Goal: Information Seeking & Learning: Learn about a topic

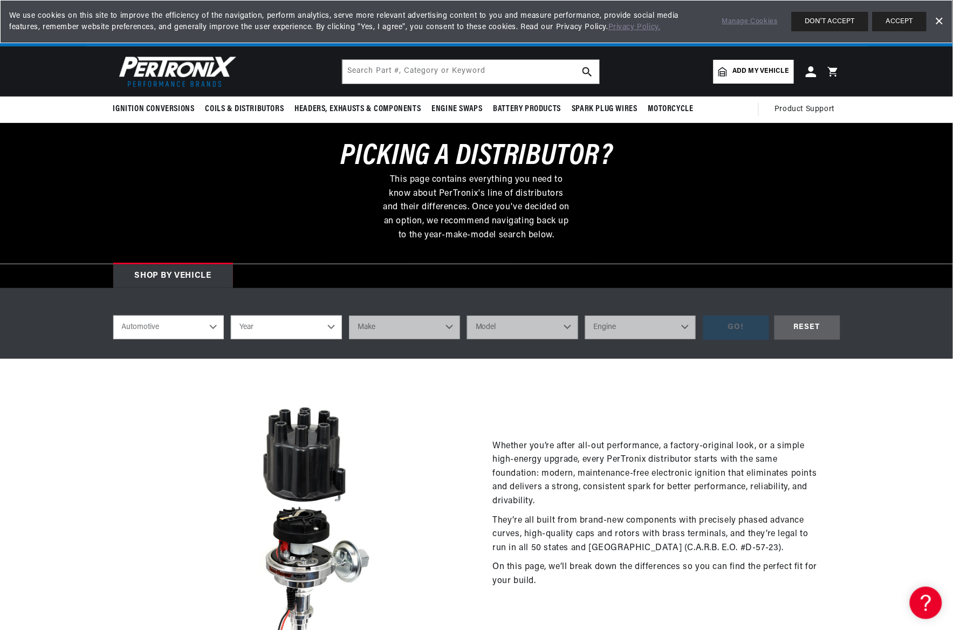
click at [212, 325] on select "Automotive Agricultural Industrial Marine Motorcycle" at bounding box center [168, 328] width 111 height 24
click at [113, 316] on select "Automotive Agricultural Industrial Marine Motorcycle" at bounding box center [168, 328] width 111 height 24
click at [332, 324] on select "Year 2026 2025 2024 2023 2022 2021 2020 2019 2018 2017 2016 2015 2014 2013 2012…" at bounding box center [286, 328] width 111 height 24
select select "1964"
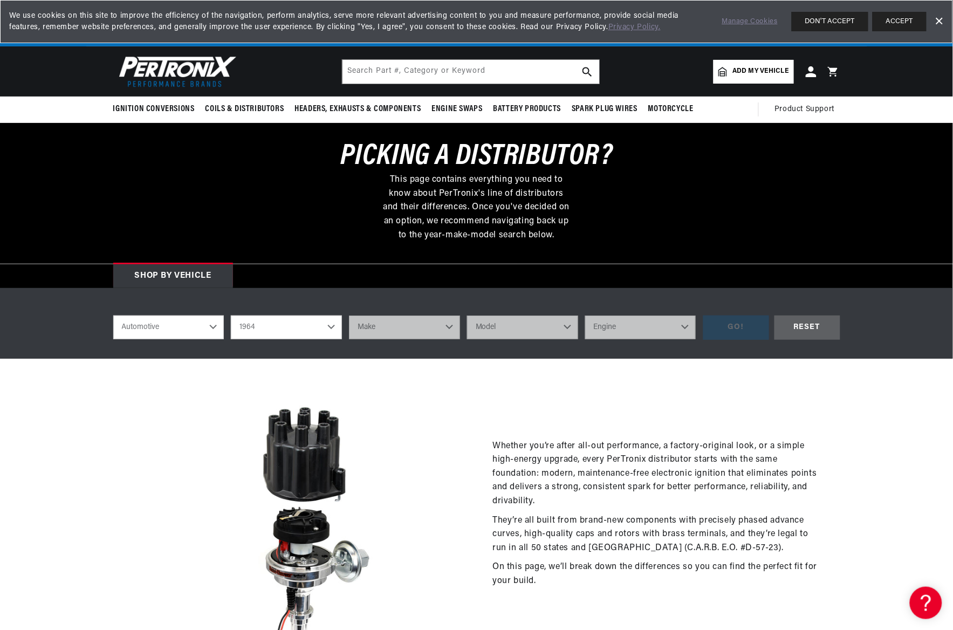
click at [231, 316] on select "Year 2026 2025 2024 2023 2022 2021 2020 2019 2018 2017 2016 2015 2014 2013 2012…" at bounding box center [286, 328] width 111 height 24
select select "1964"
click at [446, 324] on select "Make American Motors Aston Martin Austin Austin Healey Bentley Buick Cadillac C…" at bounding box center [404, 328] width 111 height 24
select select "Ford"
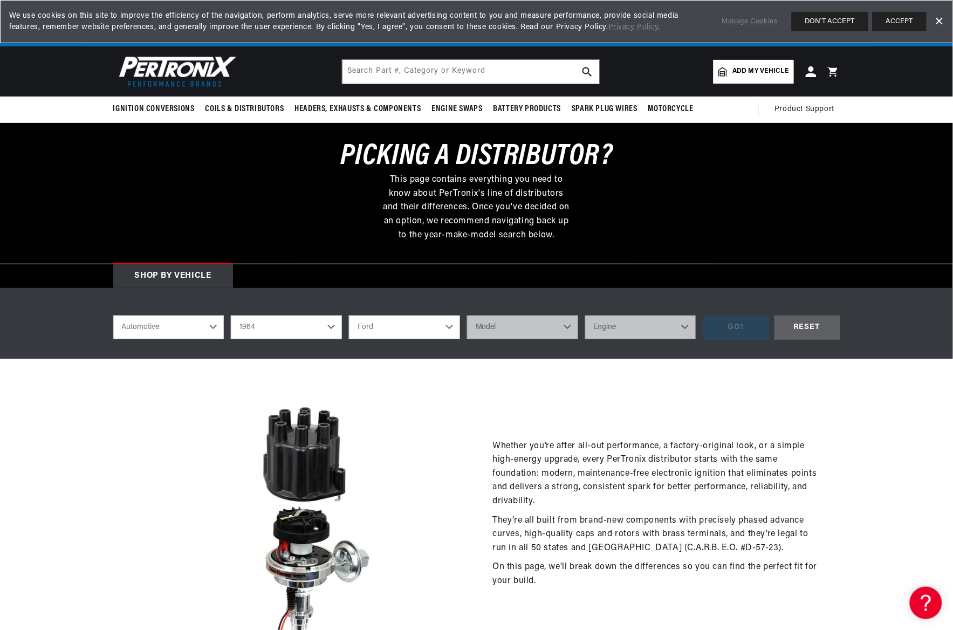
click at [349, 316] on select "Make American Motors Aston Martin Austin Austin Healey Bentley Buick Cadillac C…" at bounding box center [404, 328] width 111 height 24
select select "Ford"
click at [567, 321] on select "Model Club Wagon Country Sedan Country Squire Custom Custom 500 Econoline F-100…" at bounding box center [522, 328] width 111 height 24
select select "F-250"
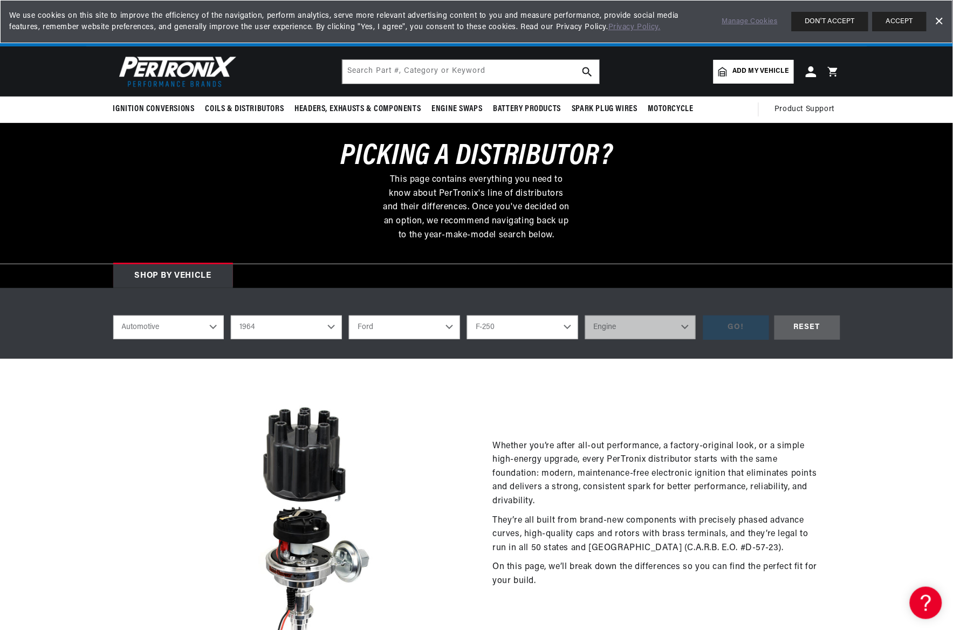
click at [467, 316] on select "Model Club Wagon Country Sedan Country Squire Custom Custom 500 Econoline F-100…" at bounding box center [522, 328] width 111 height 24
select select "F-250"
click at [683, 321] on select "Engine 4.5L 292cid / 4.8L" at bounding box center [640, 328] width 111 height 24
select select "292cid-4.8L"
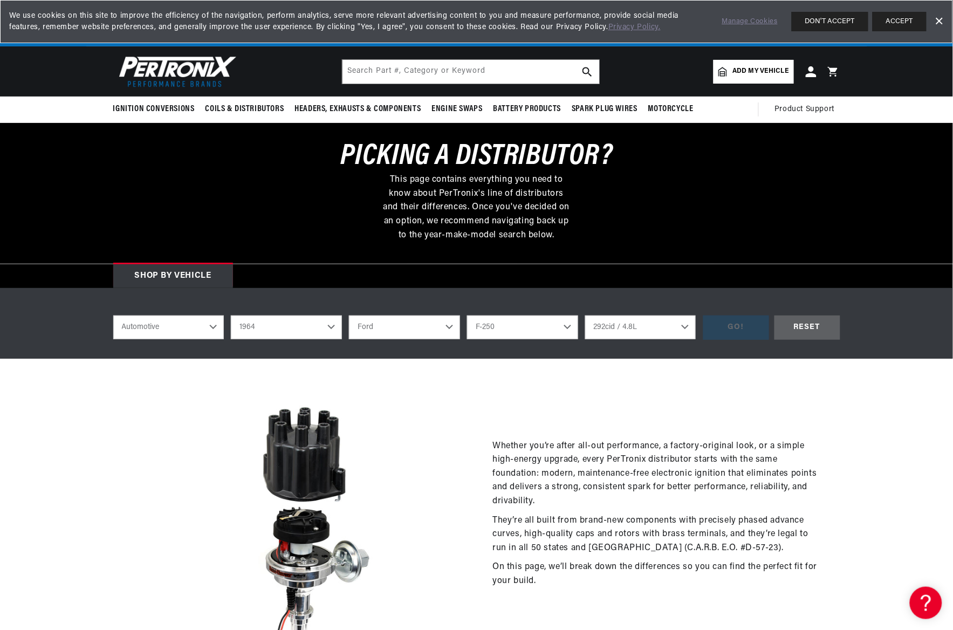
click at [585, 316] on select "Engine 4.5L 292cid / 4.8L" at bounding box center [640, 328] width 111 height 24
select select "292cid-4.8L"
click at [736, 319] on div "GO!" at bounding box center [736, 328] width 66 height 24
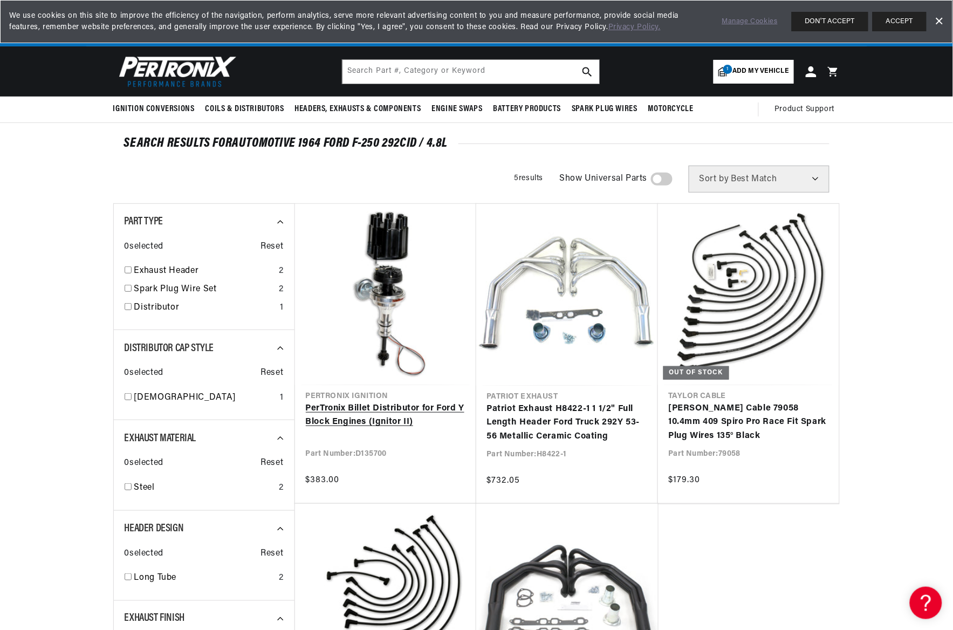
click at [391, 402] on link "PerTronix Billet Distributor for Ford Y Block Engines (Ignitor II)" at bounding box center [386, 416] width 160 height 28
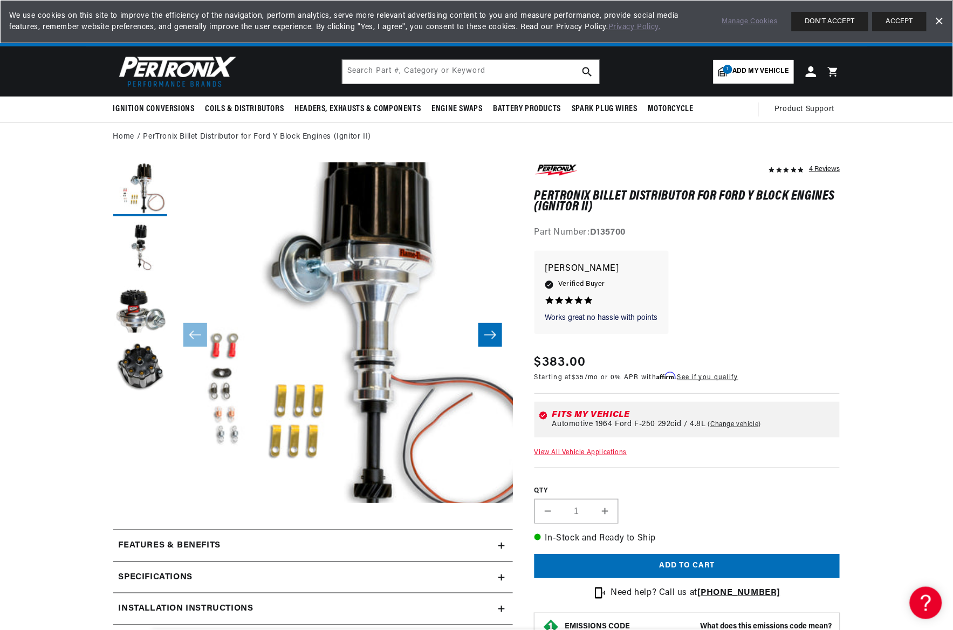
scroll to position [0, 327]
click at [139, 311] on button "Load image 3 in gallery view" at bounding box center [140, 308] width 54 height 54
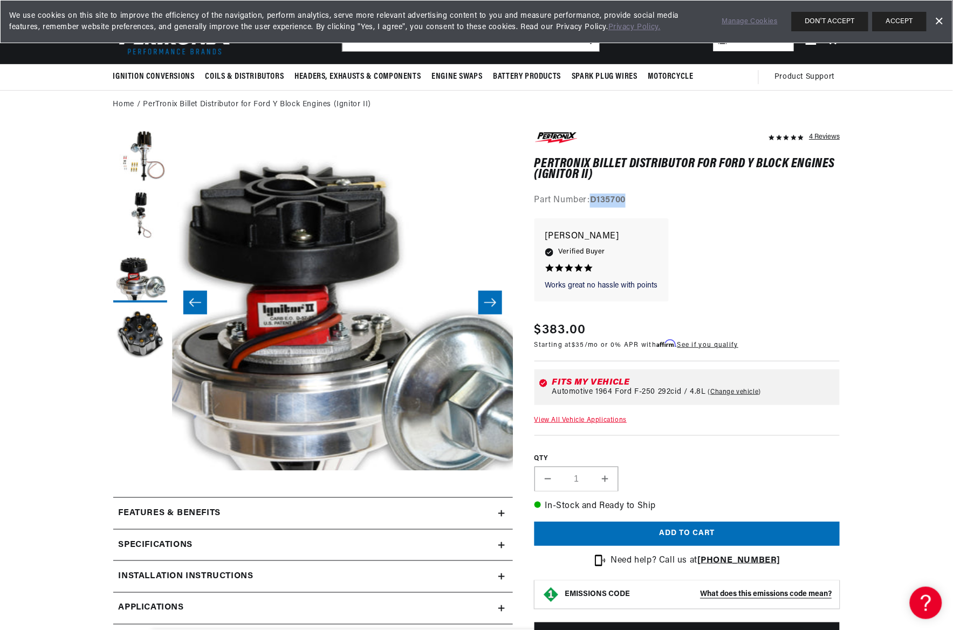
drag, startPoint x: 592, startPoint y: 197, endPoint x: 634, endPoint y: 197, distance: 42.1
click at [634, 197] on div "Part Number: D135700" at bounding box center [688, 201] width 306 height 14
drag, startPoint x: 634, startPoint y: 197, endPoint x: 610, endPoint y: 197, distance: 24.3
copy strong "D135700"
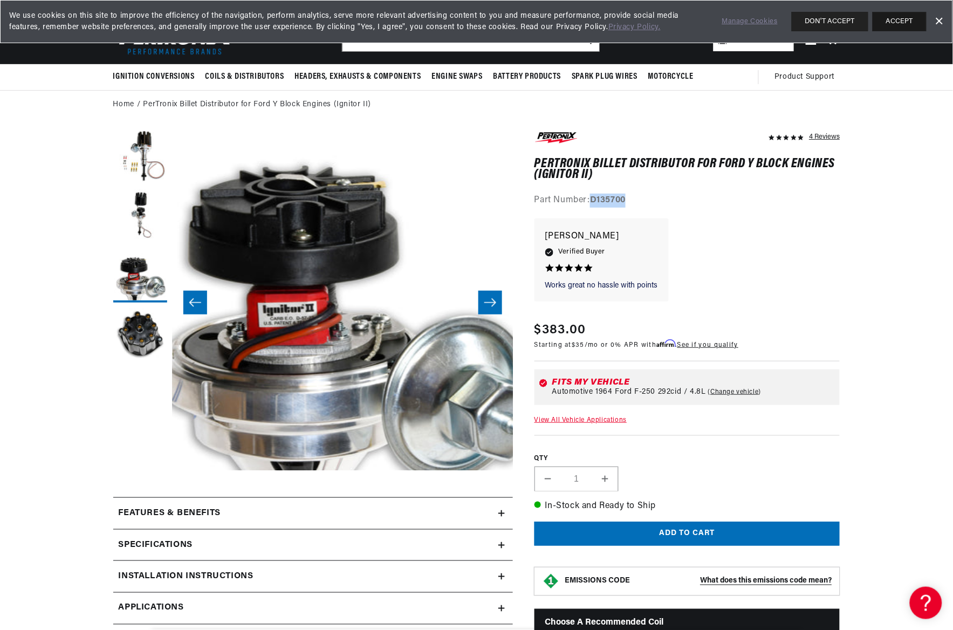
scroll to position [0, 0]
click at [845, 20] on button "DON'T ACCEPT" at bounding box center [830, 21] width 77 height 19
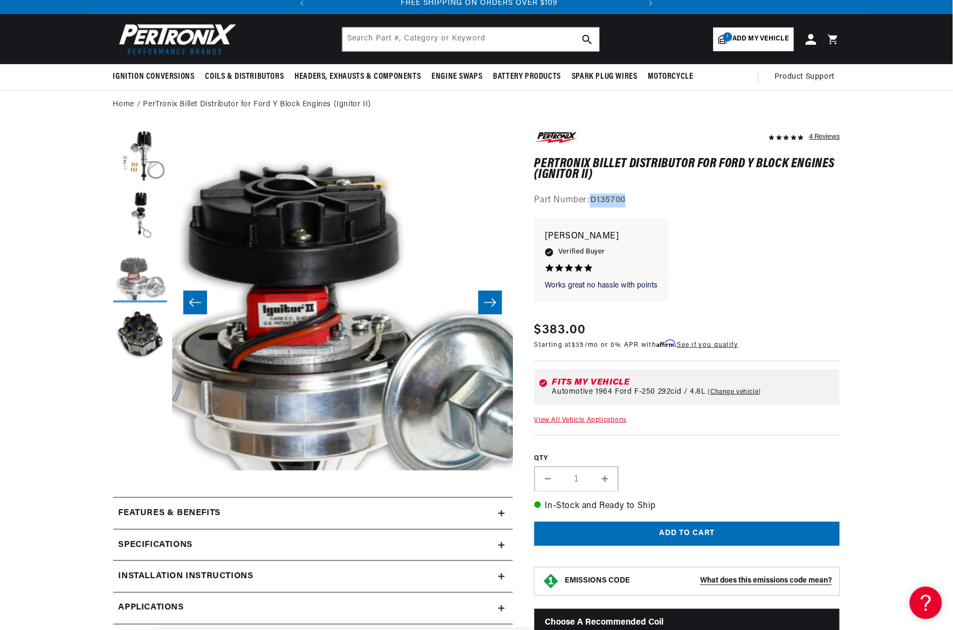
scroll to position [0, 327]
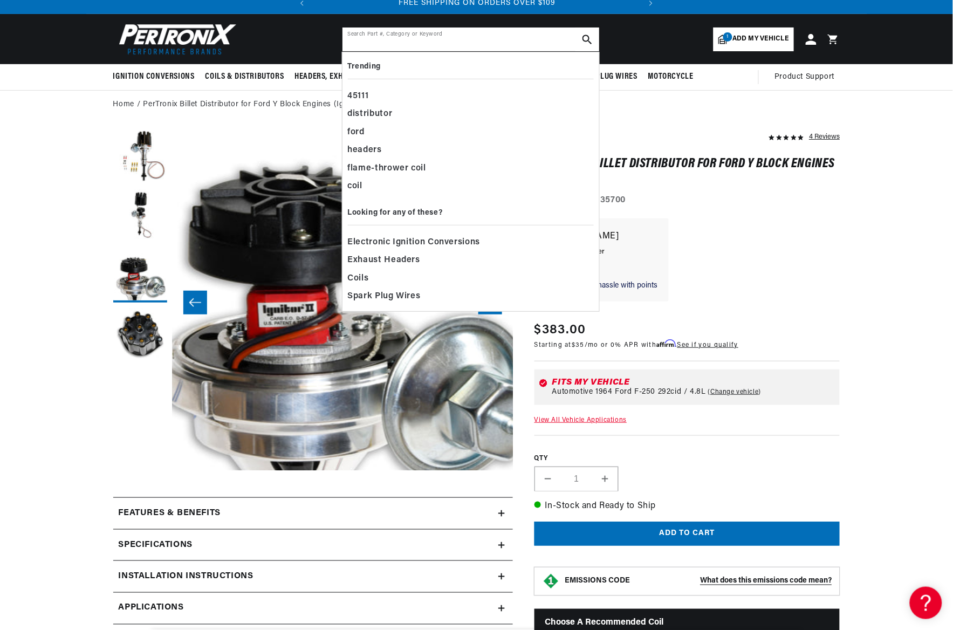
paste input "D135700"
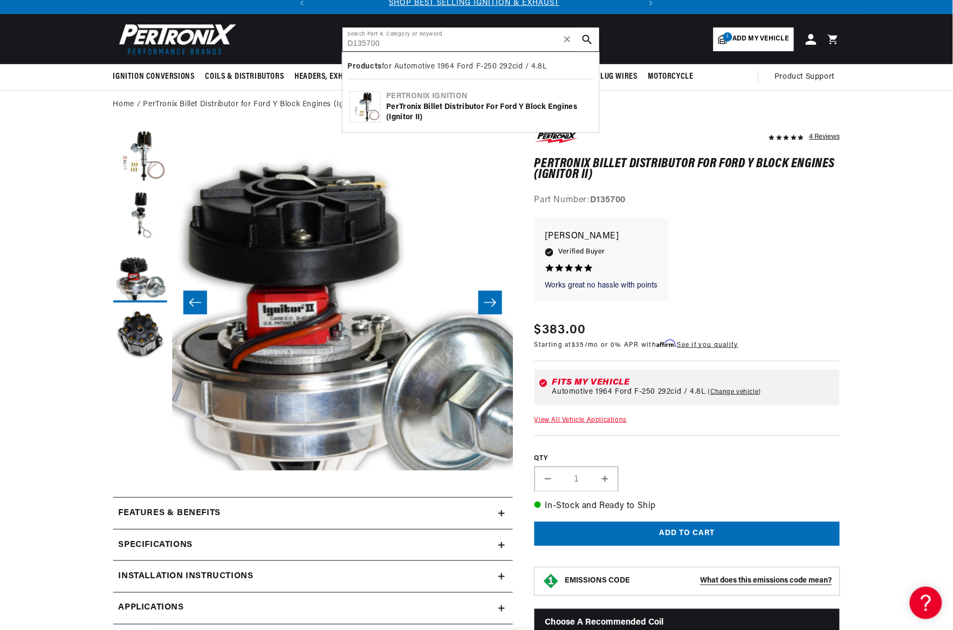
scroll to position [0, 0]
type input "D135700"
click at [588, 36] on use "search button" at bounding box center [587, 39] width 9 height 9
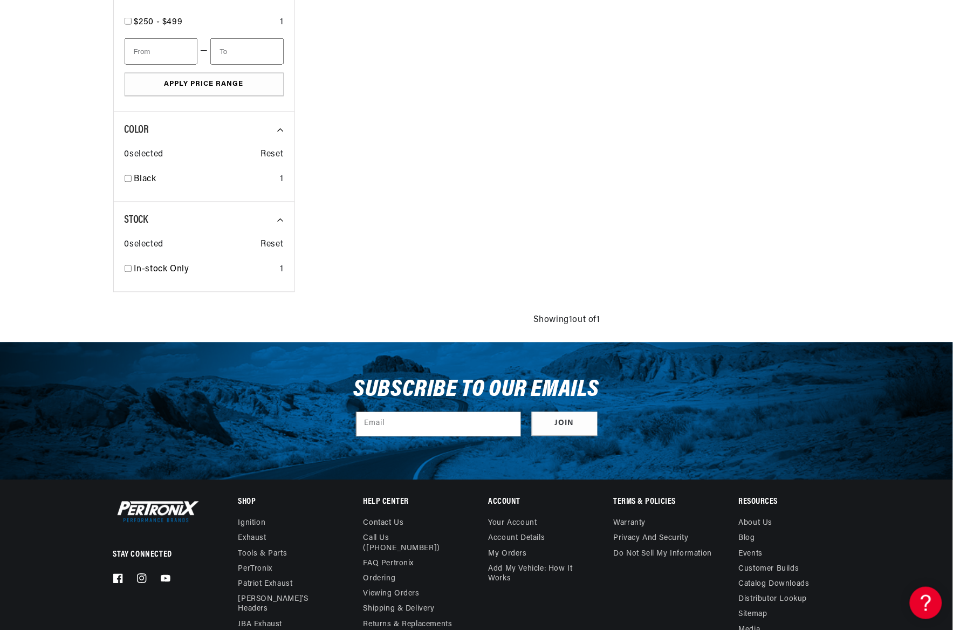
scroll to position [0, 327]
click at [127, 268] on input "checkbox" at bounding box center [128, 268] width 7 height 7
checkbox input "true"
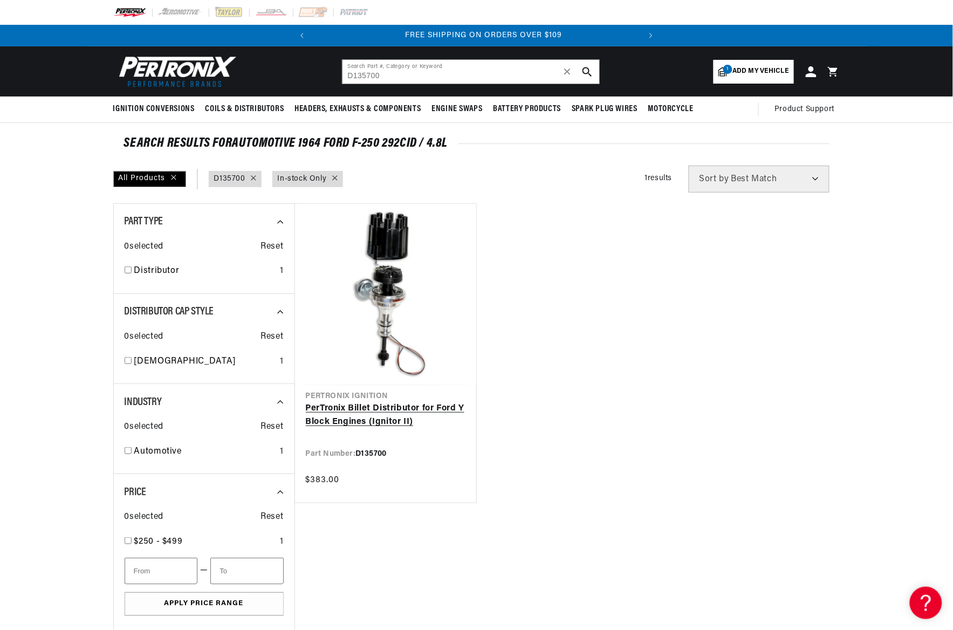
scroll to position [0, 327]
click at [392, 402] on link "PerTronix Billet Distributor for Ford Y Block Engines (Ignitor II)" at bounding box center [386, 416] width 160 height 28
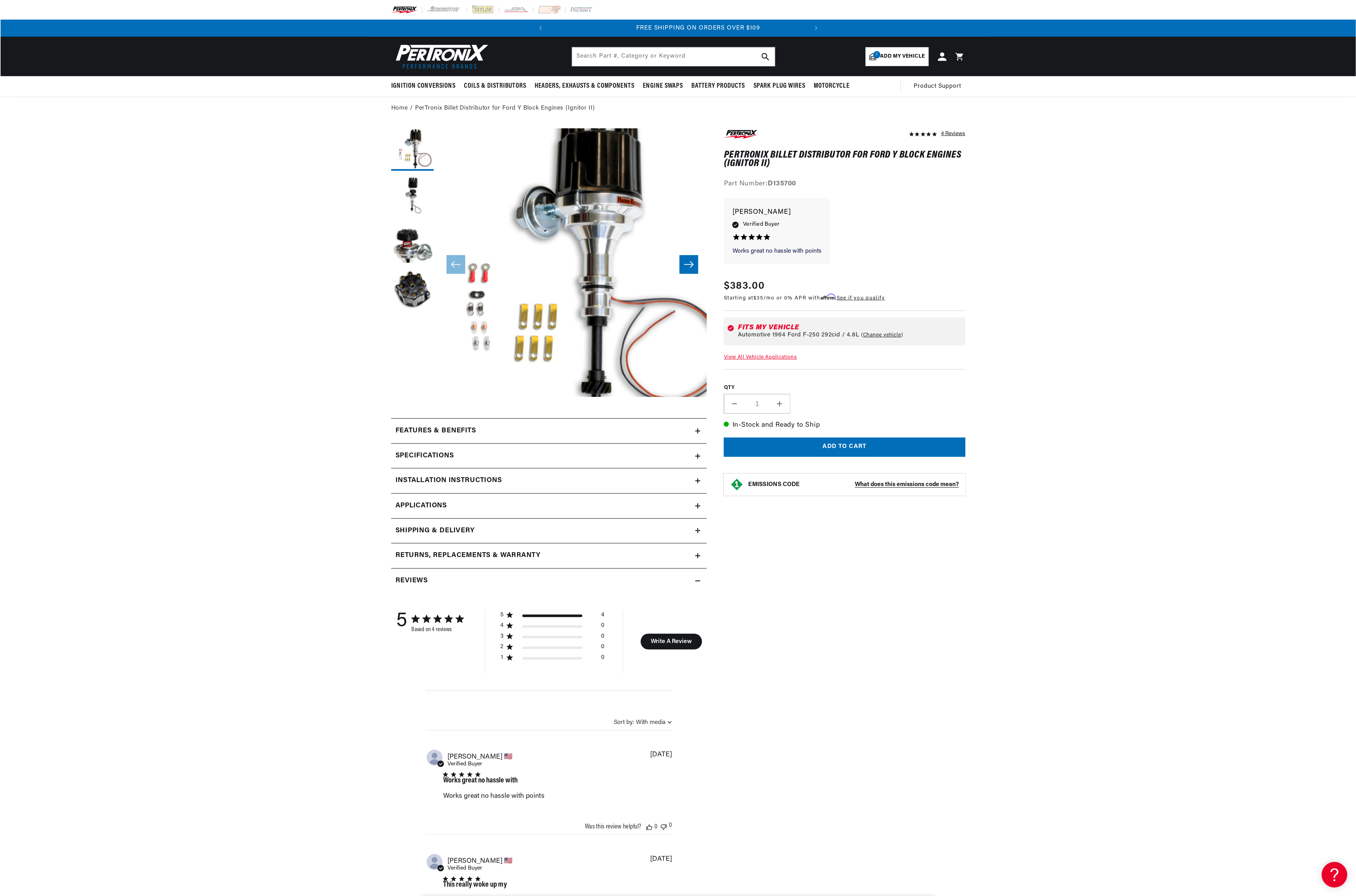
scroll to position [0, 172]
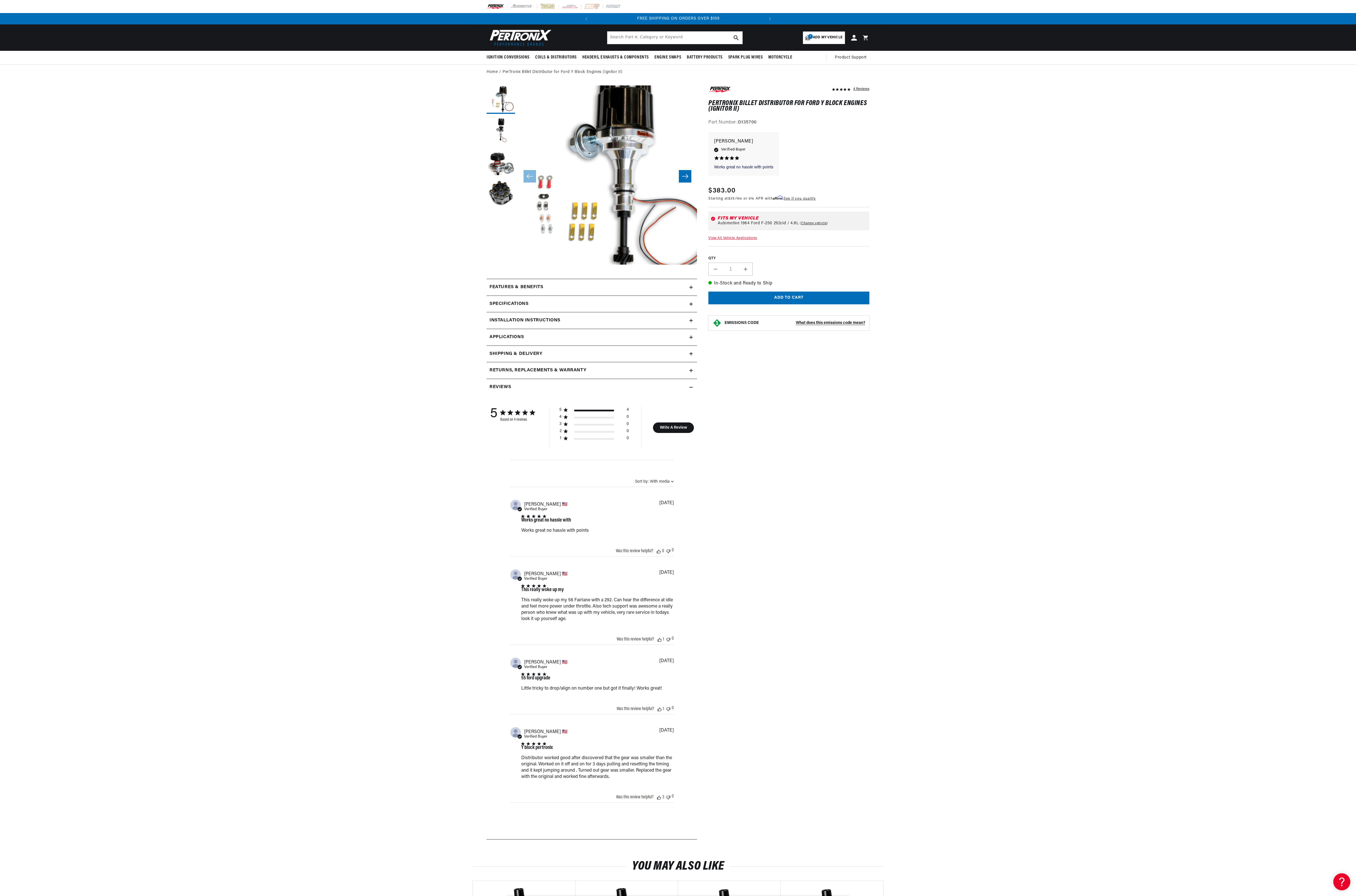
drag, startPoint x: 370, startPoint y: 7, endPoint x: 327, endPoint y: 503, distance: 497.9
click at [327, 331] on section "4 Reviews" at bounding box center [678, 464] width 1356 height 769
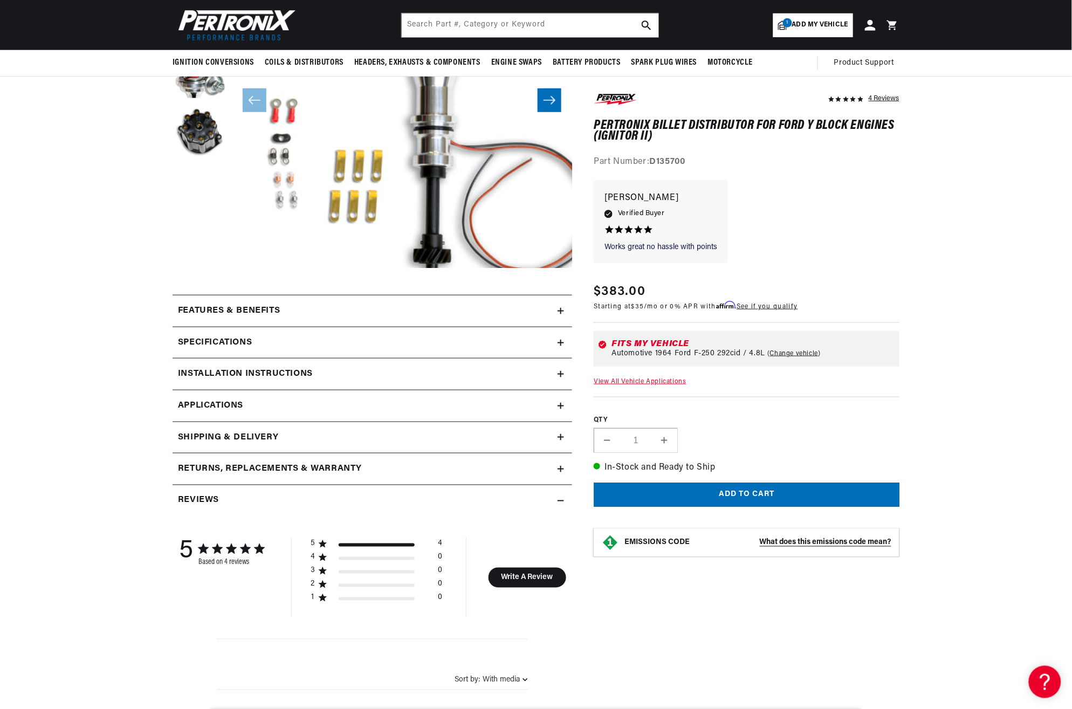
click at [561, 405] on icon at bounding box center [561, 406] width 0 height 6
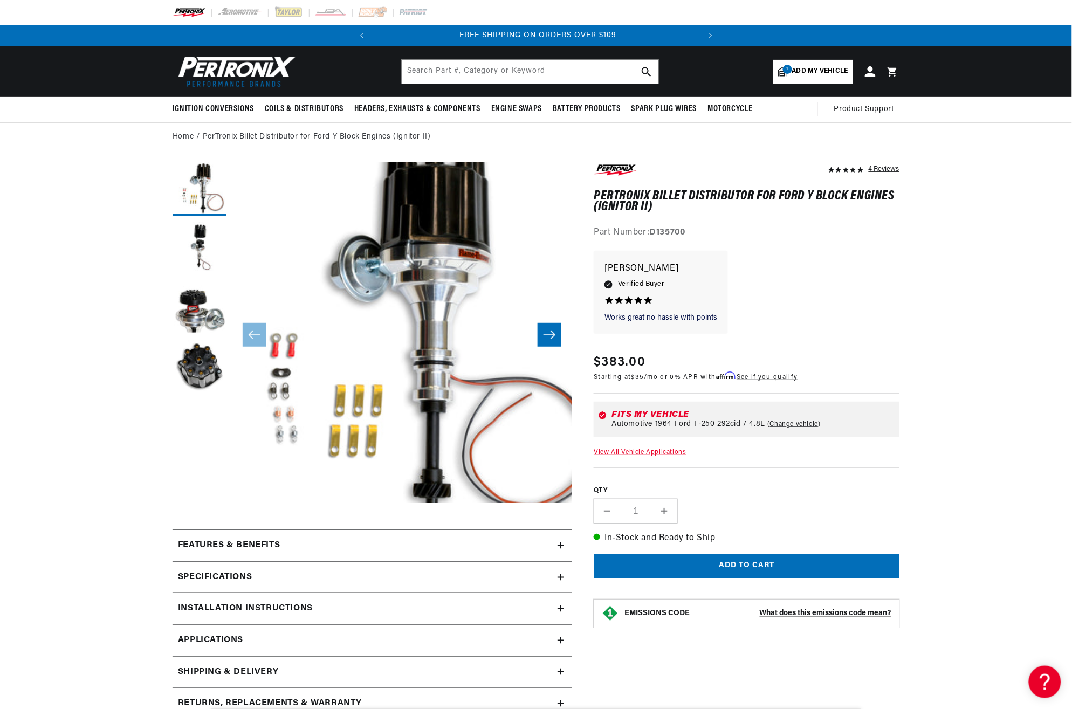
scroll to position [0, 327]
click at [820, 66] on span "Add my vehicle" at bounding box center [820, 71] width 56 height 10
select select "Year"
select select "Make"
select select "Model"
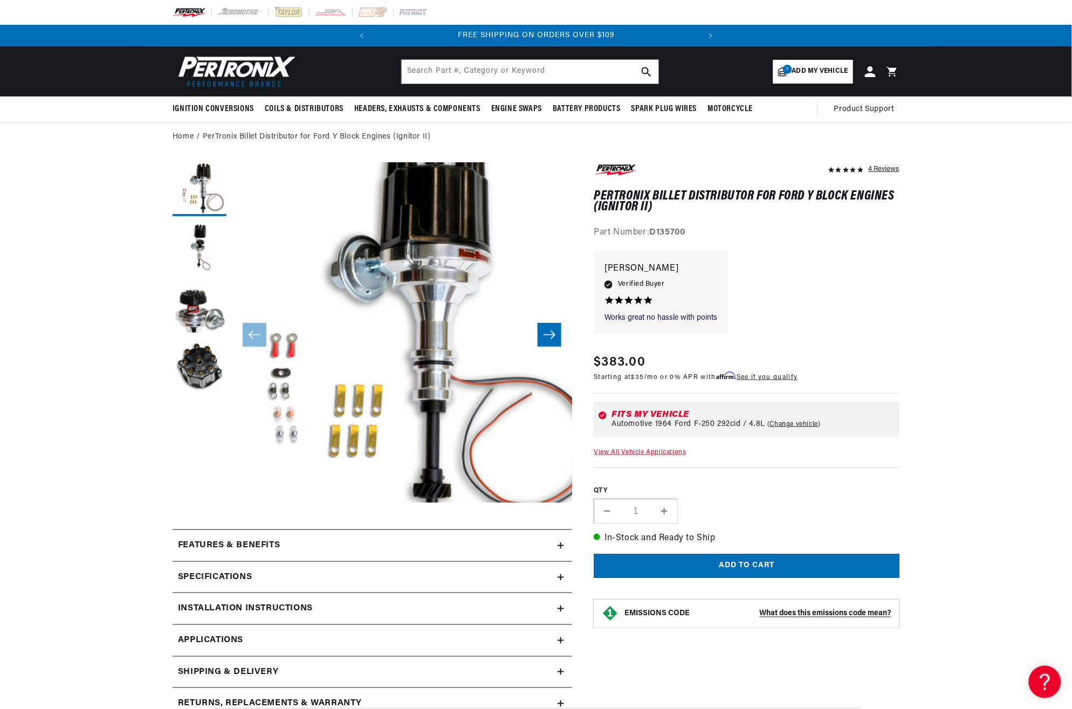
select select "Engine"
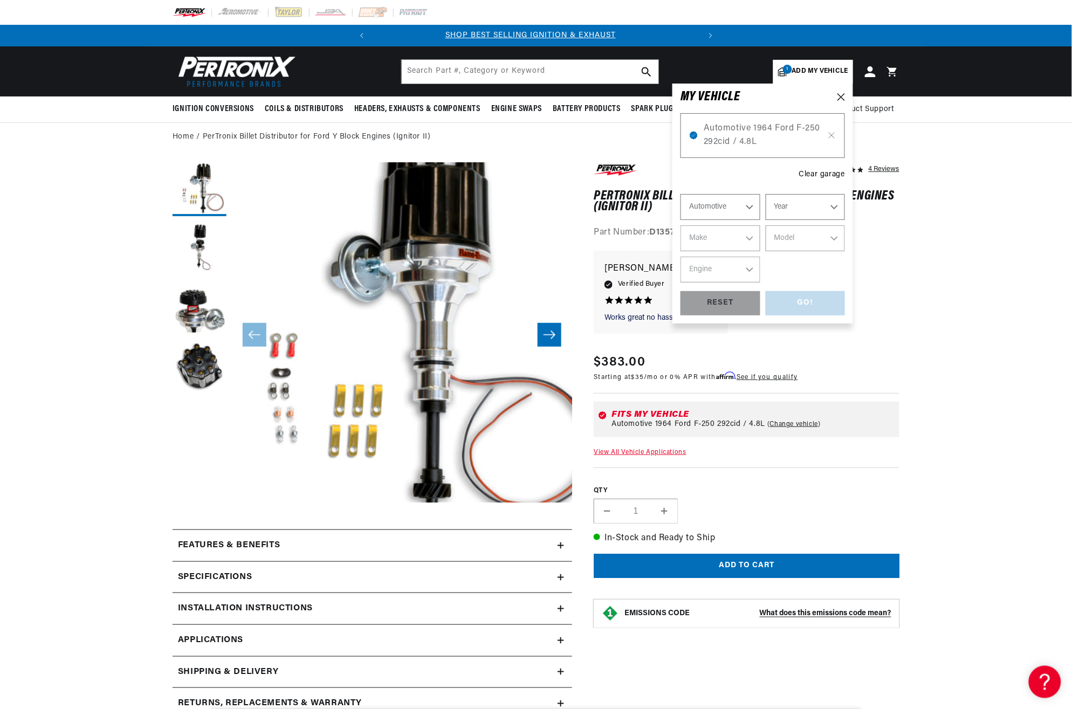
scroll to position [0, 0]
click at [807, 303] on div "GO! RESET" at bounding box center [763, 303] width 165 height 24
click at [820, 301] on div "GO! RESET" at bounding box center [763, 303] width 165 height 24
click at [839, 94] on icon at bounding box center [842, 97] width 8 height 8
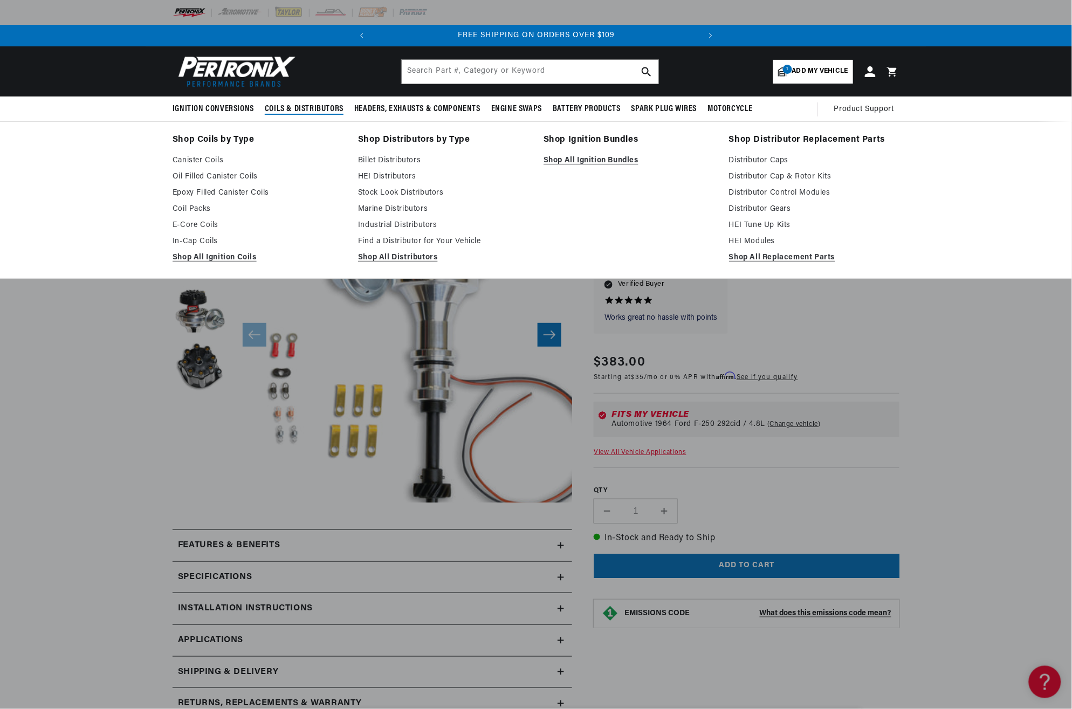
click at [305, 107] on span "Coils & Distributors" at bounding box center [304, 109] width 79 height 11
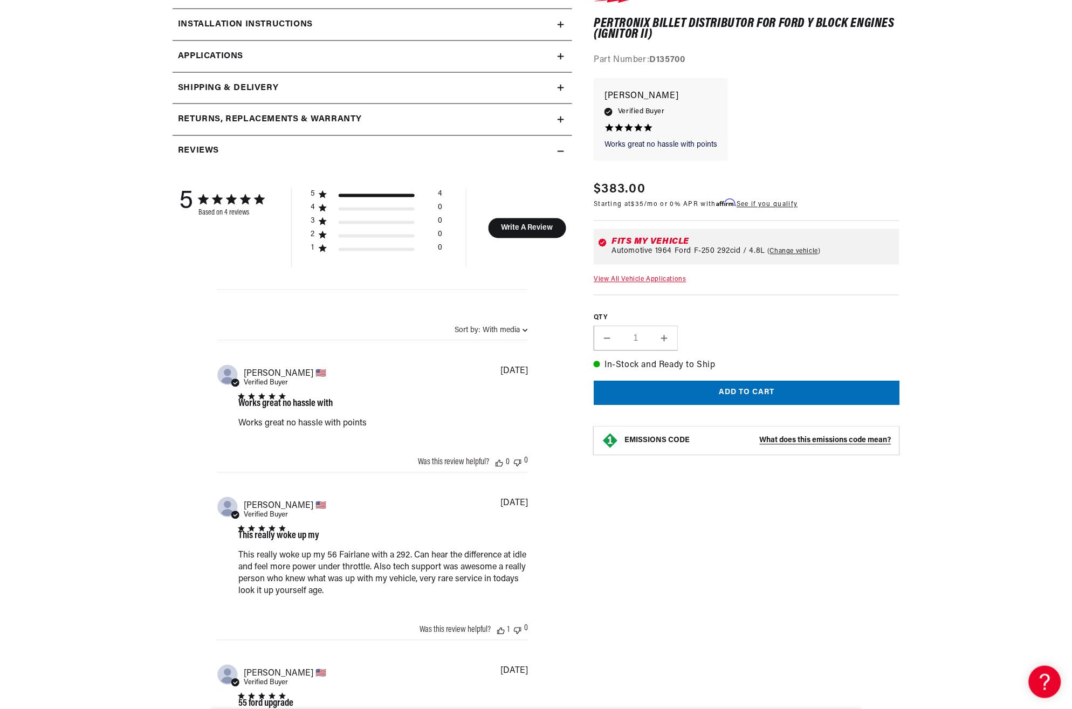
scroll to position [0, 0]
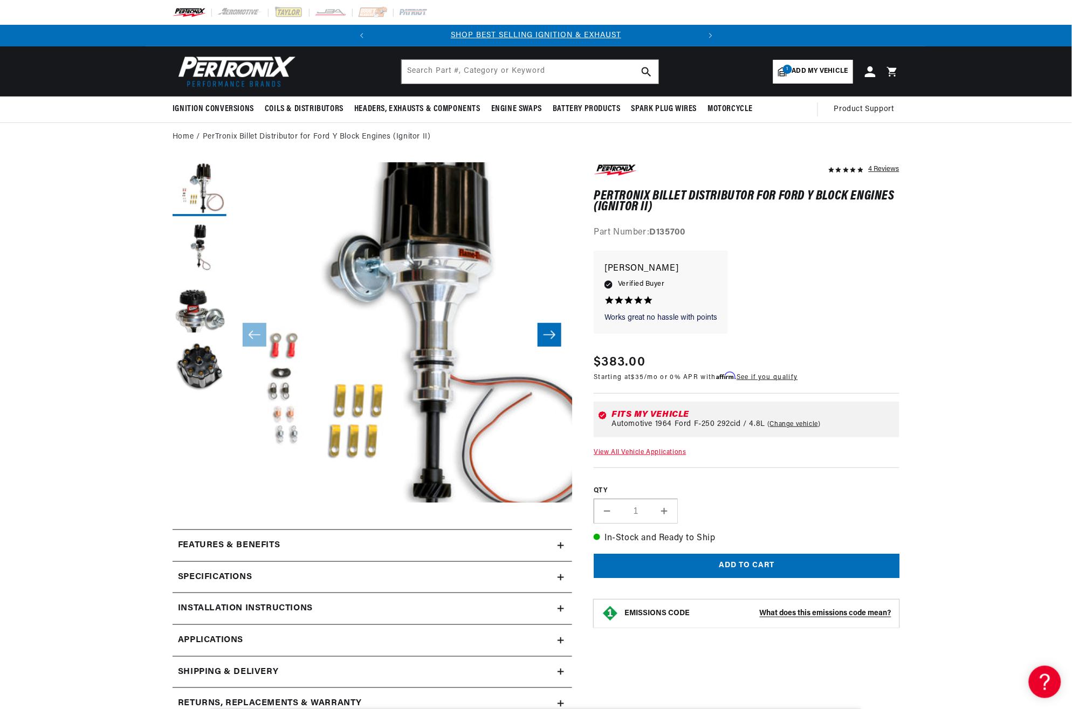
click at [832, 68] on span "Add my vehicle" at bounding box center [820, 71] width 56 height 10
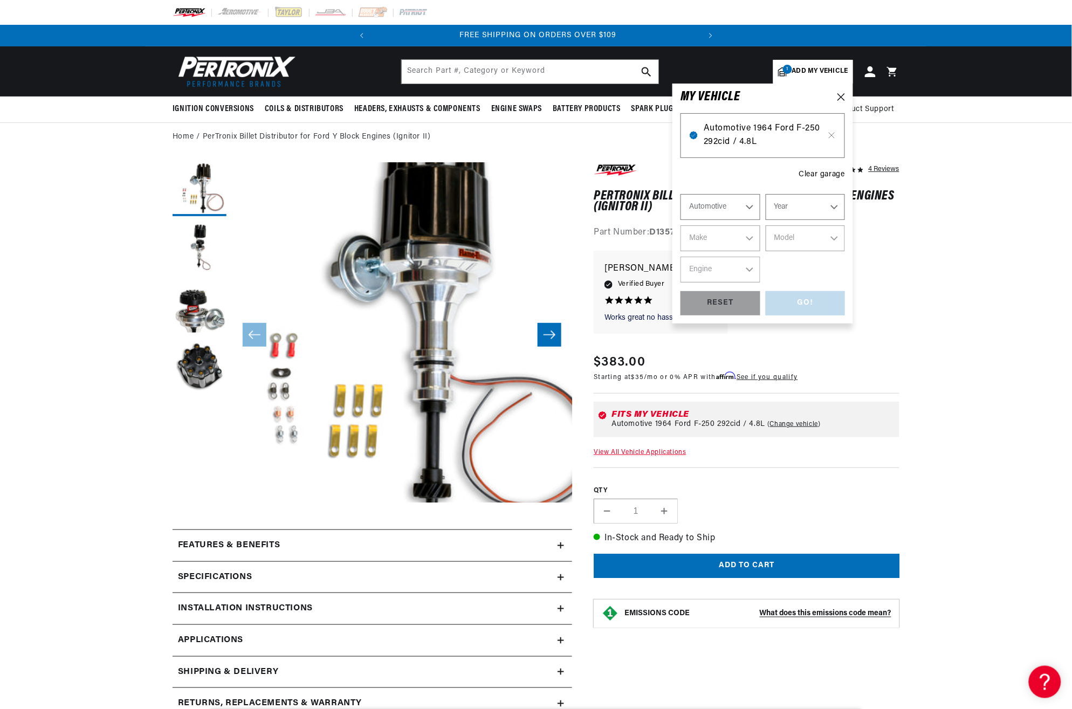
scroll to position [0, 327]
click at [721, 302] on div "RESET" at bounding box center [721, 303] width 80 height 24
click at [841, 93] on icon at bounding box center [842, 97] width 8 height 8
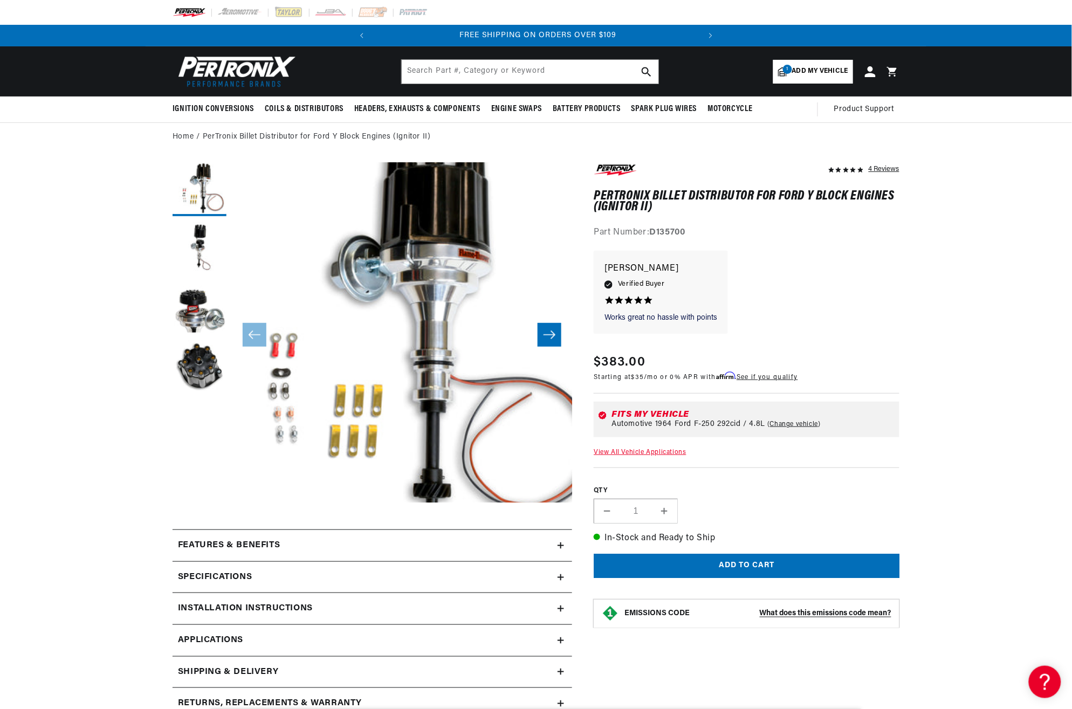
scroll to position [0, 327]
click at [262, 71] on img at bounding box center [235, 71] width 124 height 37
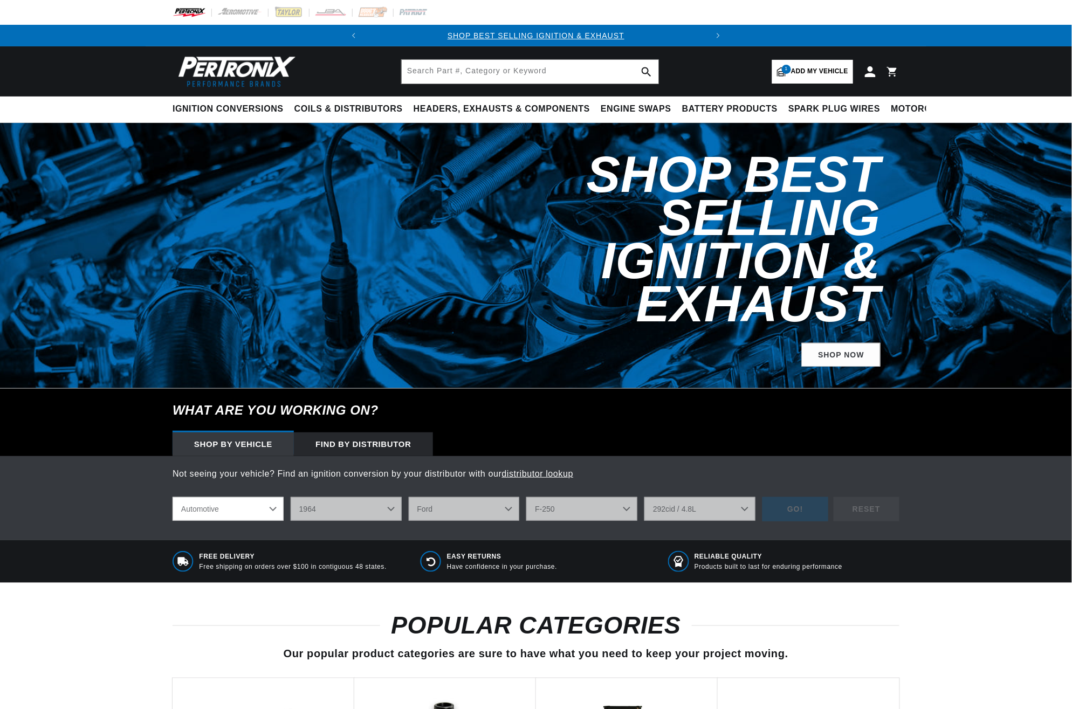
select select "1964"
select select "Ford"
select select "F-250"
select select "292cid-4.8L"
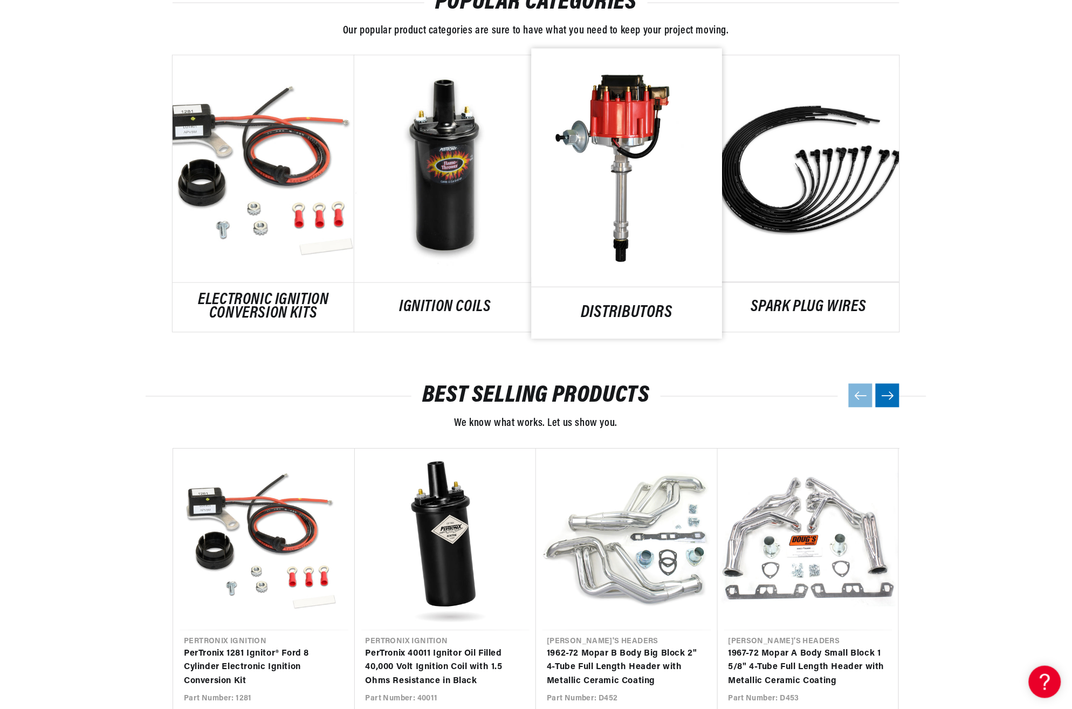
scroll to position [0, 327]
click at [619, 306] on link "DISTRIBUTORS" at bounding box center [627, 313] width 191 height 15
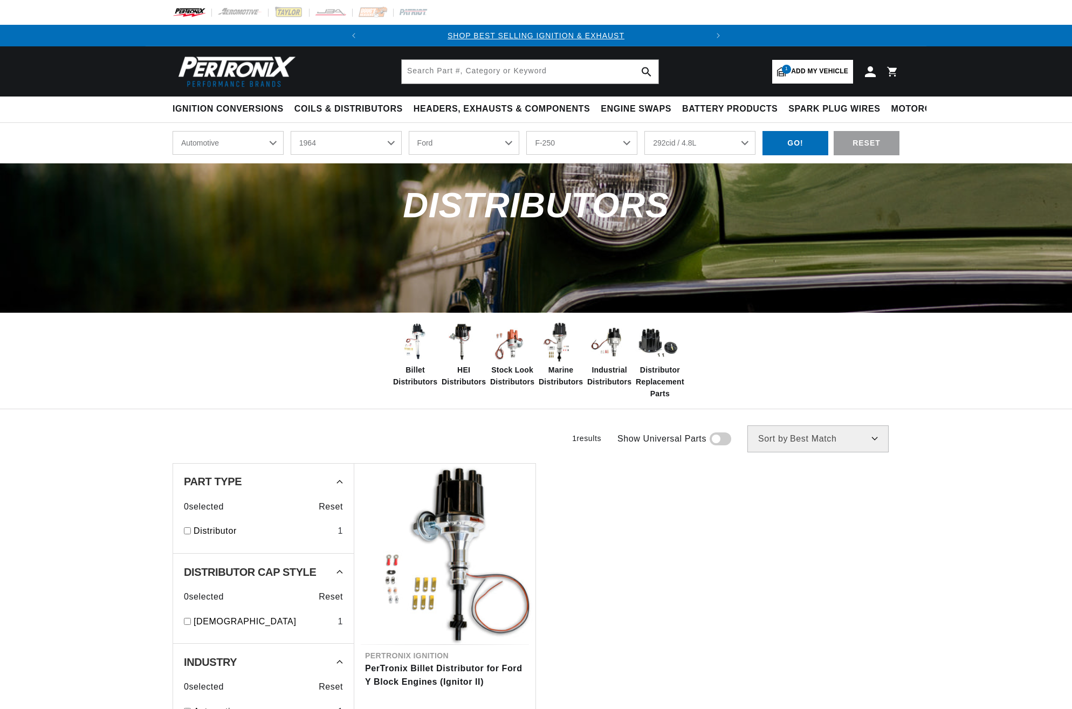
select select "1964"
select select "Ford"
select select "F-250"
select select "292cid-4.8L"
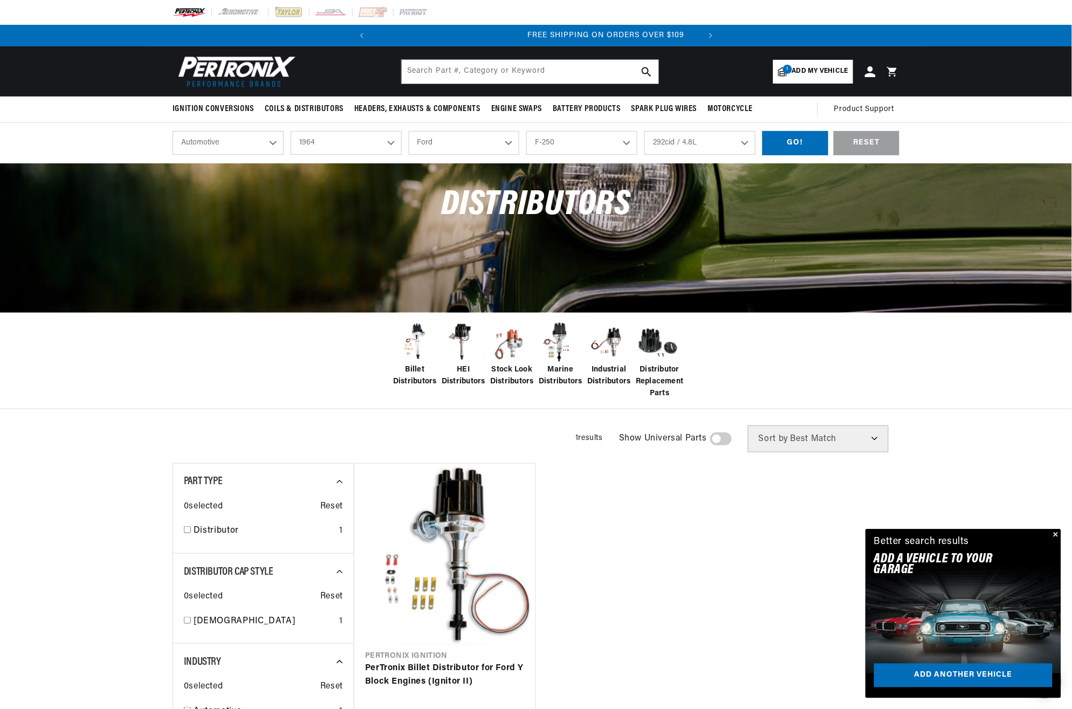
scroll to position [0, 327]
click at [412, 376] on span "Billet Distributors" at bounding box center [415, 376] width 44 height 24
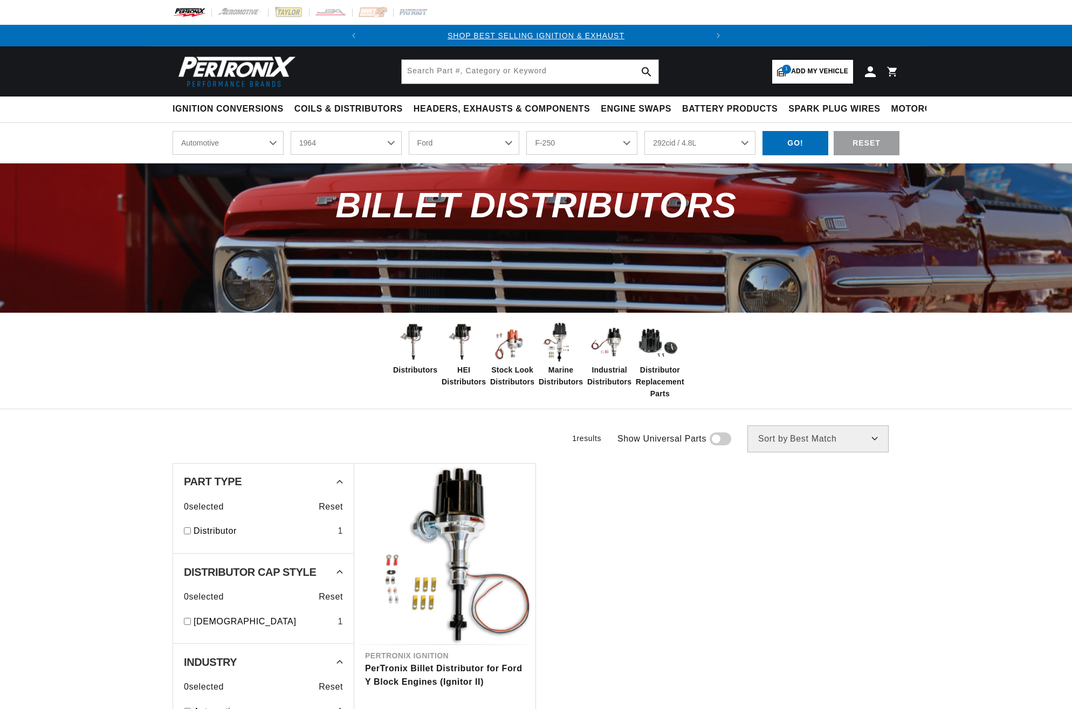
select select "1964"
select select "Ford"
select select "F-250"
select select "292cid-4.8L"
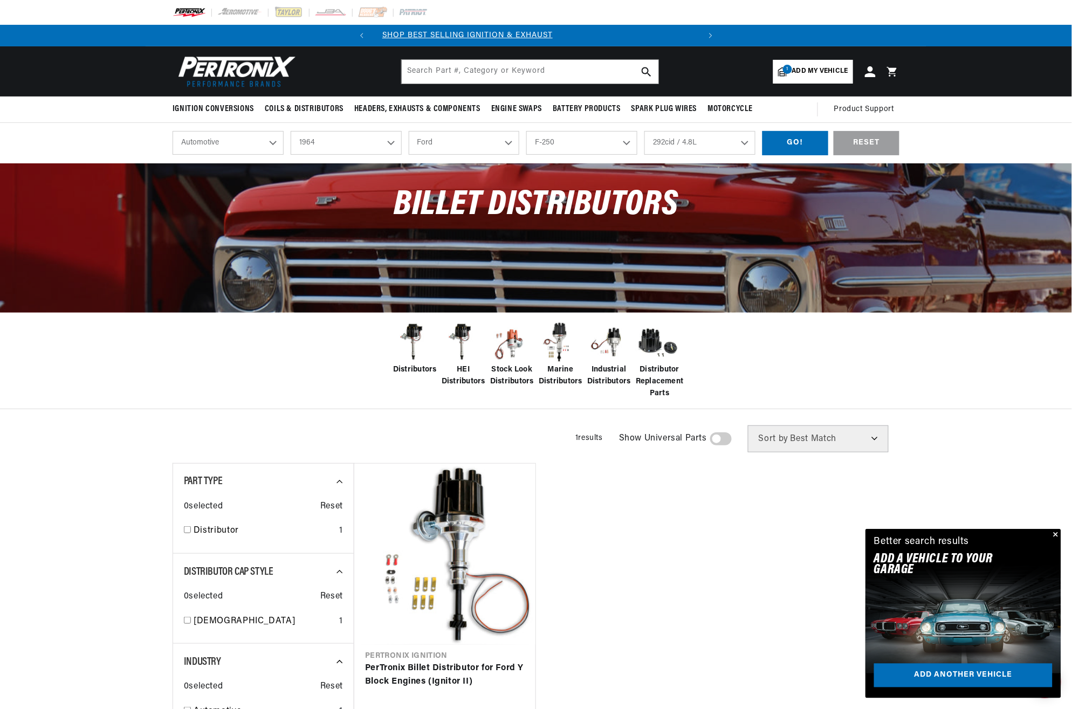
scroll to position [0, 327]
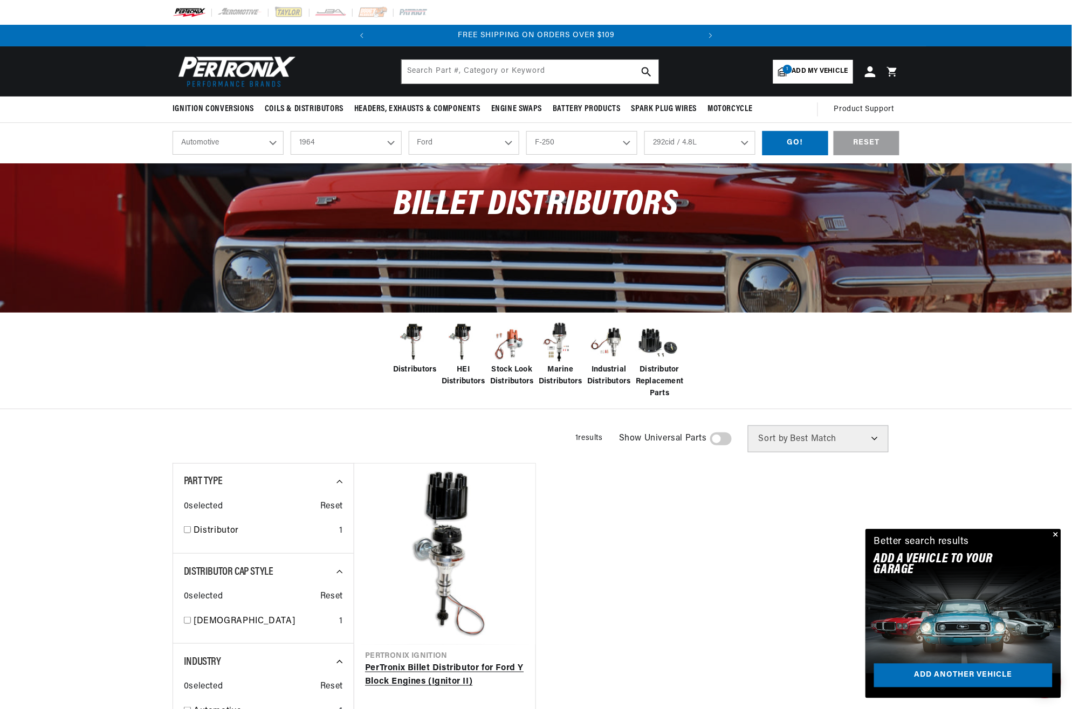
click at [455, 662] on link "PerTronix Billet Distributor for Ford Y Block Engines (Ignitor II)" at bounding box center [445, 676] width 160 height 28
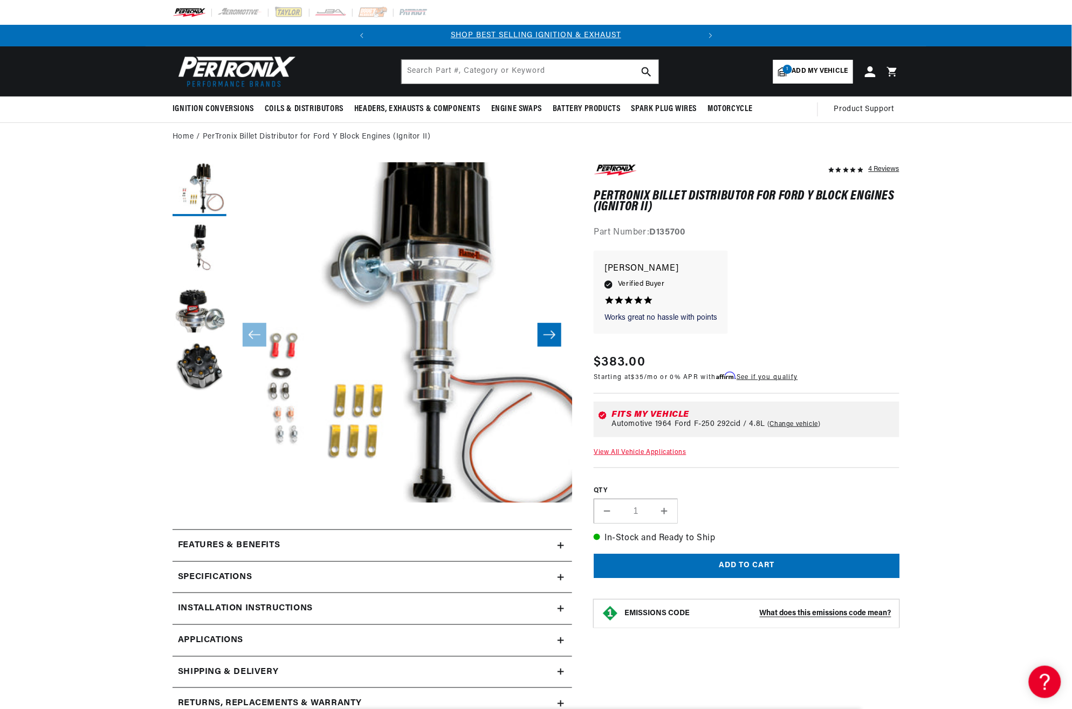
click at [559, 574] on icon at bounding box center [561, 577] width 6 height 6
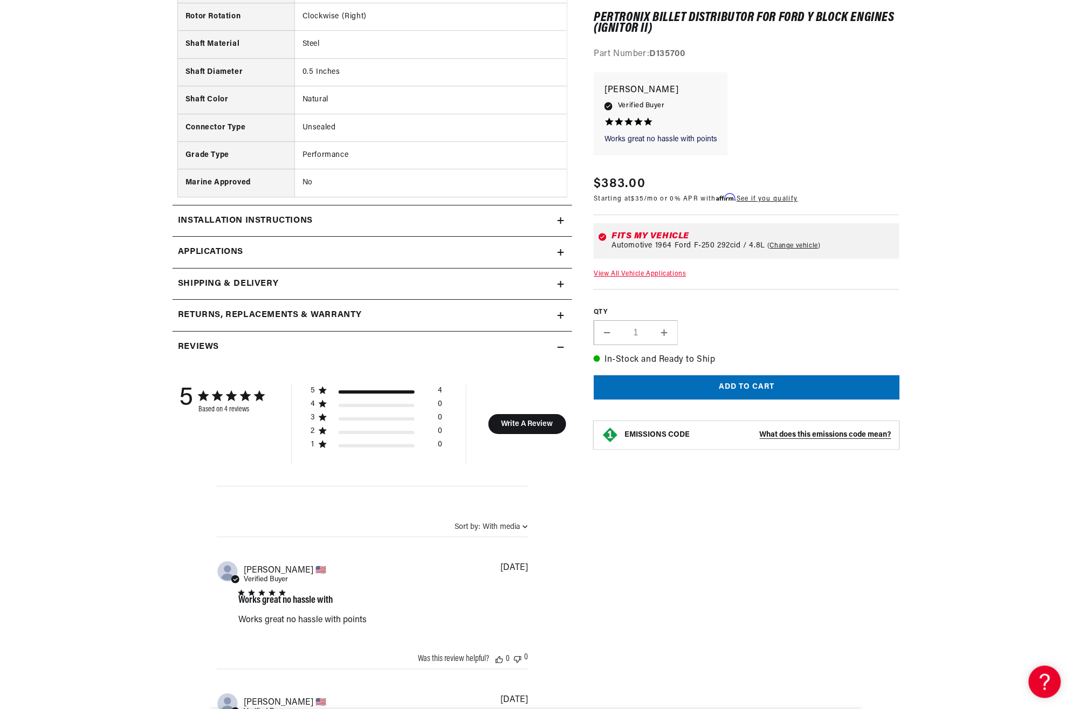
scroll to position [0, 327]
click at [561, 221] on icon at bounding box center [561, 221] width 6 height 0
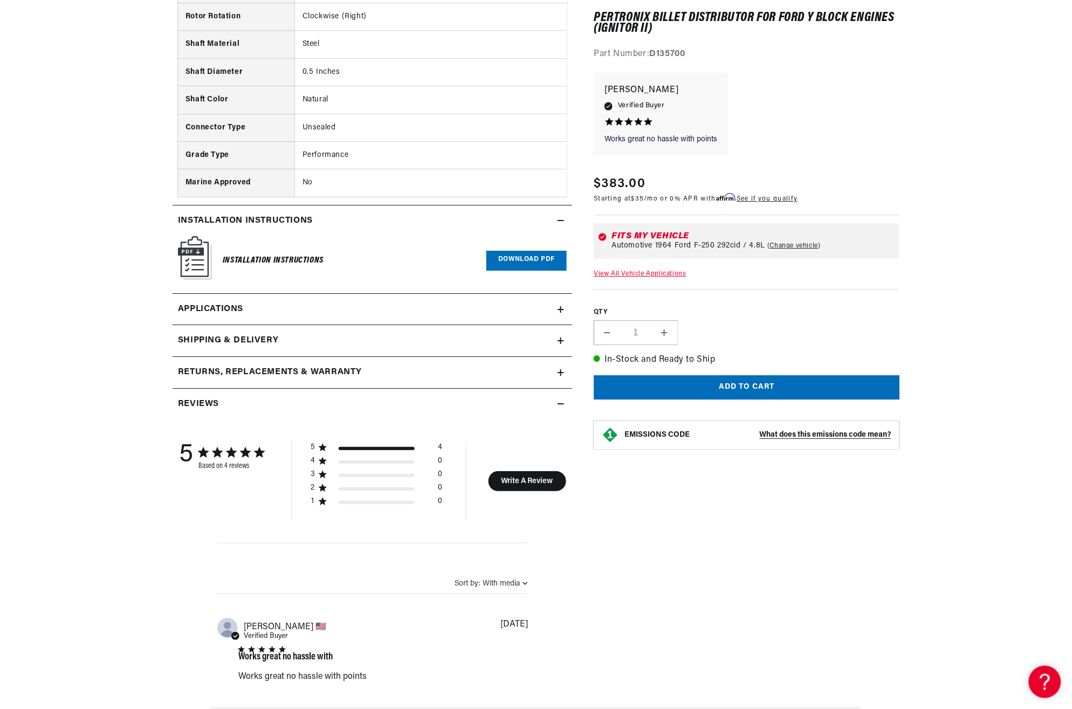
scroll to position [0, 0]
click at [193, 259] on img at bounding box center [195, 258] width 34 height 44
click at [527, 261] on link "Download PDF" at bounding box center [527, 261] width 80 height 20
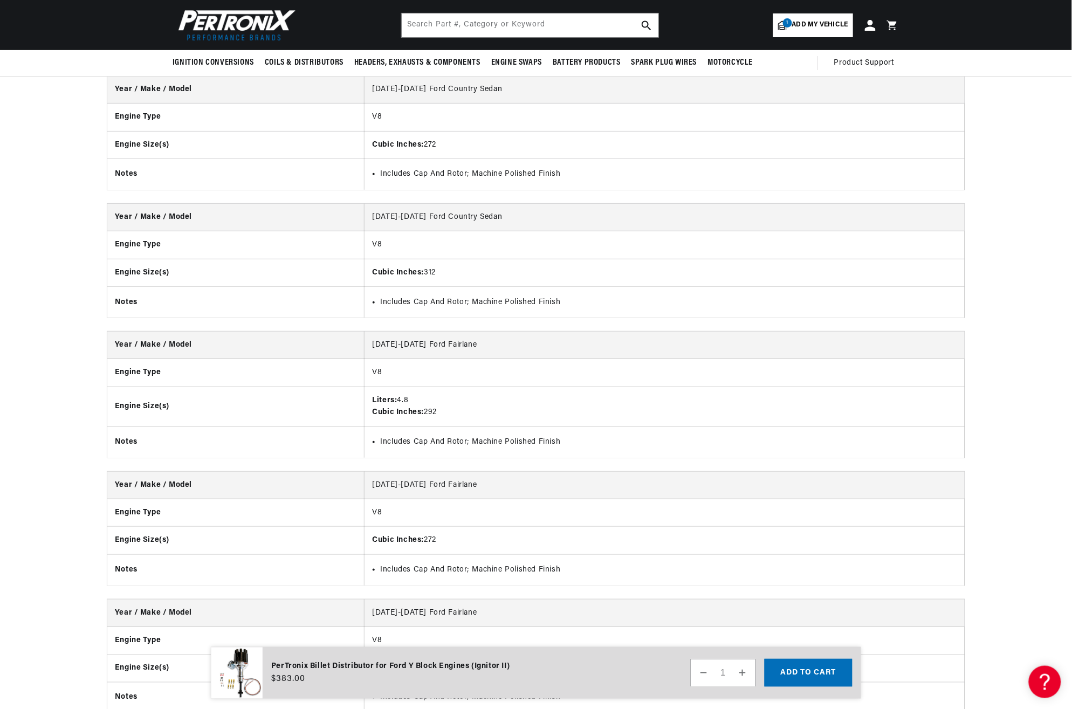
scroll to position [2337, 0]
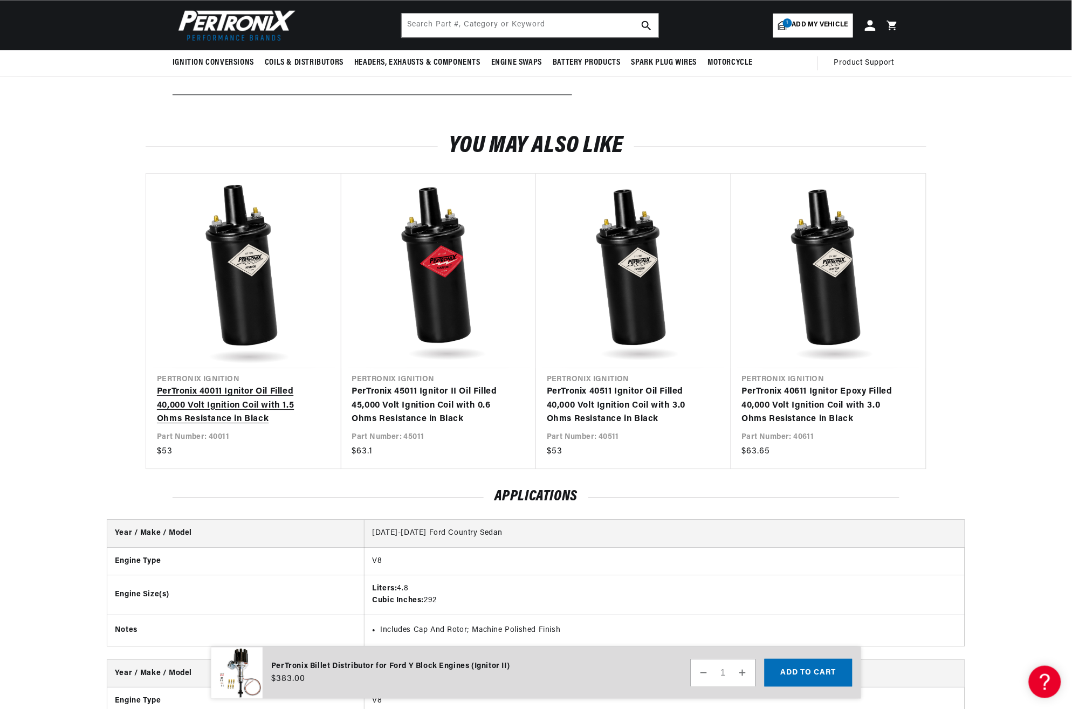
click at [251, 385] on link "PerTronix 40011 Ignitor Oil Filled 40,000 Volt Ignition Coil with 1.5 Ohms Resi…" at bounding box center [238, 406] width 163 height 42
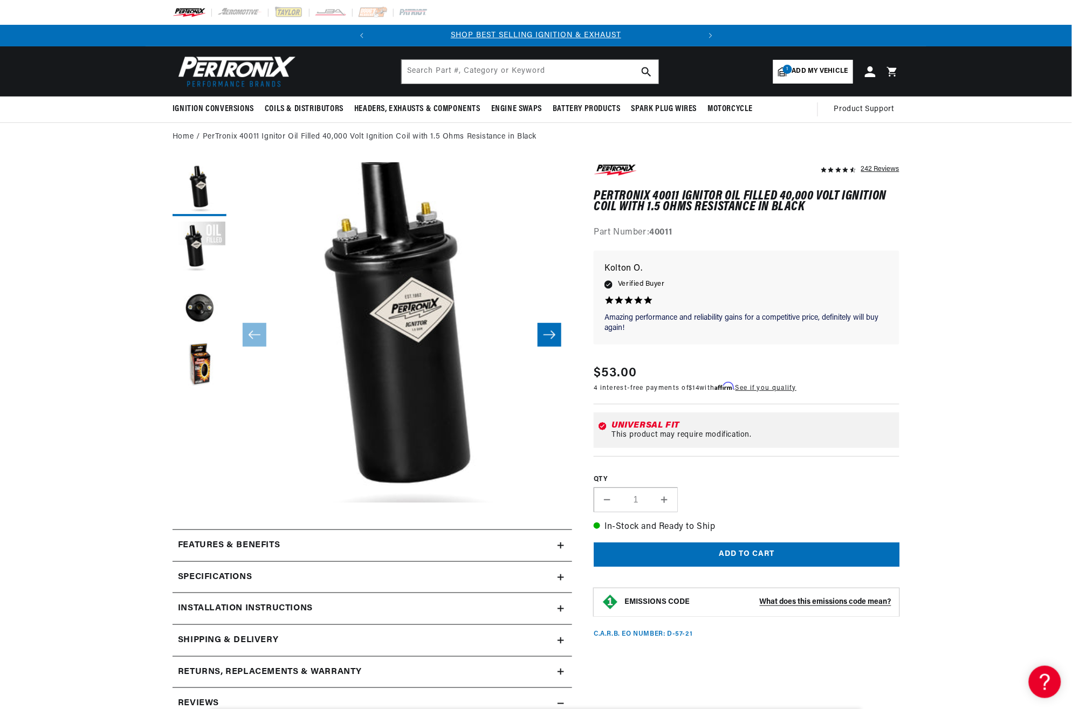
click at [562, 578] on icon at bounding box center [561, 578] width 6 height 0
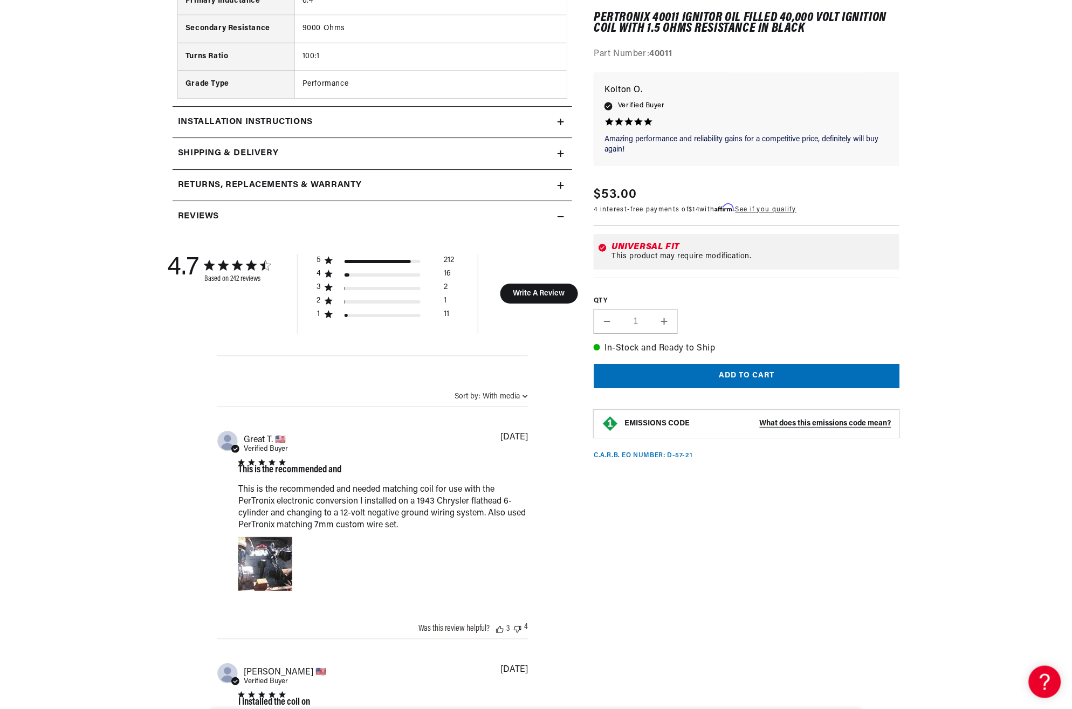
click at [564, 122] on icon at bounding box center [561, 122] width 6 height 6
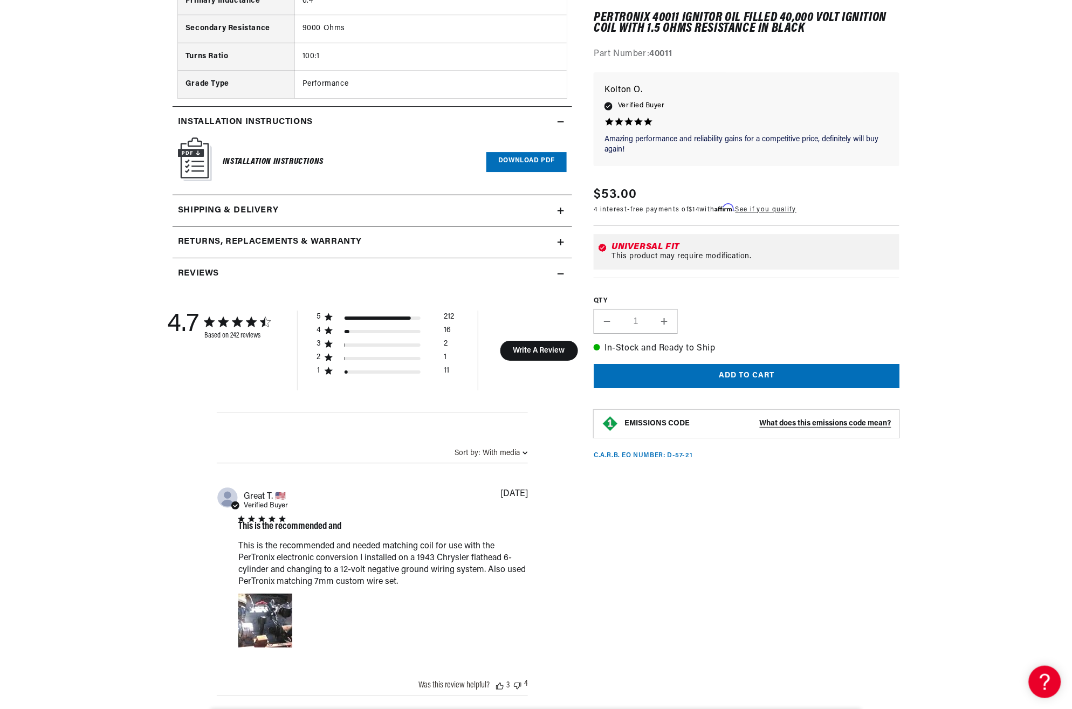
scroll to position [0, 327]
click at [534, 162] on link "Download PDF" at bounding box center [527, 162] width 80 height 20
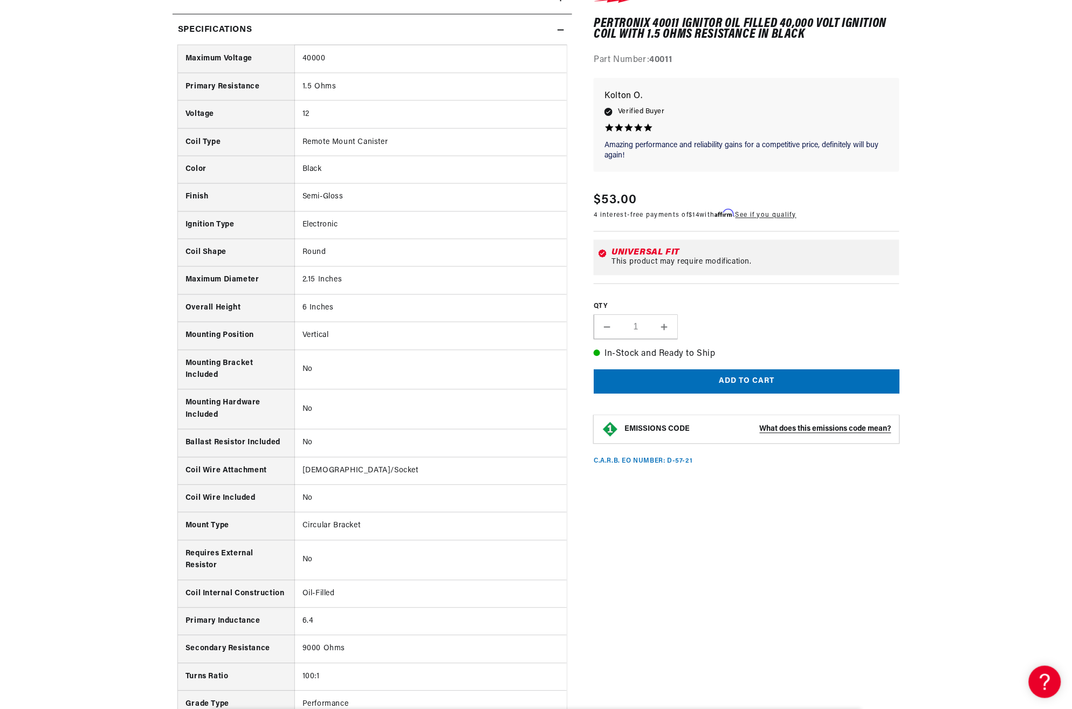
scroll to position [0, 0]
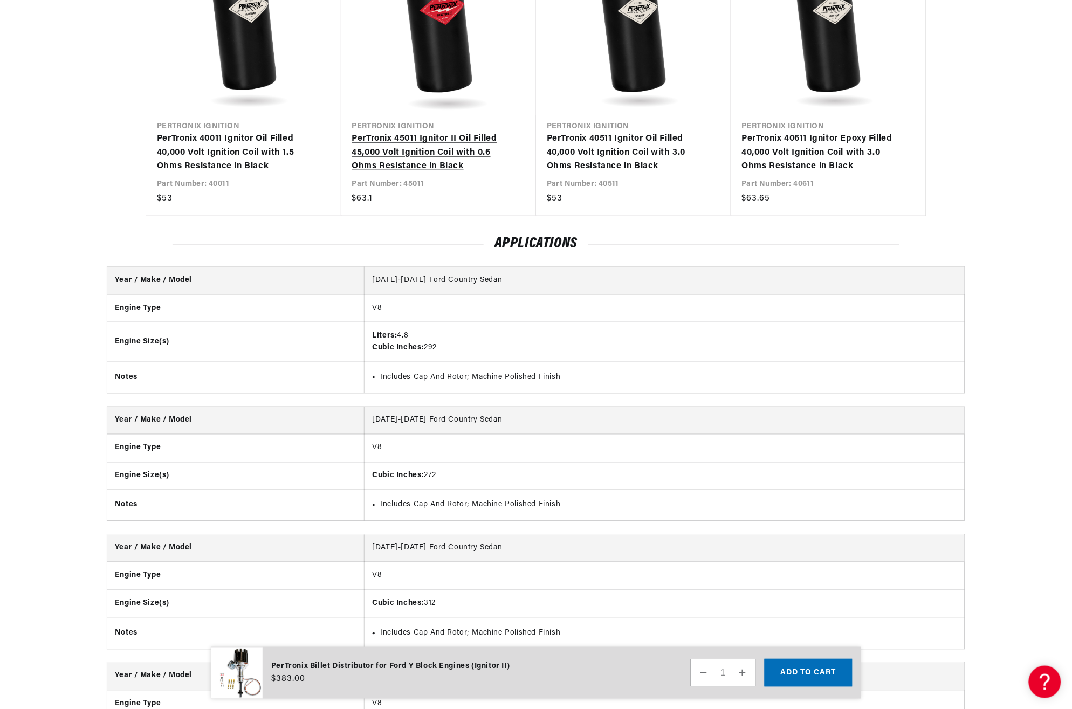
click at [449, 132] on link "PerTronix 45011 Ignitor II Oil Filled 45,000 Volt Ignition Coil with 0.6 Ohms R…" at bounding box center [433, 153] width 163 height 42
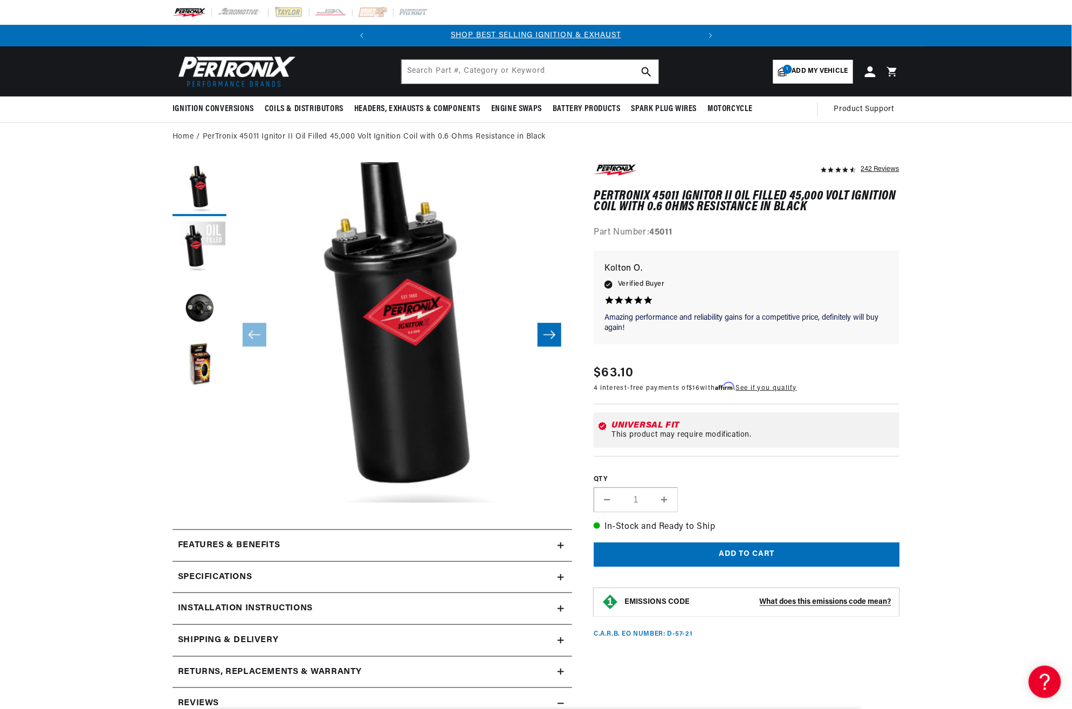
click at [559, 613] on summary "Installation instructions" at bounding box center [373, 608] width 400 height 31
click at [532, 653] on link "Download PDF" at bounding box center [527, 649] width 80 height 20
click at [562, 576] on icon at bounding box center [561, 577] width 6 height 6
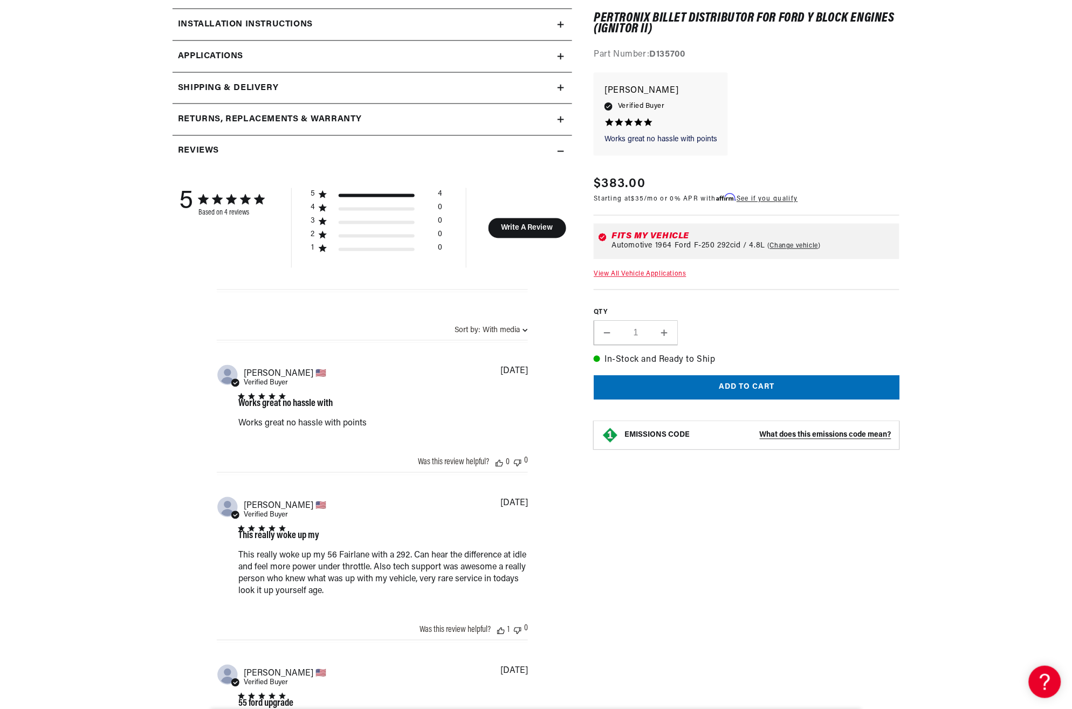
scroll to position [1168, 0]
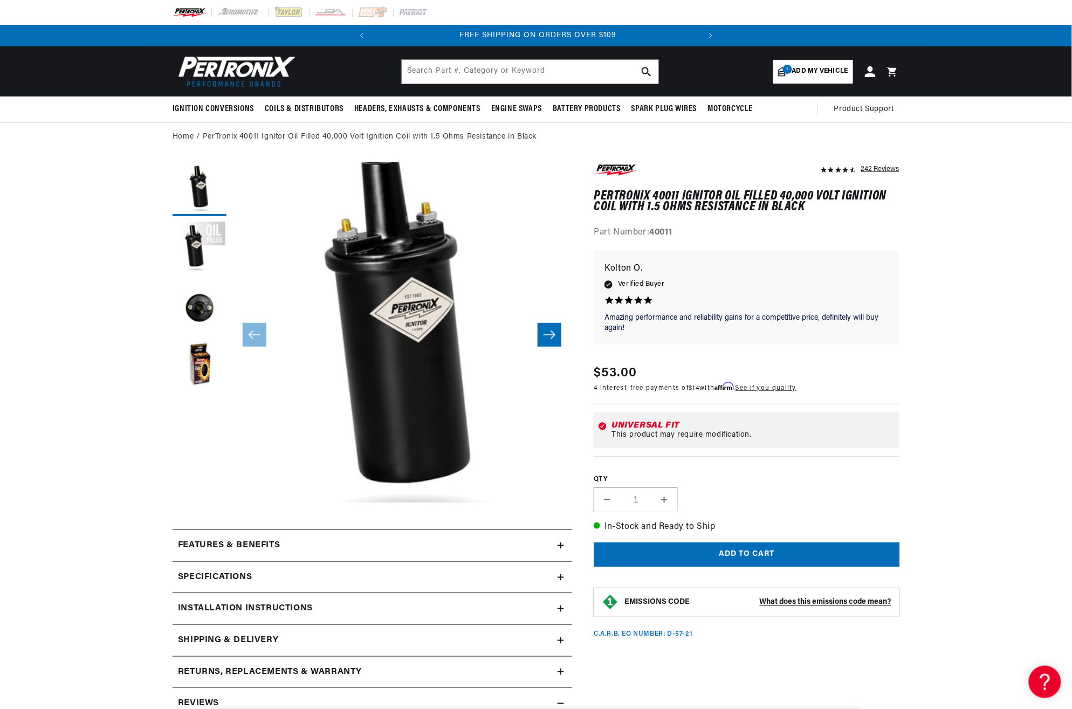
scroll to position [0, 327]
click at [559, 573] on summary "Specifications" at bounding box center [373, 577] width 400 height 31
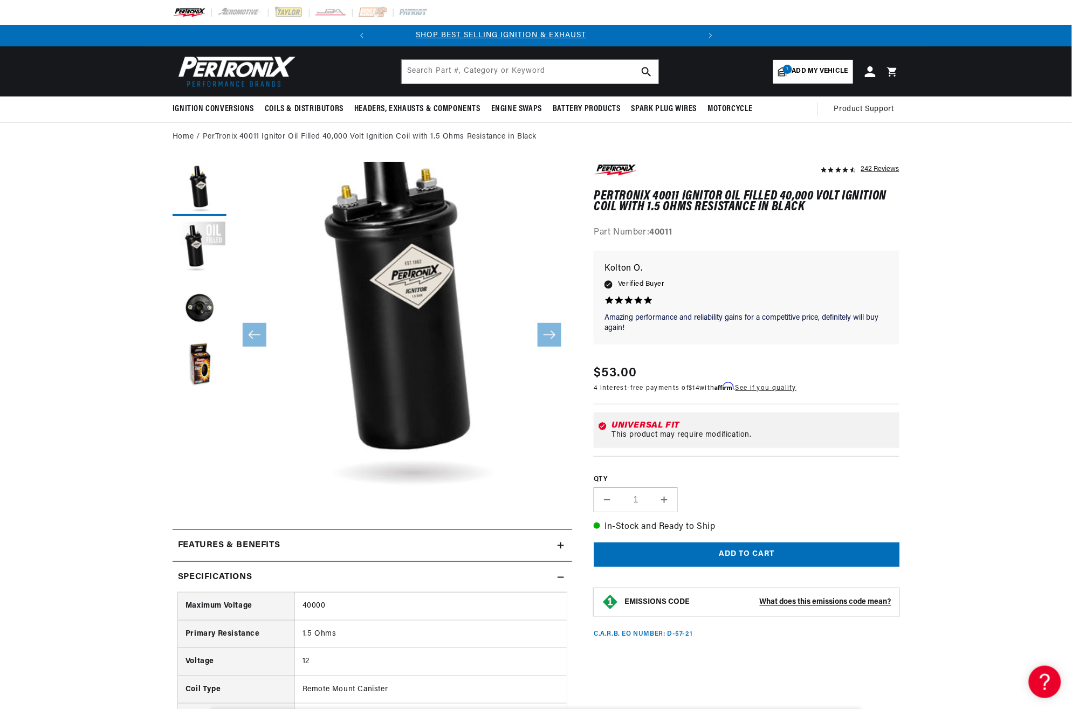
scroll to position [0, 0]
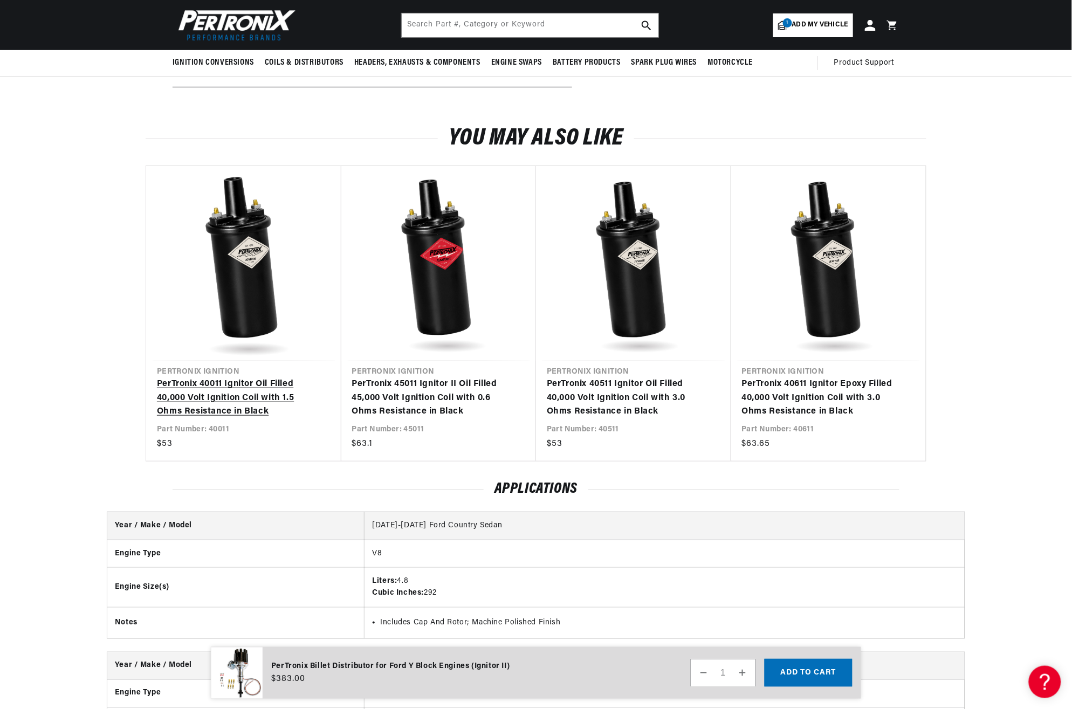
click at [227, 378] on link "PerTronix 40011 Ignitor Oil Filled 40,000 Volt Ignition Coil with 1.5 Ohms Resi…" at bounding box center [238, 399] width 163 height 42
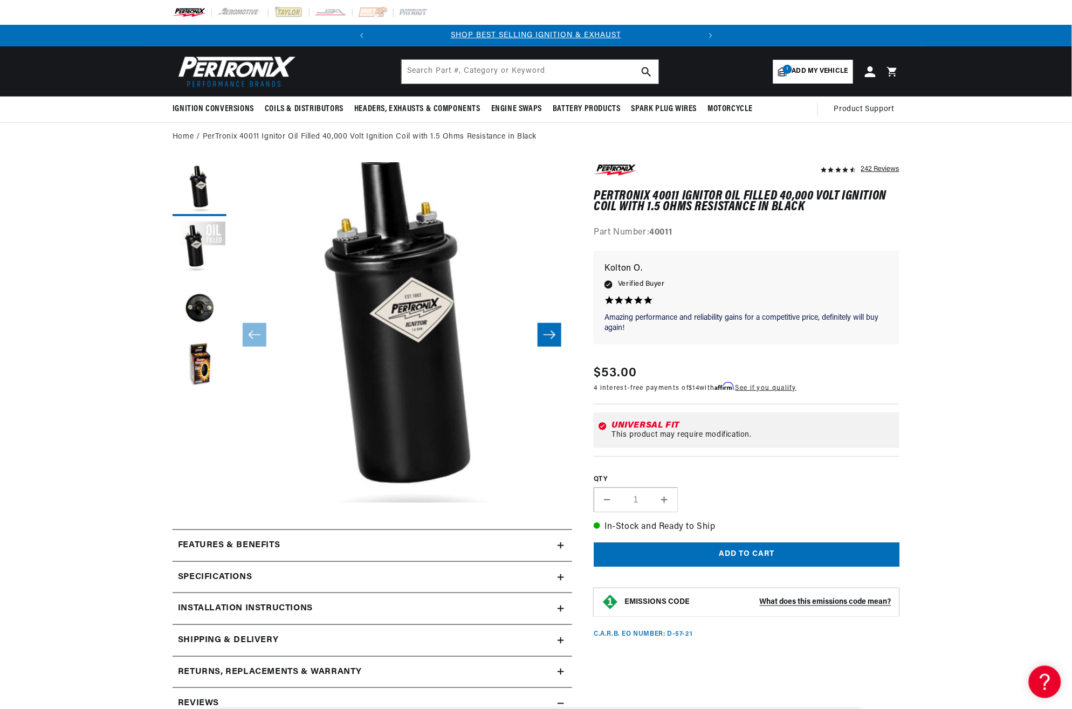
click at [561, 578] on icon at bounding box center [561, 578] width 6 height 0
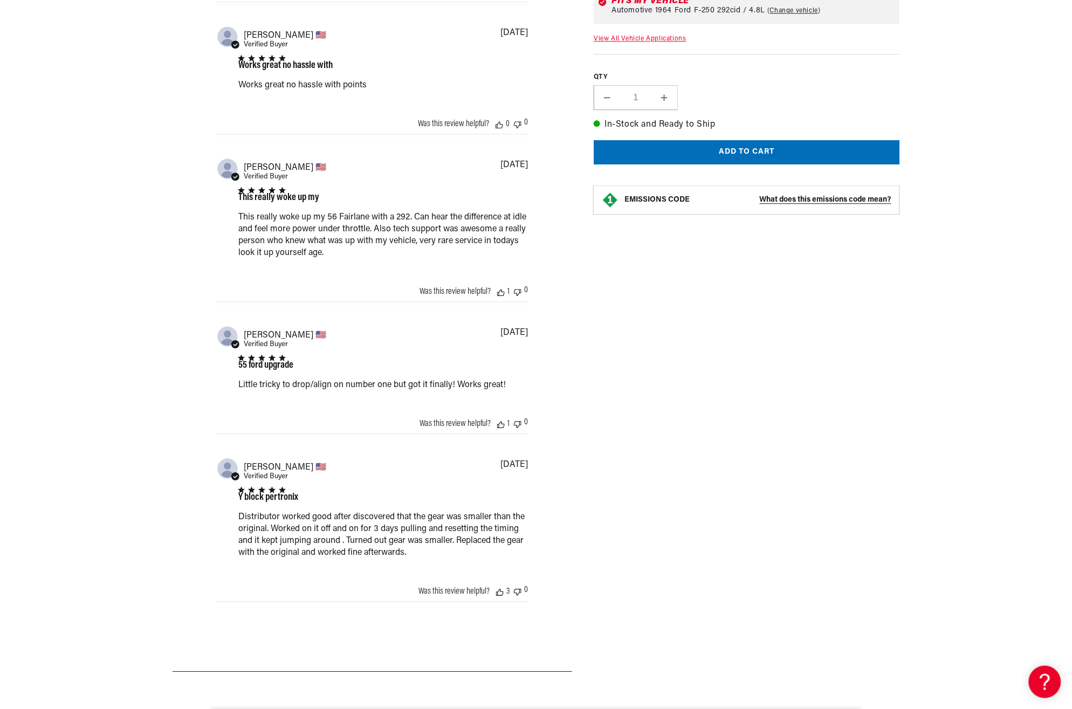
scroll to position [1508, 0]
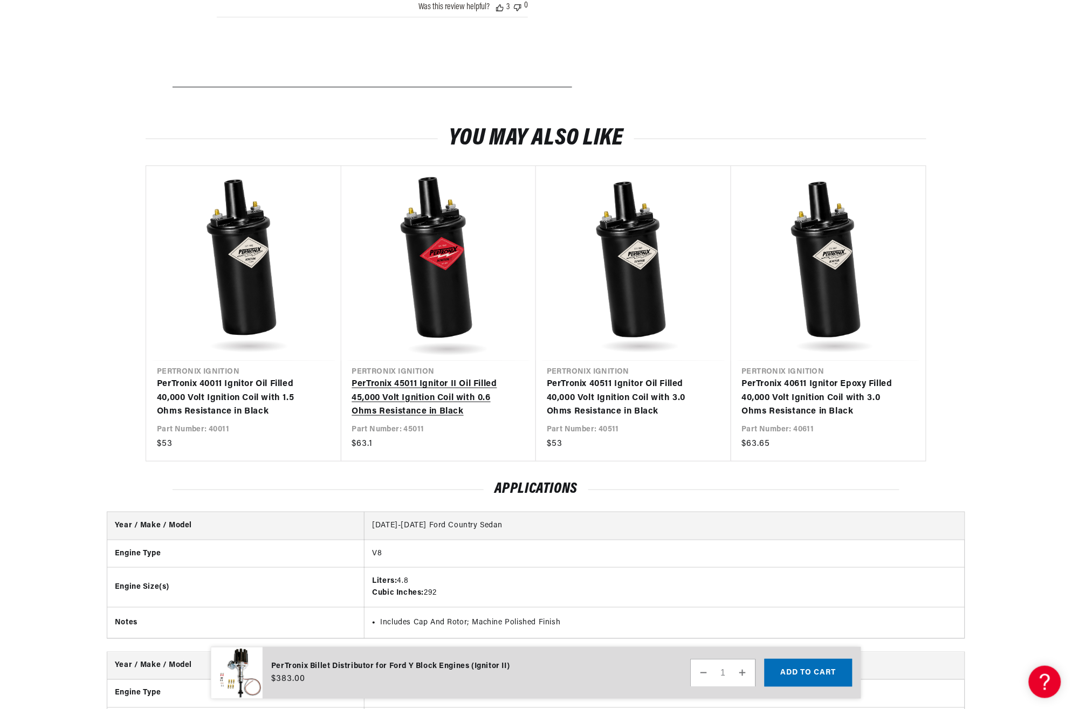
click at [440, 378] on link "PerTronix 45011 Ignitor II Oil Filled 45,000 Volt Ignition Coil with 0.6 Ohms R…" at bounding box center [433, 399] width 163 height 42
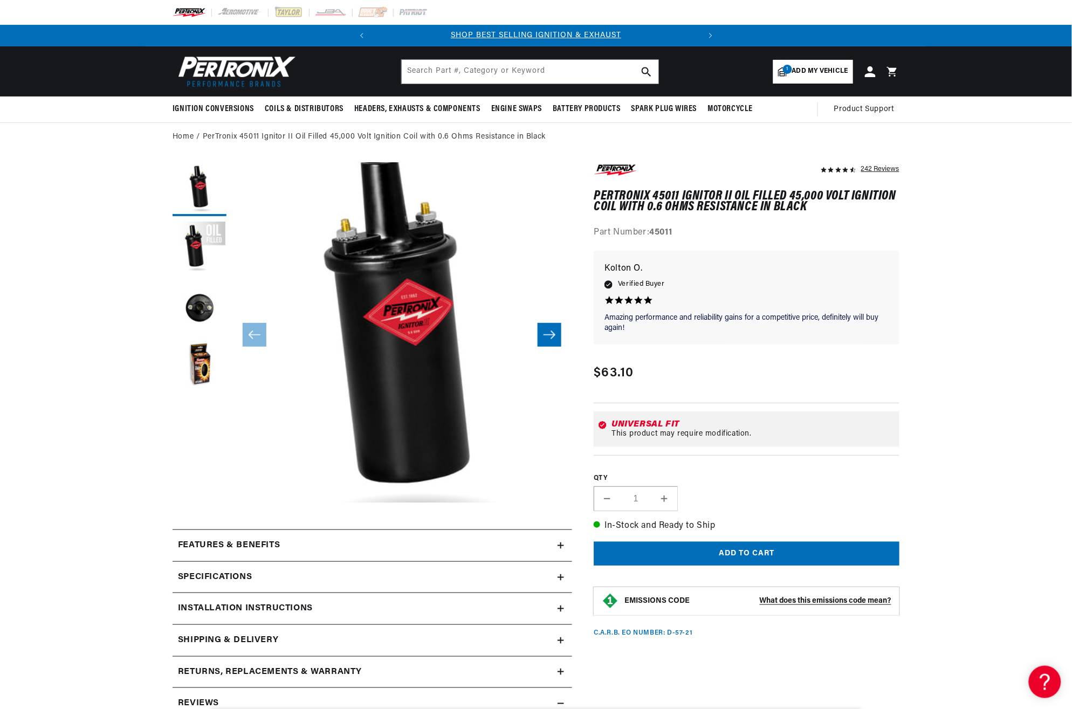
click at [562, 577] on icon at bounding box center [561, 577] width 6 height 6
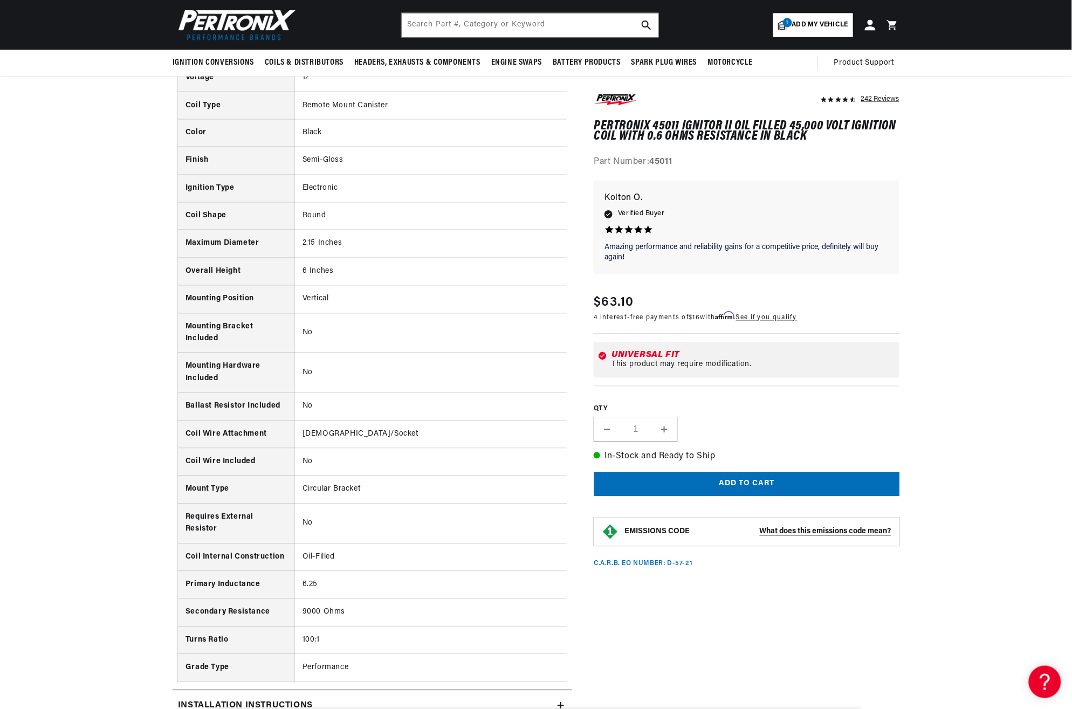
scroll to position [0, 327]
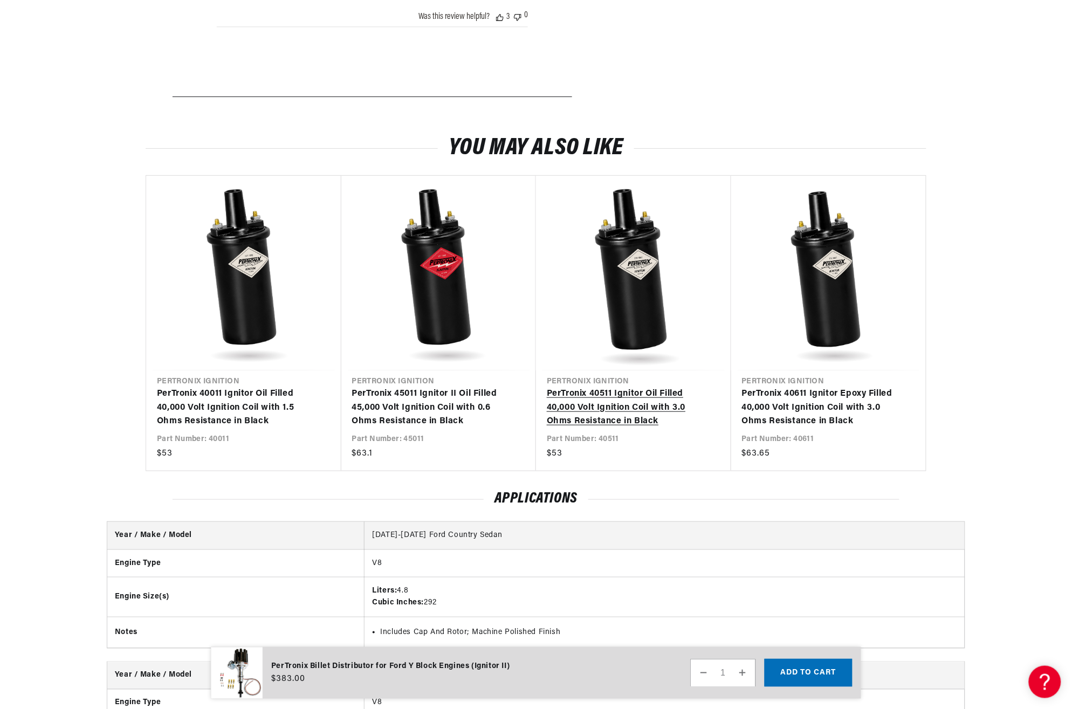
scroll to position [0, 327]
click at [652, 387] on link "PerTronix 40511 Ignitor Oil Filled 40,000 Volt Ignition Coil with 3.0 Ohms Resi…" at bounding box center [628, 408] width 163 height 42
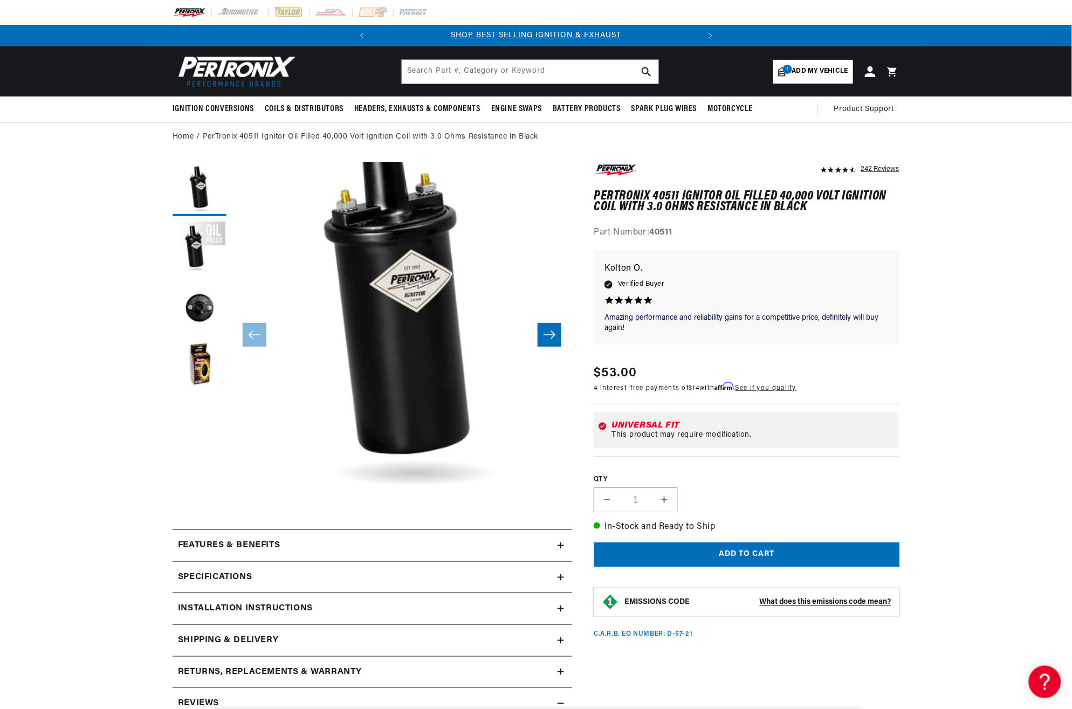
click at [561, 576] on icon at bounding box center [561, 577] width 0 height 6
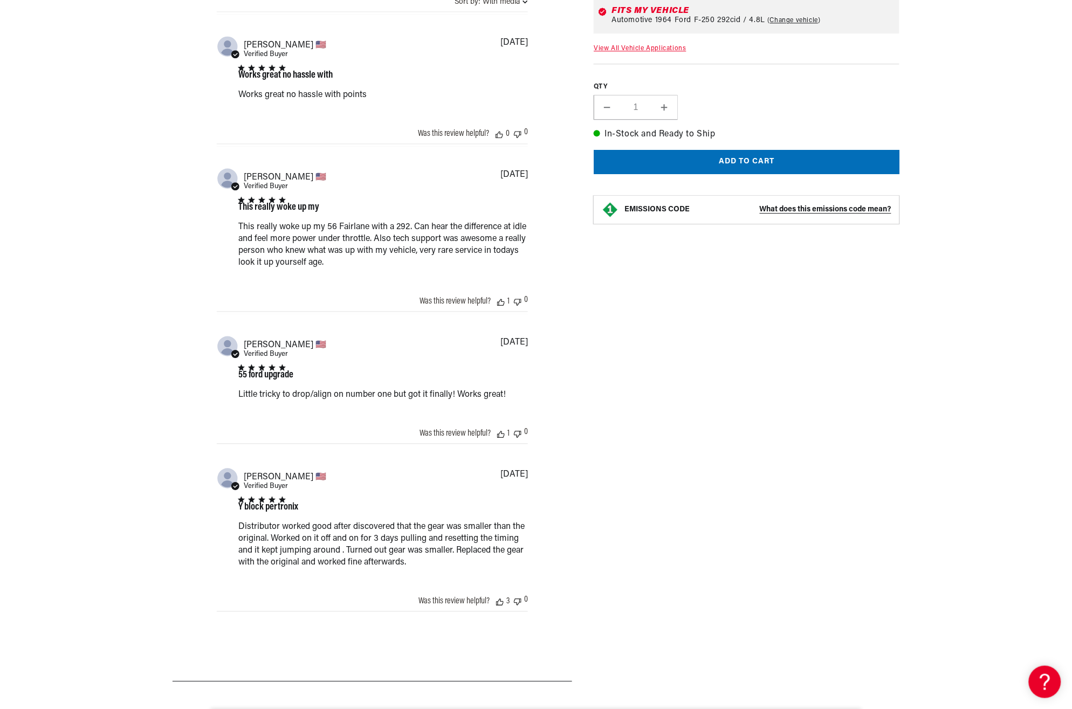
scroll to position [1498, 0]
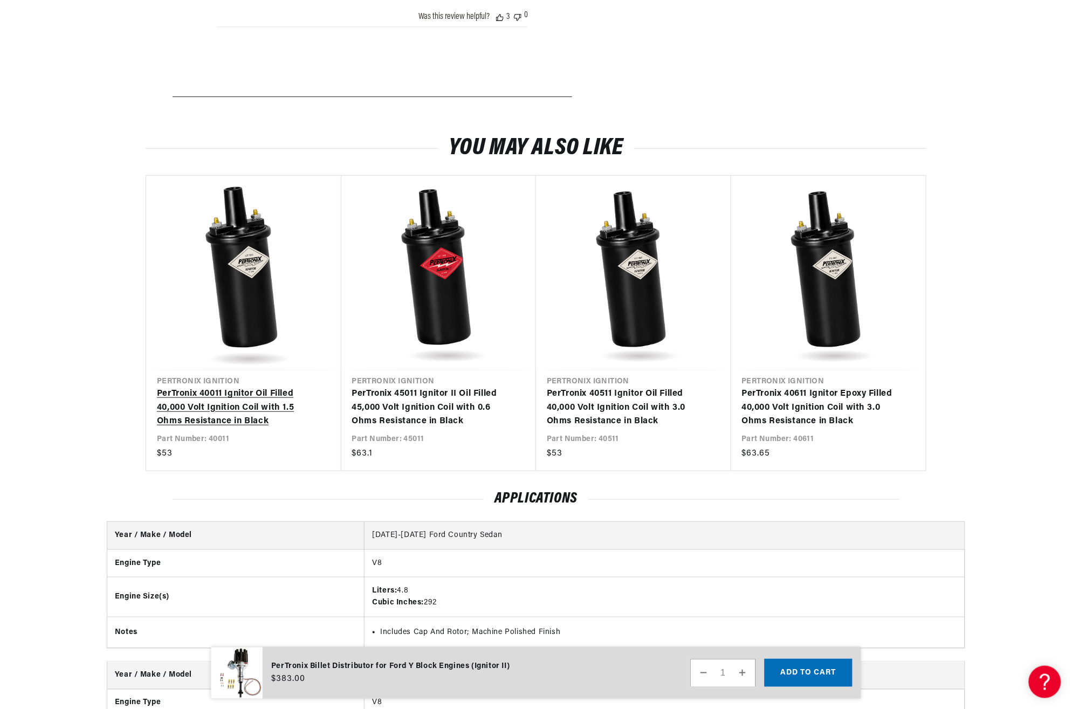
click at [252, 387] on link "PerTronix 40011 Ignitor Oil Filled 40,000 Volt Ignition Coil with 1.5 Ohms Resi…" at bounding box center [238, 408] width 163 height 42
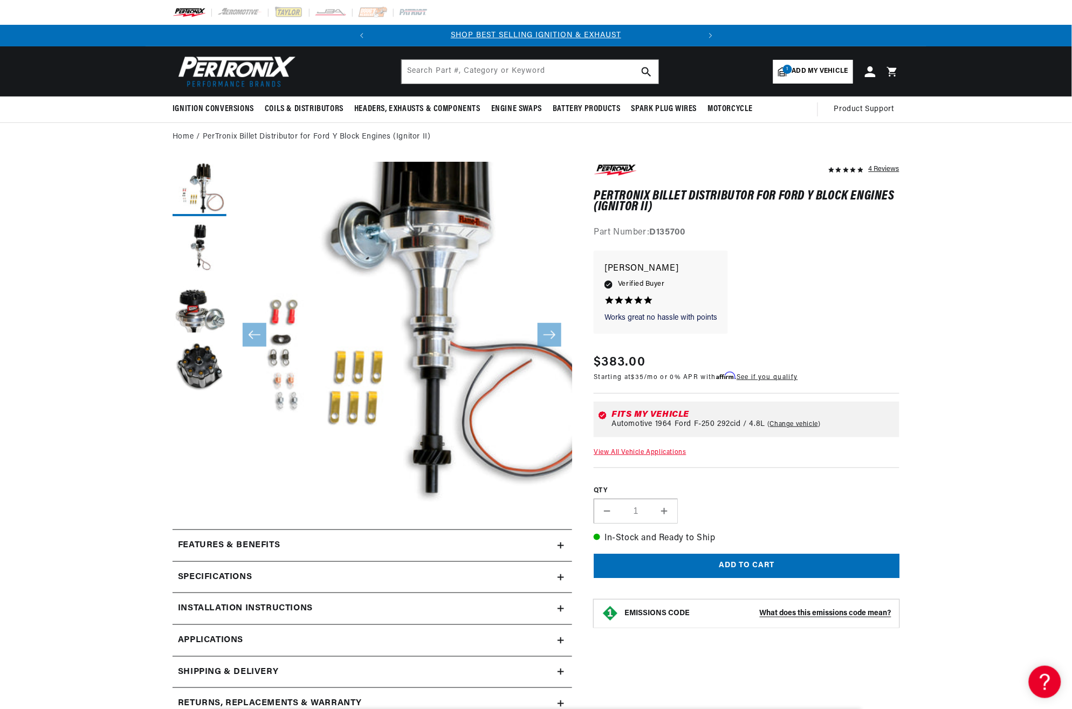
click at [789, 65] on span "1" at bounding box center [787, 69] width 9 height 9
select select "Year"
select select "Make"
select select "Model"
select select "Engine"
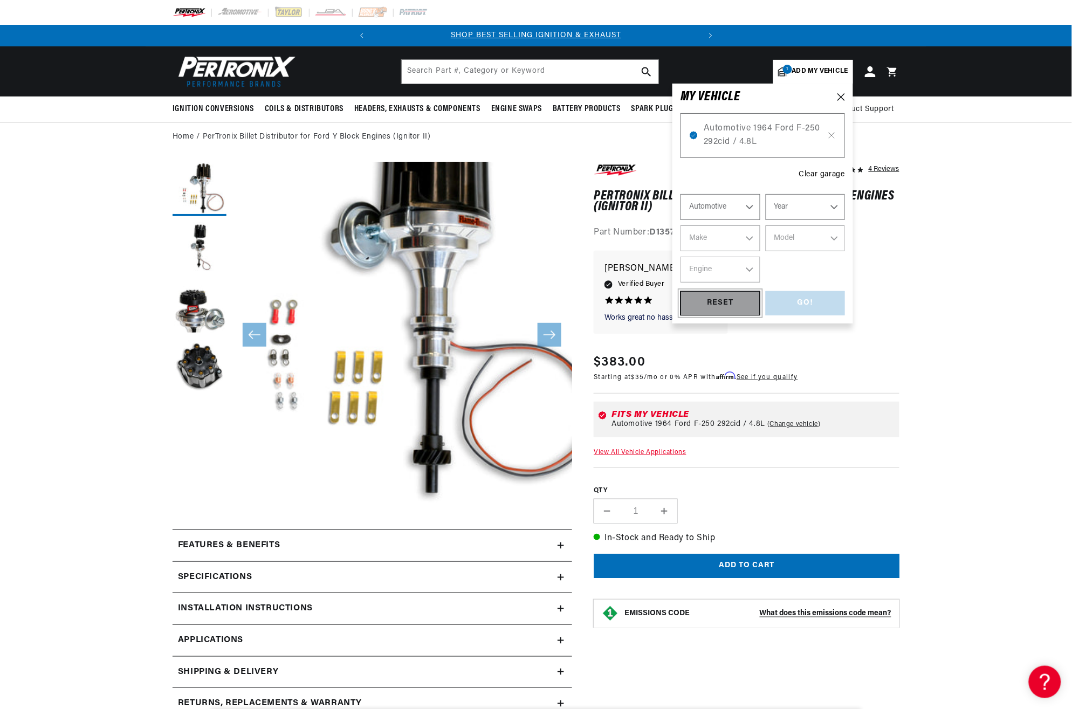
click at [739, 305] on div "RESET" at bounding box center [721, 303] width 80 height 24
click at [830, 135] on icon at bounding box center [831, 135] width 9 height 9
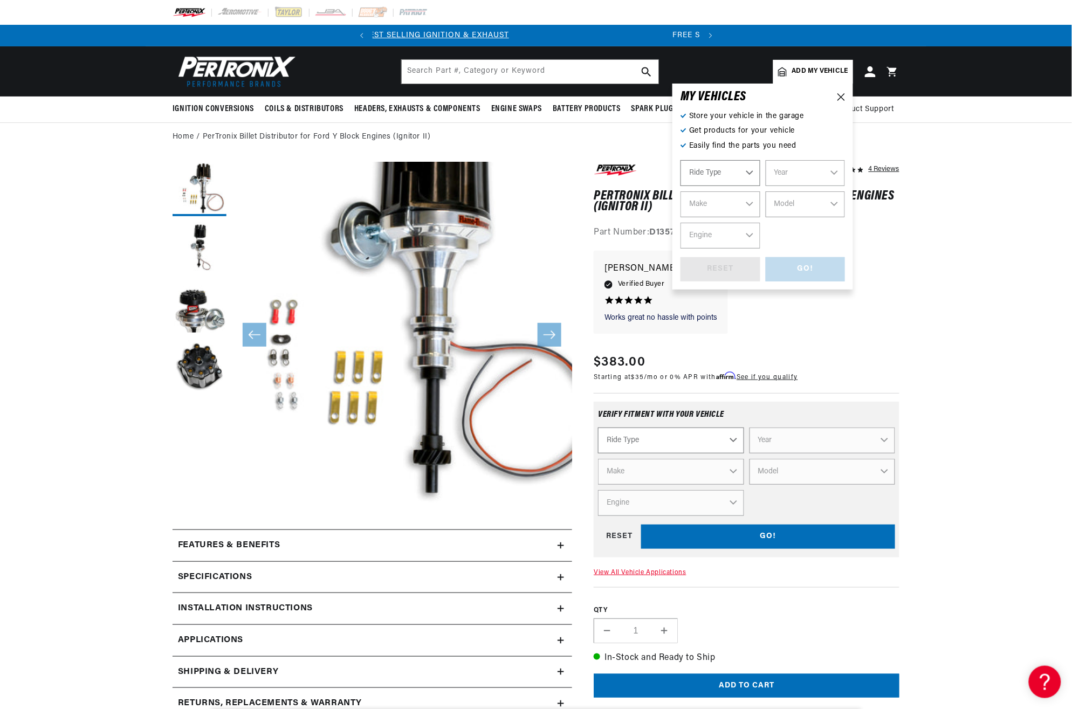
scroll to position [0, 0]
click at [229, 65] on img at bounding box center [235, 71] width 124 height 37
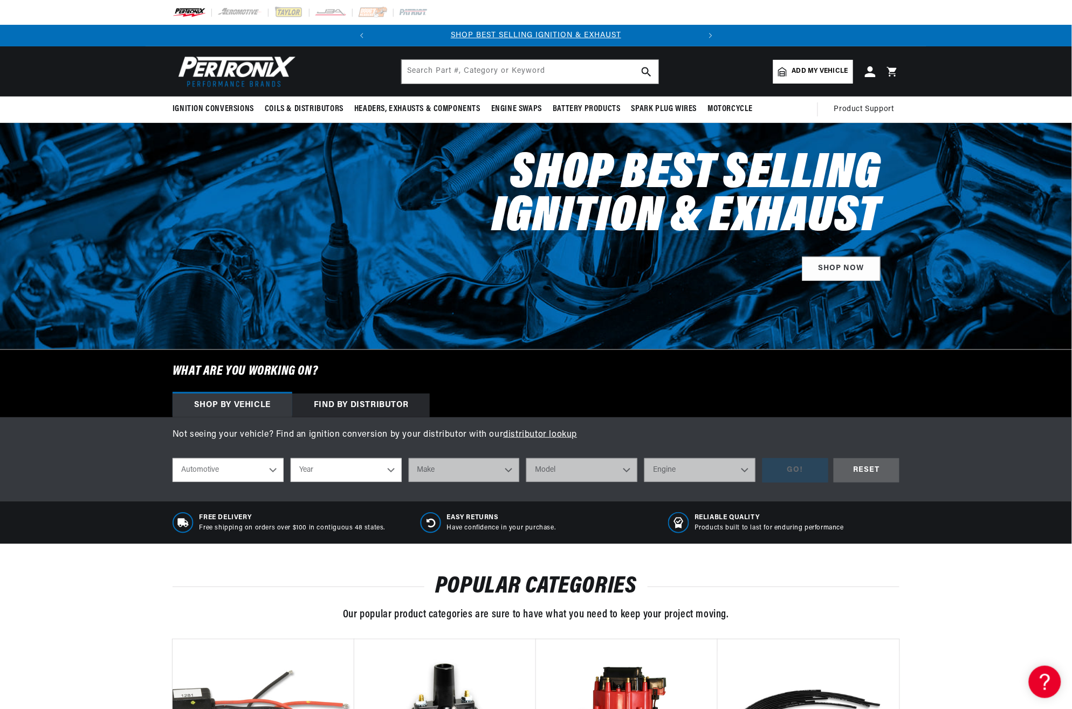
click at [236, 469] on select "Automotive Agricultural Industrial Marine Motorcycle" at bounding box center [228, 470] width 111 height 24
click at [173, 458] on select "Automotive Agricultural Industrial Marine Motorcycle" at bounding box center [228, 470] width 111 height 24
click at [369, 468] on select "Year 2026 2025 2024 2023 2022 2021 2020 2019 2018 2017 2016 2015 2014 2013 2012…" at bounding box center [346, 470] width 111 height 24
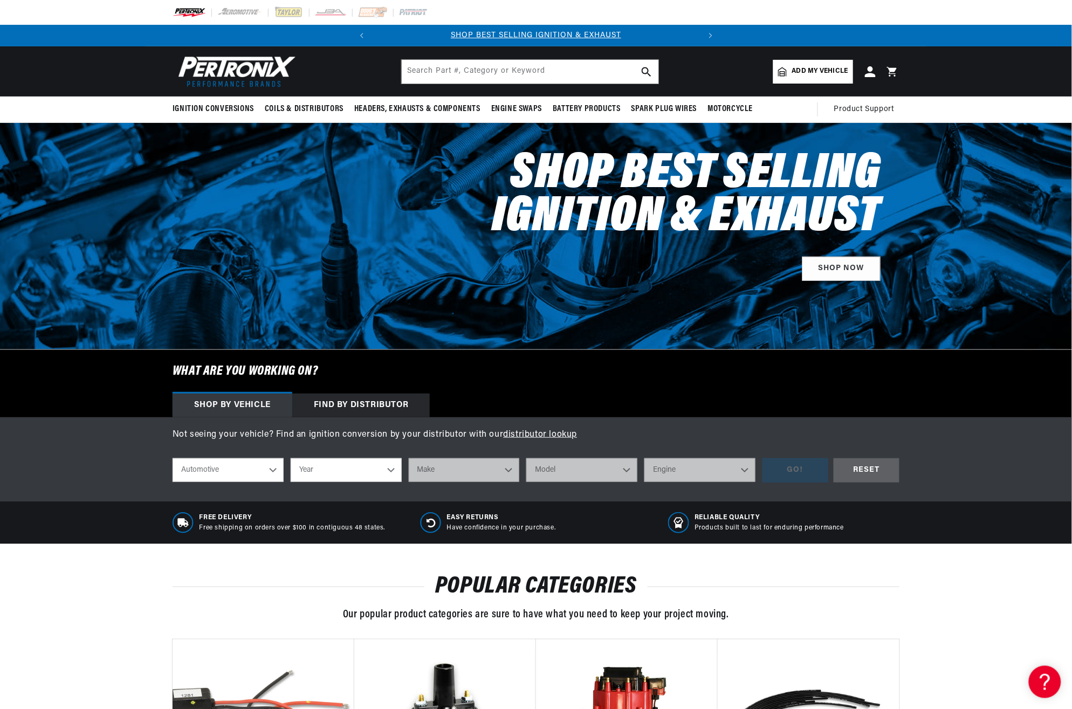
select select "1964"
click at [291, 458] on select "Year 2026 2025 2024 2023 2022 2021 2020 2019 2018 2017 2016 2015 2014 2013 2012…" at bounding box center [346, 470] width 111 height 24
select select "1964"
click at [508, 470] on select "Make American Motors Aston Martin Austin Austin Healey Bentley Buick Cadillac C…" at bounding box center [464, 470] width 111 height 24
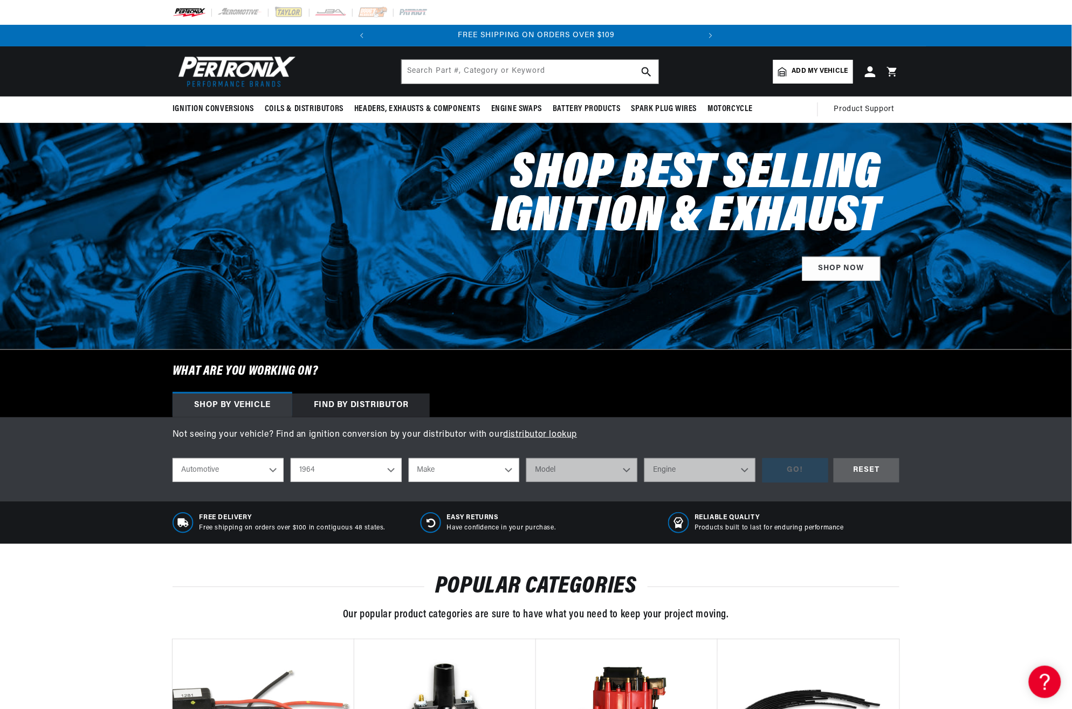
select select "Ford"
click at [409, 458] on select "Make American Motors Aston Martin Austin Austin Healey Bentley Buick Cadillac C…" at bounding box center [464, 470] width 111 height 24
select select "Ford"
click at [632, 469] on select "Model Club Wagon Country Sedan Country Squire Custom Custom 500 Econoline F-100…" at bounding box center [581, 470] width 111 height 24
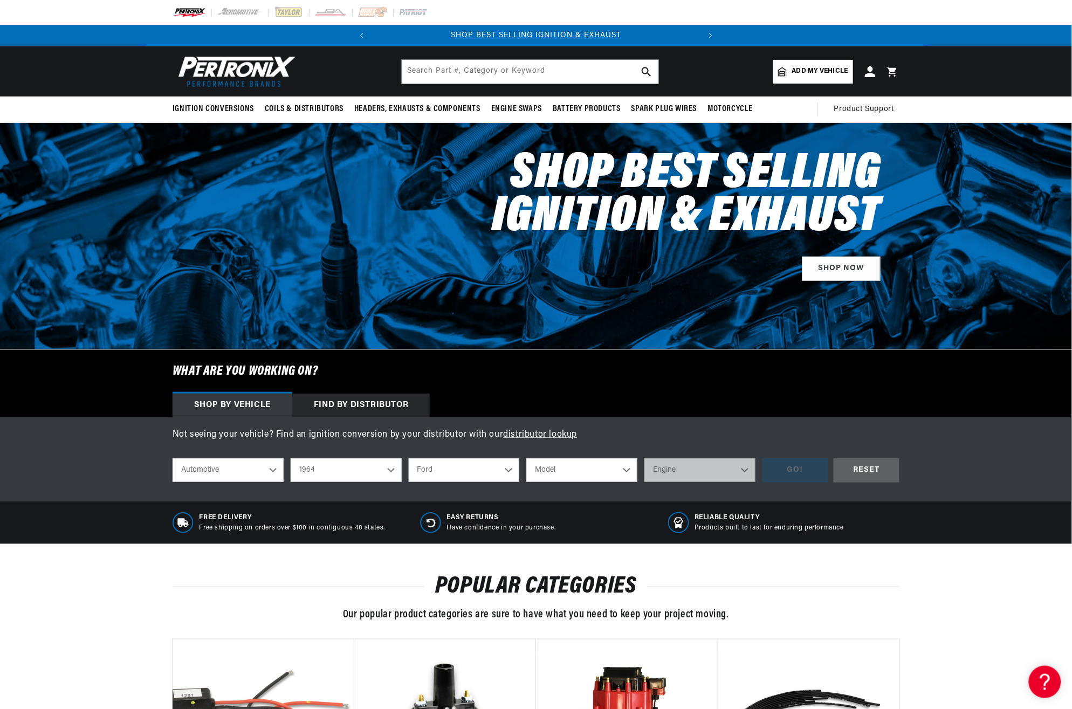
select select "Galaxie-500"
click at [526, 458] on select "Model Club Wagon Country Sedan Country Squire Custom Custom 500 Econoline F-100…" at bounding box center [581, 470] width 111 height 24
select select "Galaxie-500"
click at [746, 468] on select "Engine 260cid / 4.3L 262cid / 4.3L 289cid / 4.7L 352cid / 5.8L 390cid / 6.4L" at bounding box center [700, 470] width 111 height 24
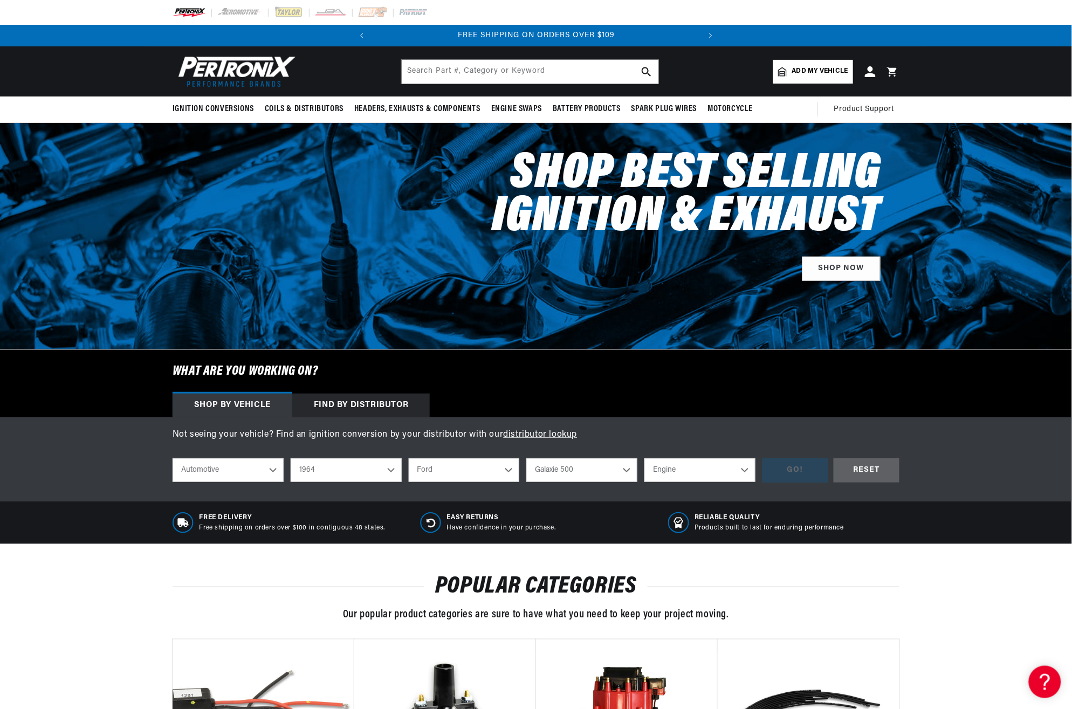
select select "352cid-5.8L"
click at [645, 458] on select "Engine 260cid / 4.3L 262cid / 4.3L 289cid / 4.7L 352cid / 5.8L 390cid / 6.4L" at bounding box center [700, 470] width 111 height 24
select select "352cid-5.8L"
click at [802, 465] on div "GO!" at bounding box center [796, 470] width 66 height 24
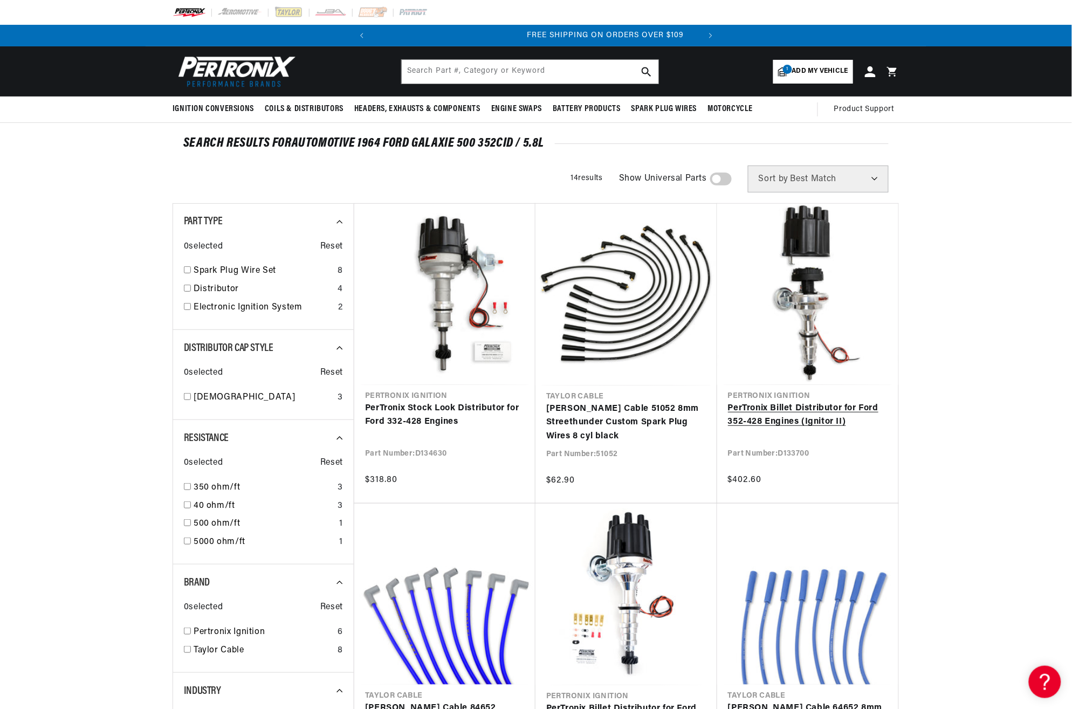
scroll to position [0, 327]
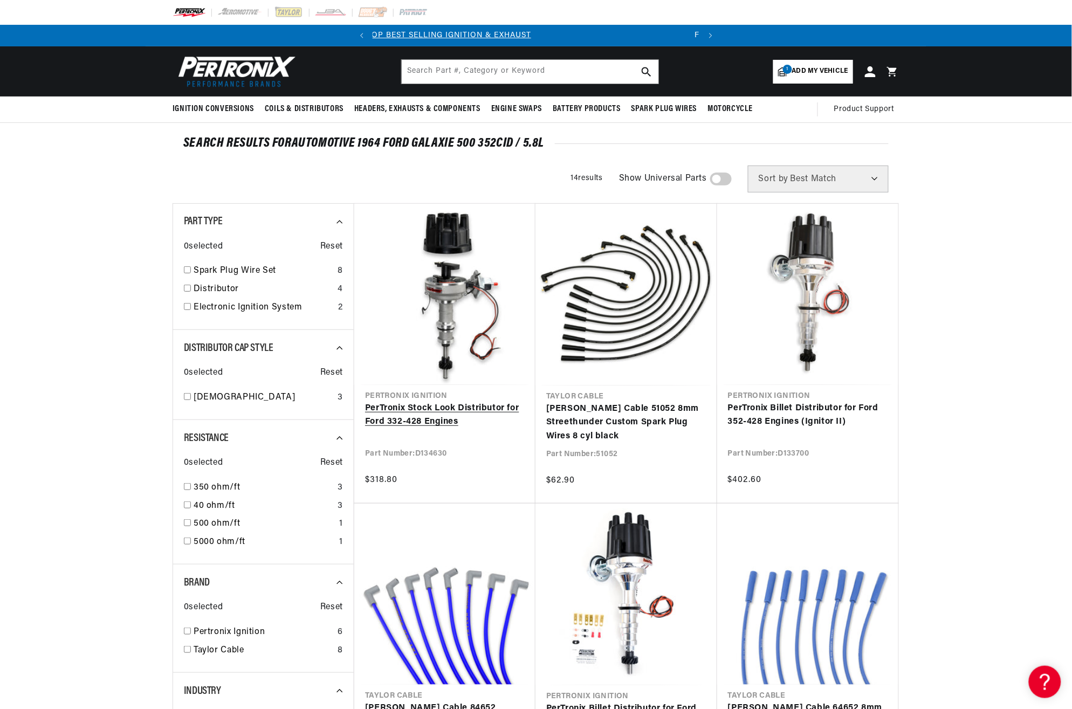
click at [433, 402] on link "PerTronix Stock Look Distributor for Ford 332-428 Engines" at bounding box center [445, 416] width 160 height 28
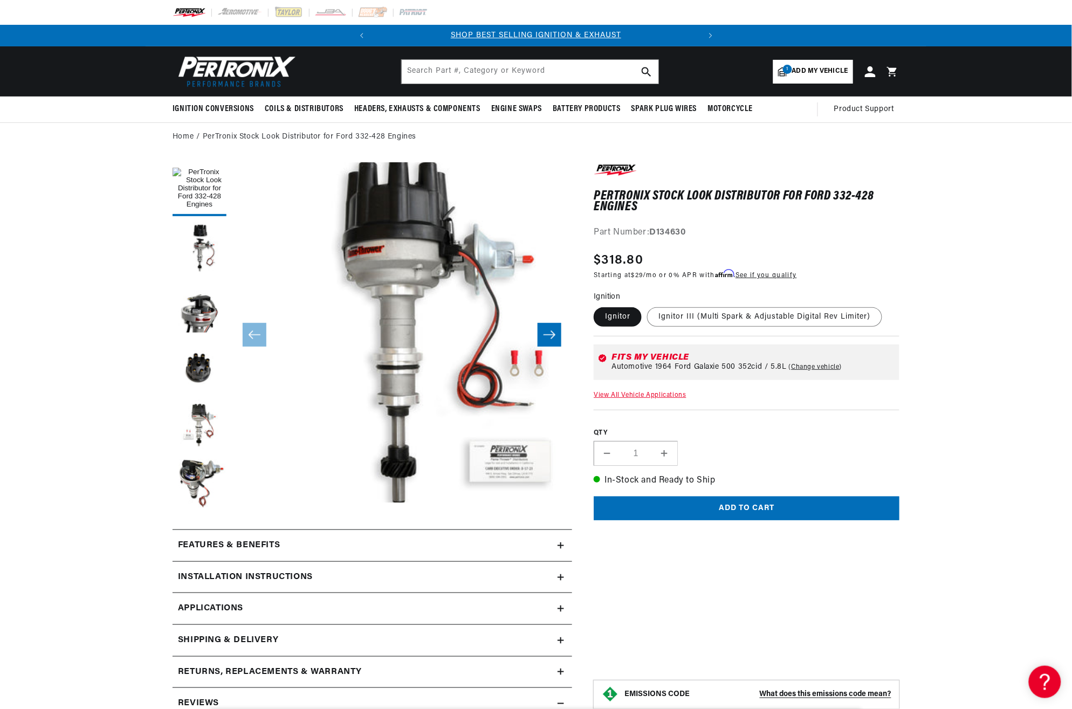
click at [564, 576] on icon at bounding box center [561, 577] width 6 height 6
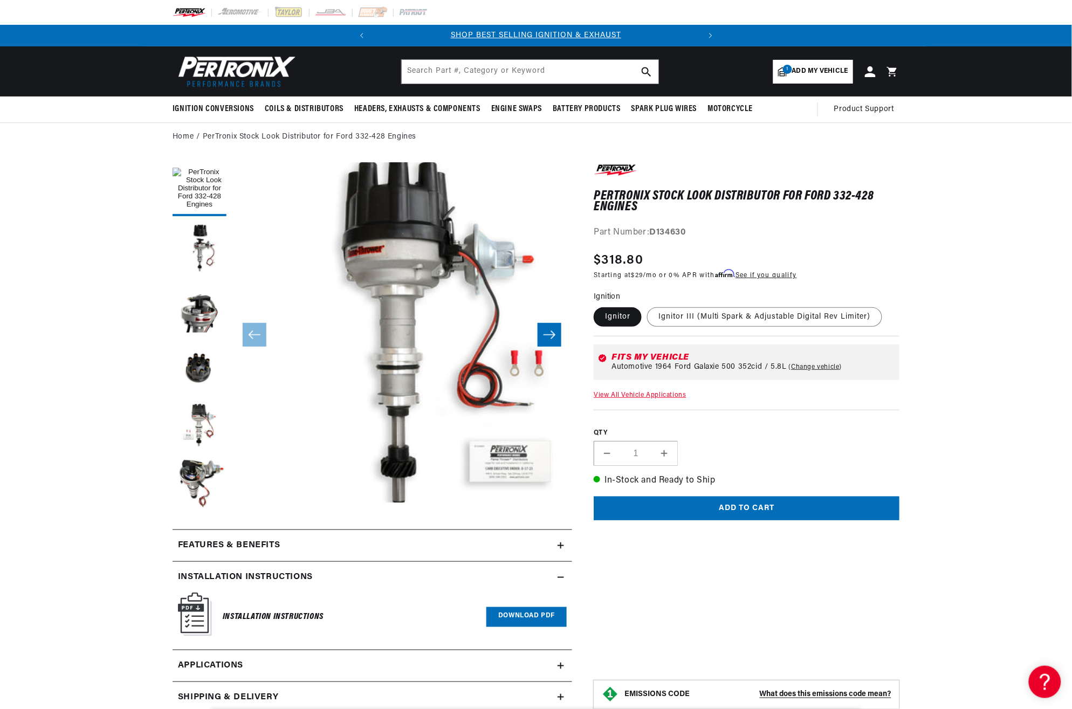
click at [532, 616] on link "Download PDF" at bounding box center [527, 617] width 80 height 20
click at [196, 307] on button "Load image 3 in gallery view" at bounding box center [200, 308] width 54 height 54
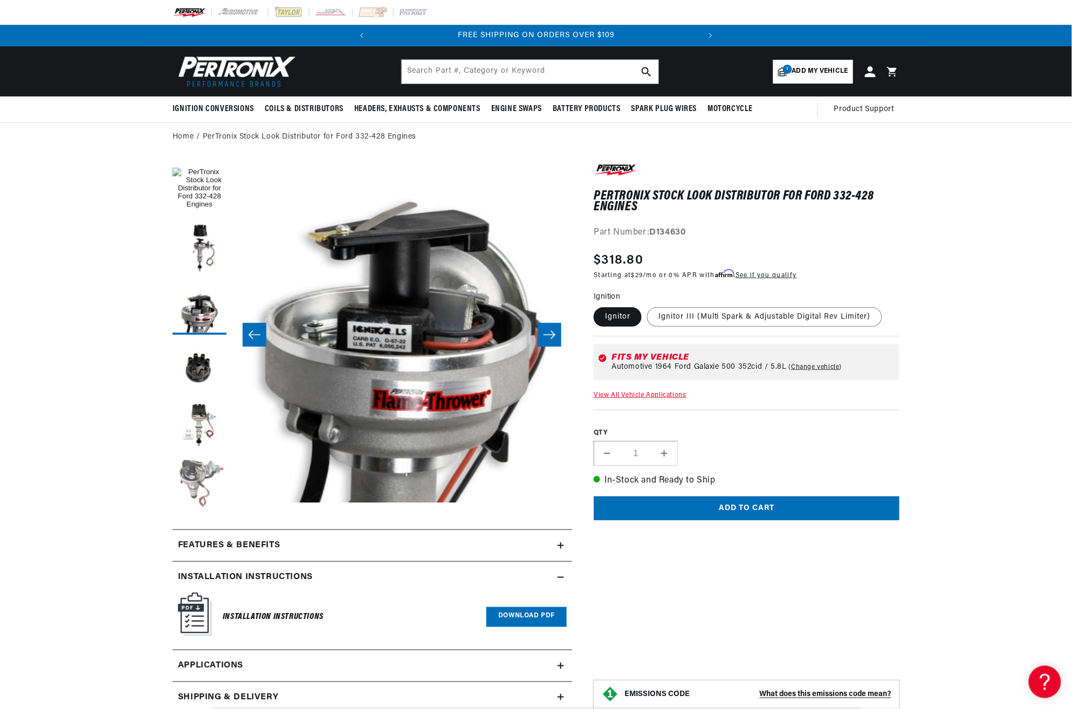
click at [198, 470] on button "Load image 6 in gallery view" at bounding box center [200, 486] width 54 height 54
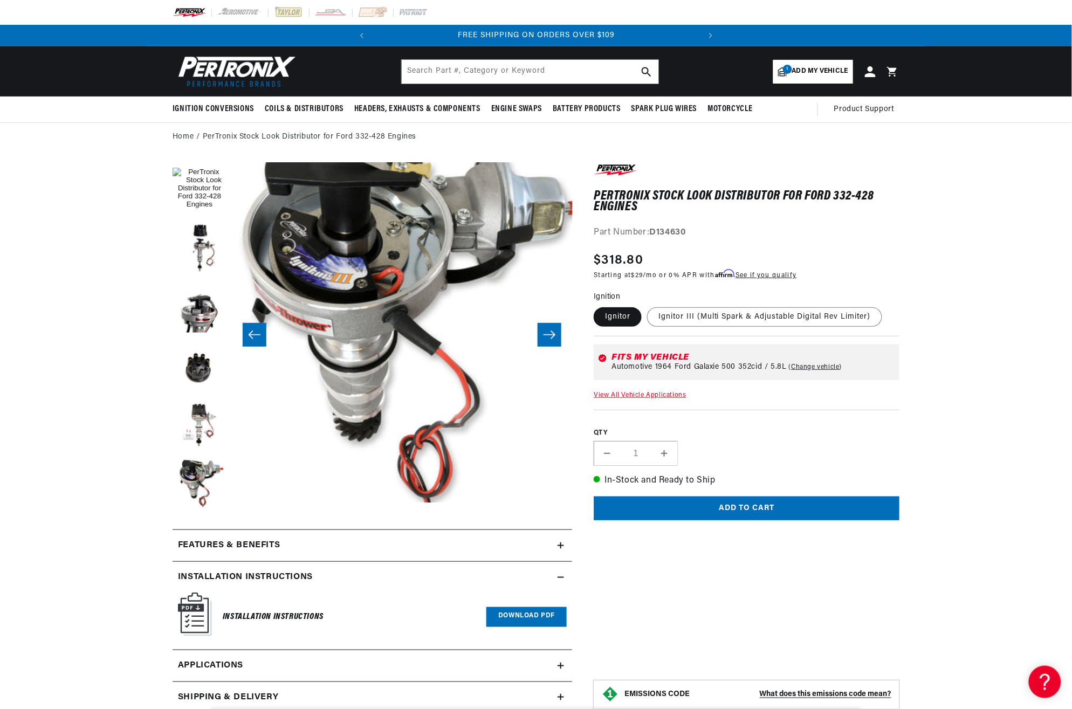
click at [198, 537] on button "Open media 6 in modal" at bounding box center [198, 537] width 0 height 0
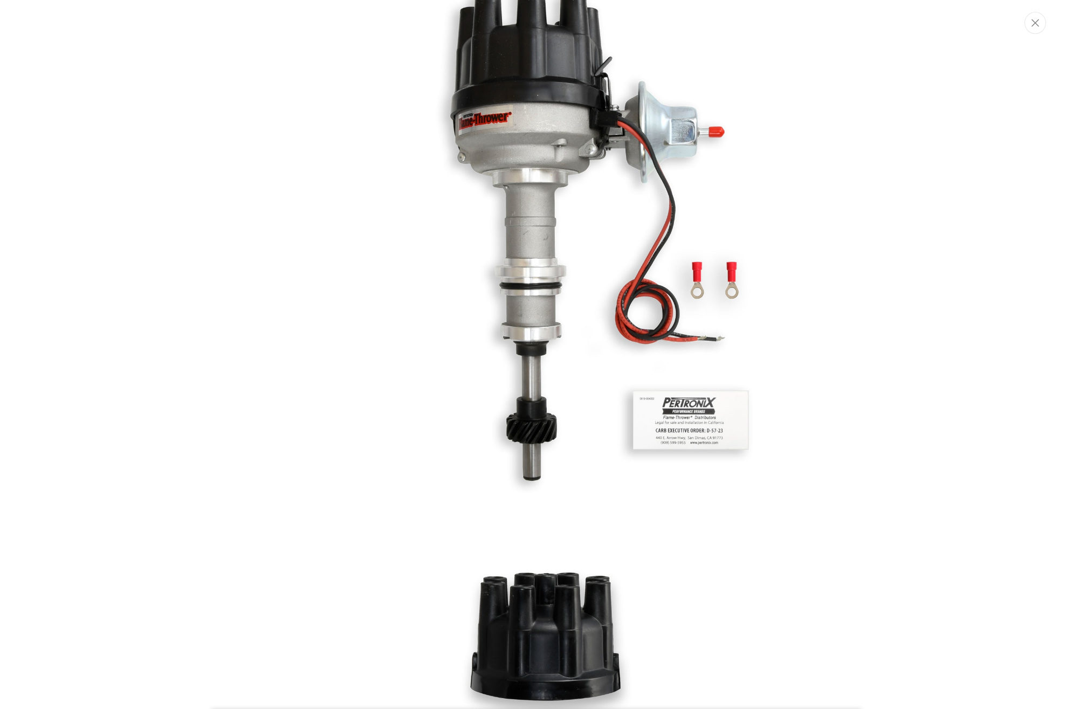
scroll to position [0, 0]
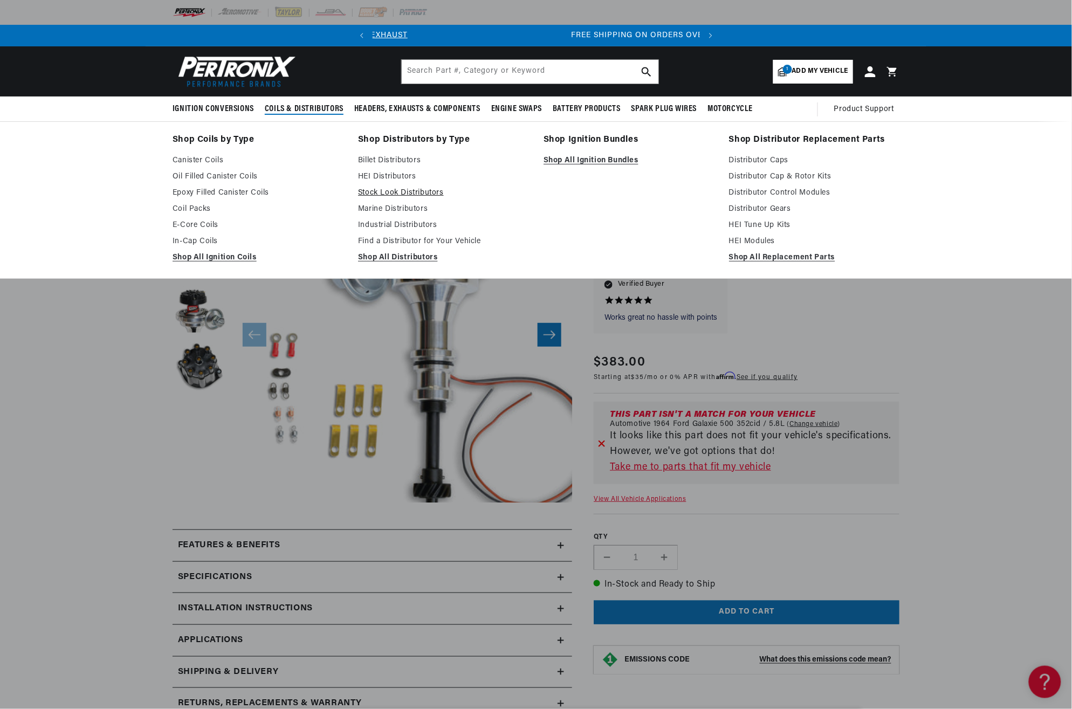
scroll to position [0, 327]
click at [397, 191] on link "Stock Look Distributors" at bounding box center [443, 193] width 170 height 13
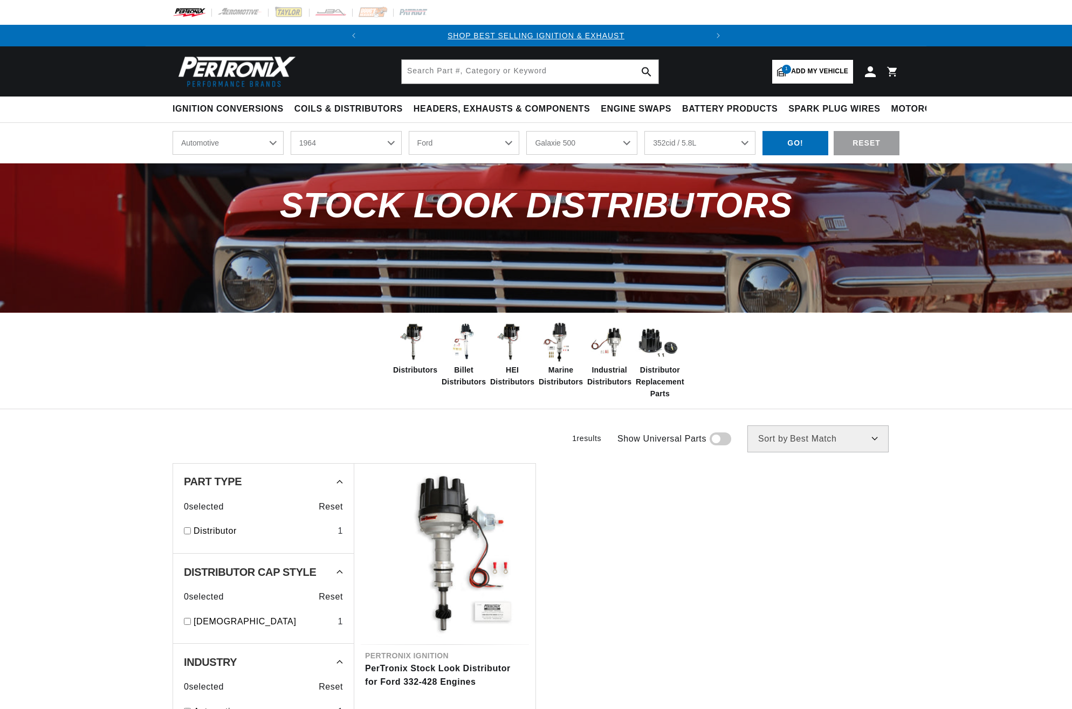
select select "1964"
select select "Ford"
select select "Galaxie-500"
select select "352cid-5.8L"
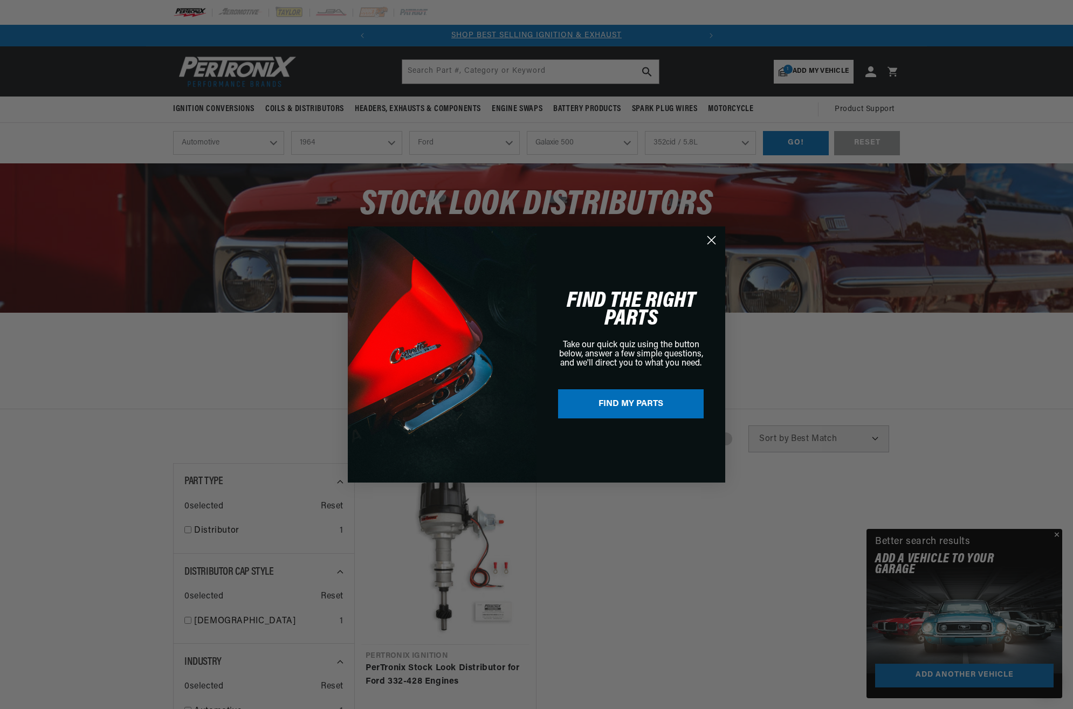
click at [711, 239] on icon "Close dialog" at bounding box center [712, 241] width 8 height 8
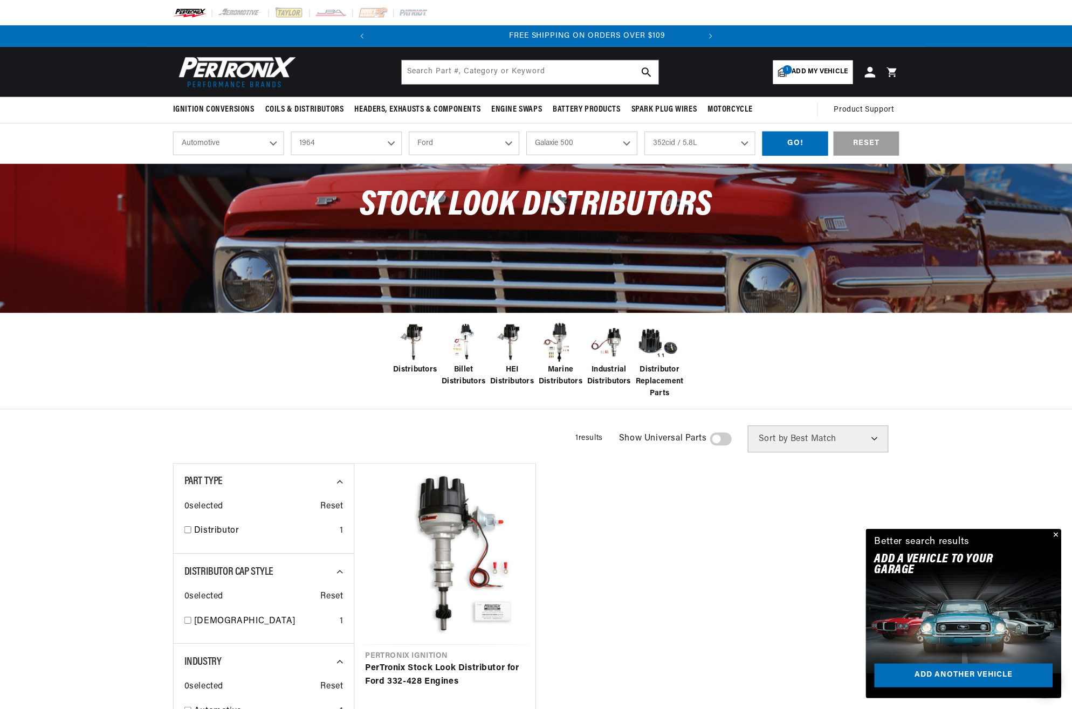
scroll to position [0, 327]
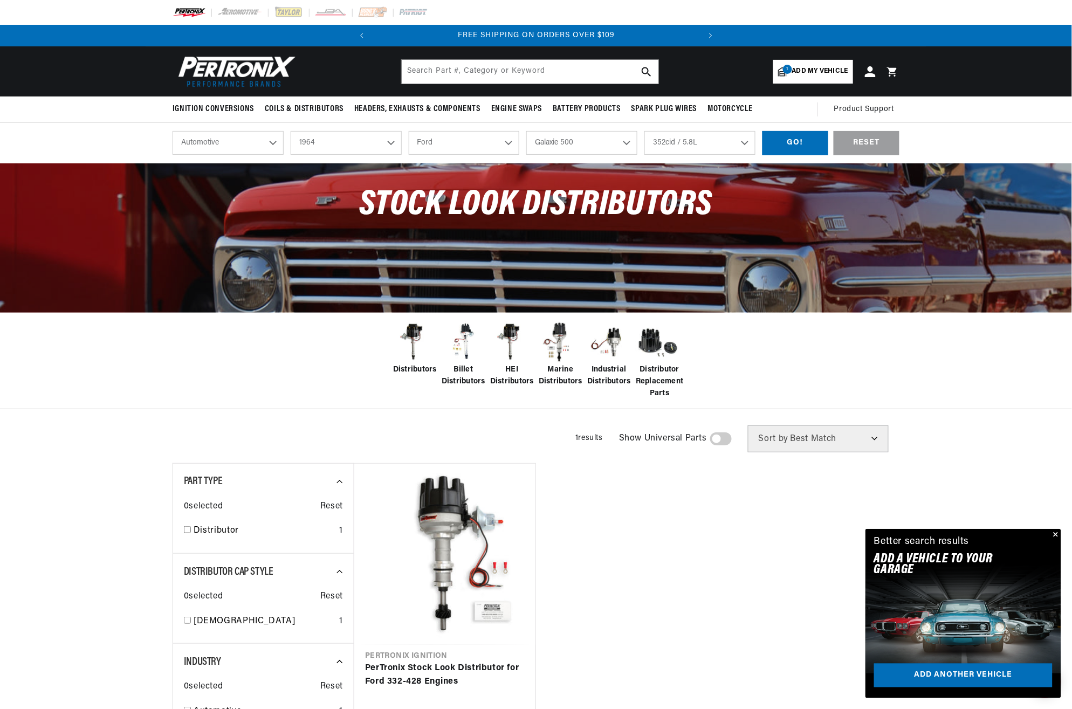
click at [1056, 535] on button "Close" at bounding box center [1055, 535] width 13 height 13
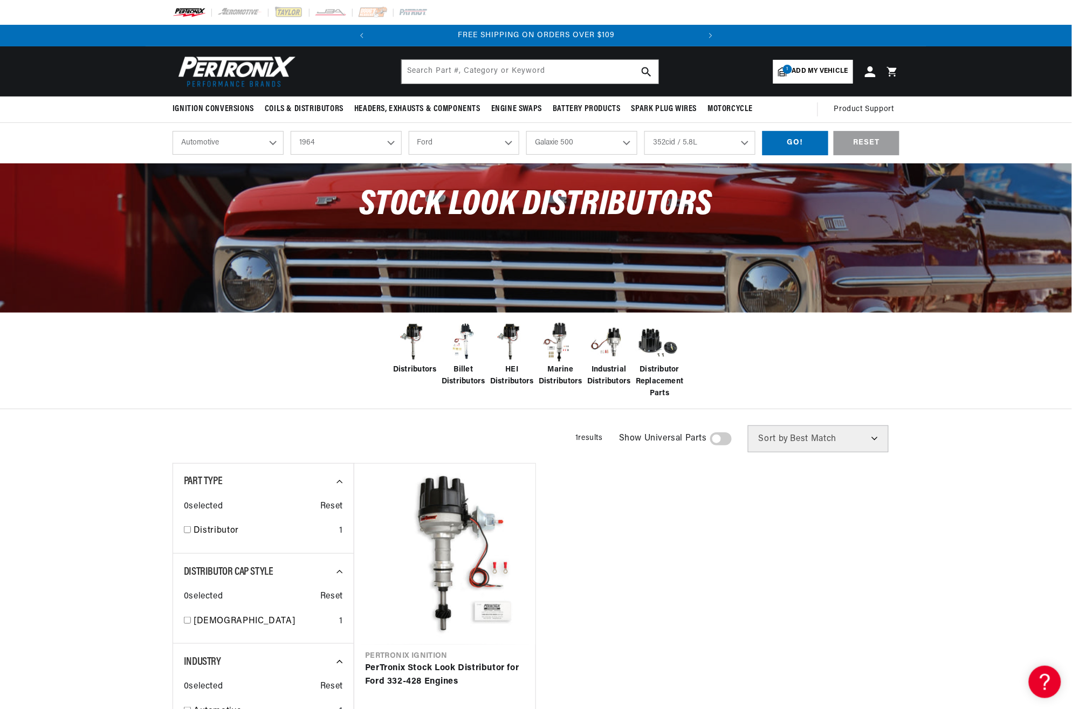
click at [467, 359] on img at bounding box center [463, 342] width 43 height 43
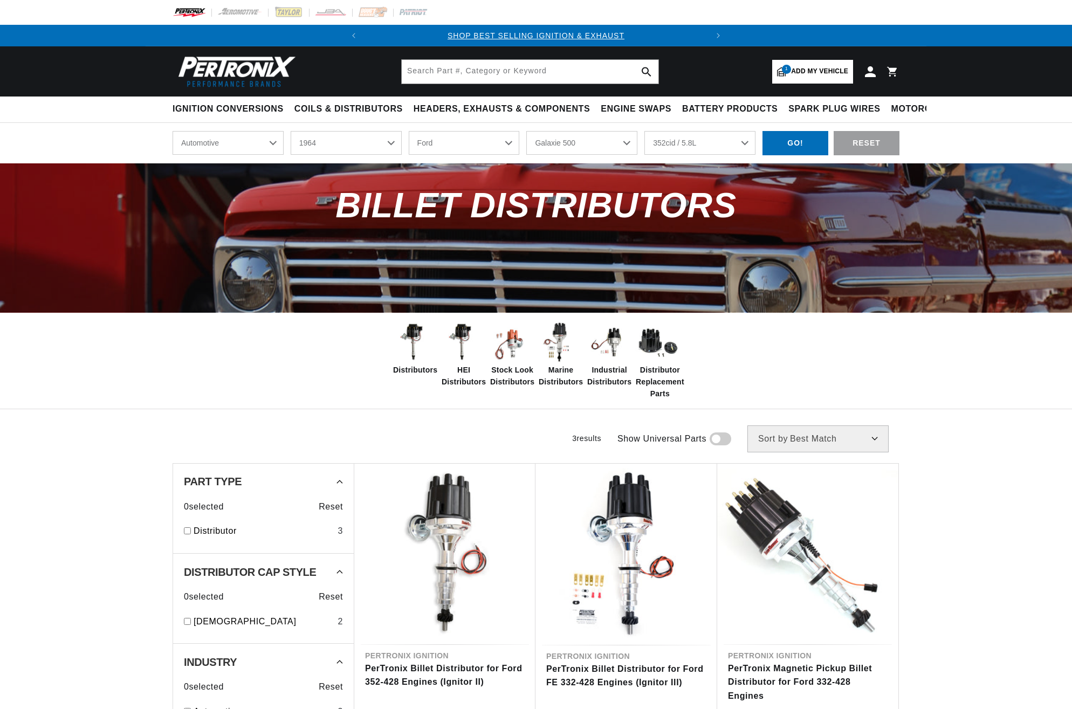
select select "1964"
select select "Ford"
select select "Galaxie-500"
select select "352cid-5.8L"
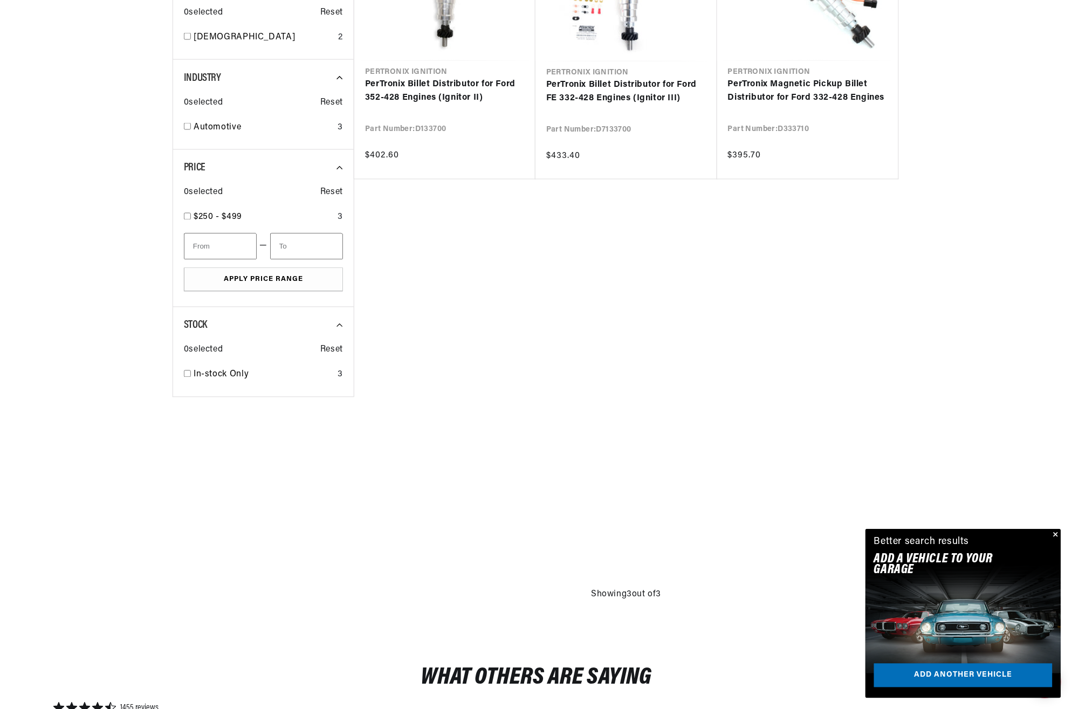
scroll to position [0, 327]
click at [1053, 529] on button "Close" at bounding box center [1055, 535] width 13 height 13
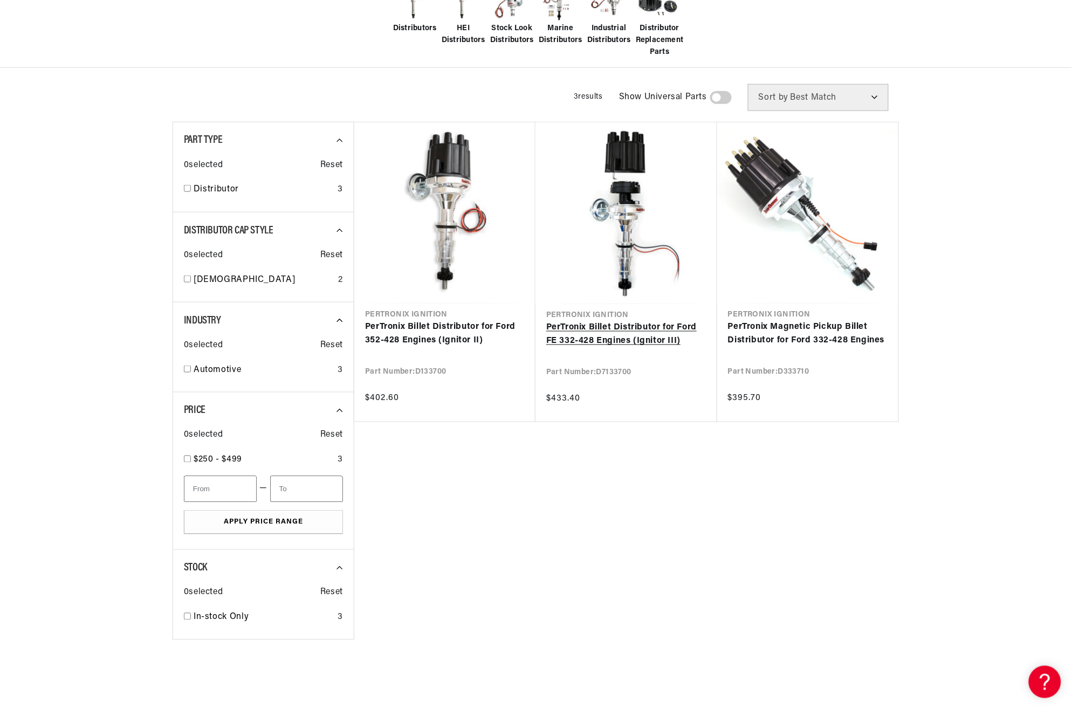
click at [632, 321] on link "PerTronix Billet Distributor for Ford FE 332-428 Engines (Ignitor III)" at bounding box center [626, 335] width 160 height 28
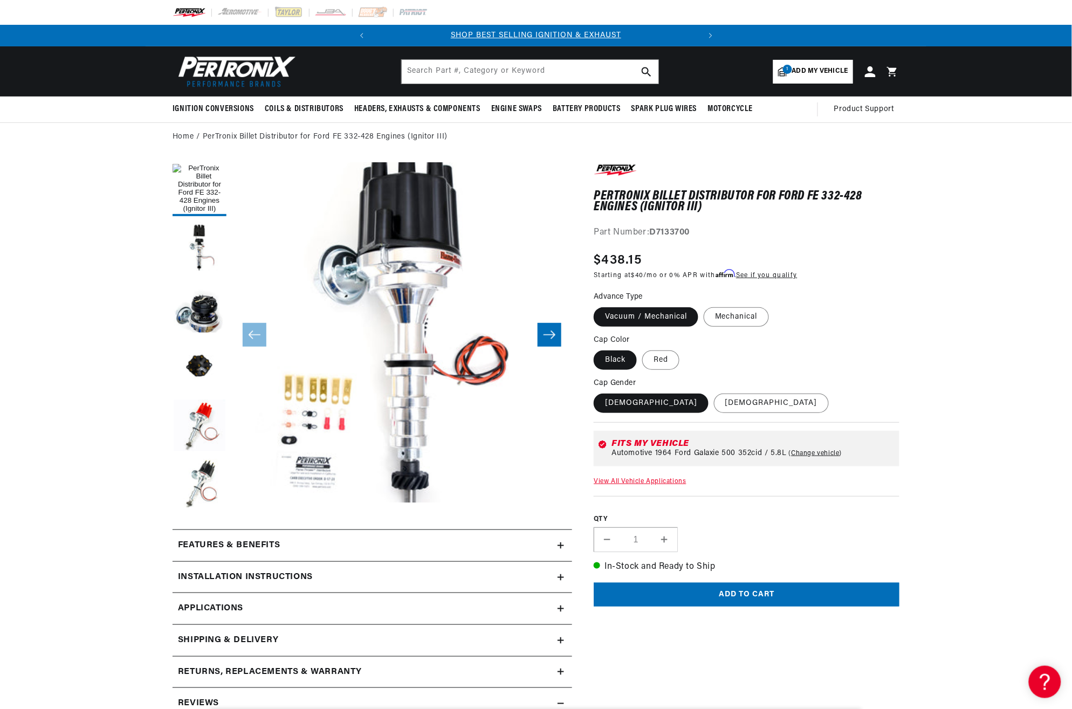
click at [558, 545] on icon at bounding box center [561, 546] width 6 height 6
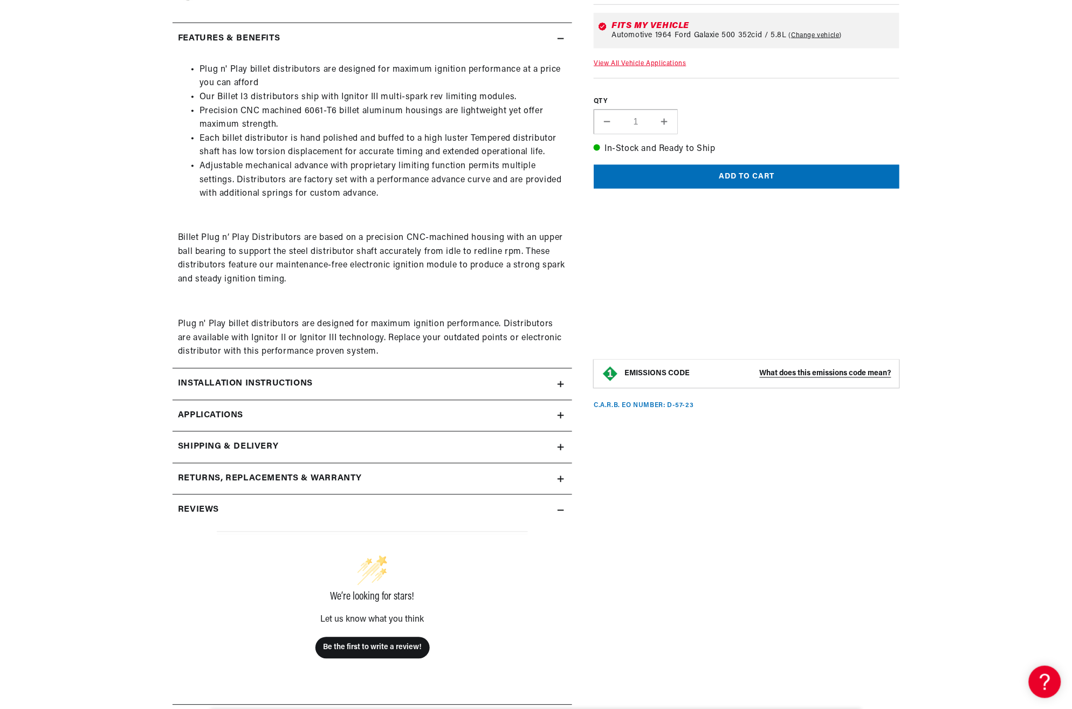
scroll to position [0, 327]
click at [567, 383] on summary "Installation instructions" at bounding box center [373, 384] width 400 height 31
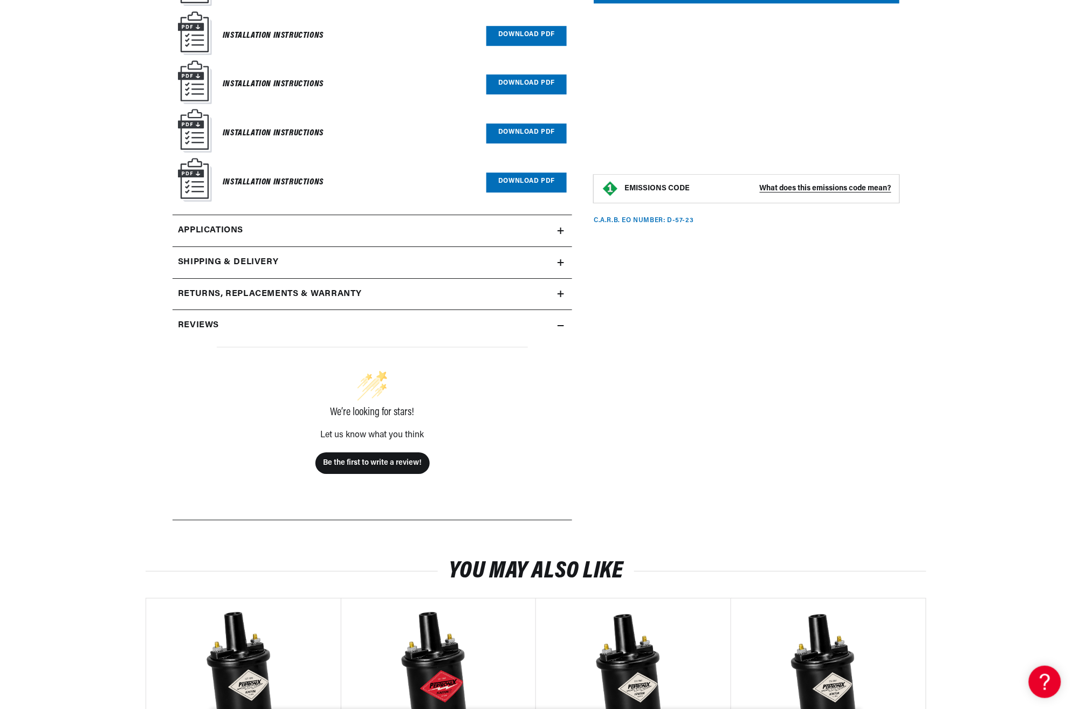
scroll to position [507, 0]
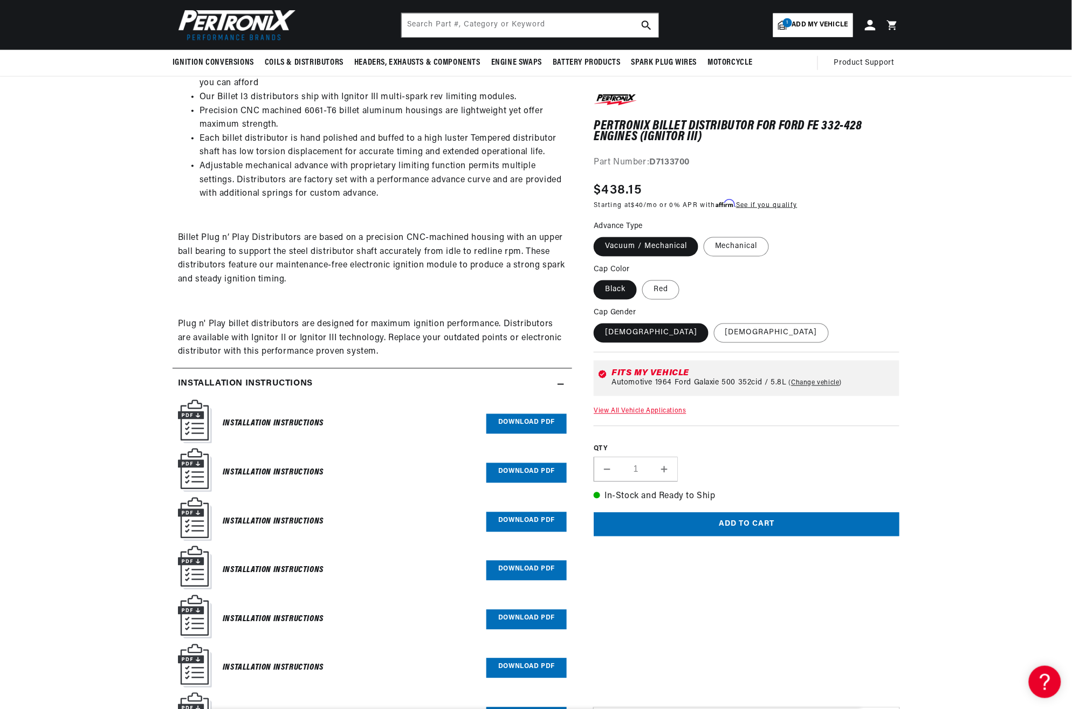
click at [517, 422] on link "Download PDF" at bounding box center [527, 424] width 80 height 20
click at [543, 471] on link "Download PDF" at bounding box center [527, 473] width 80 height 20
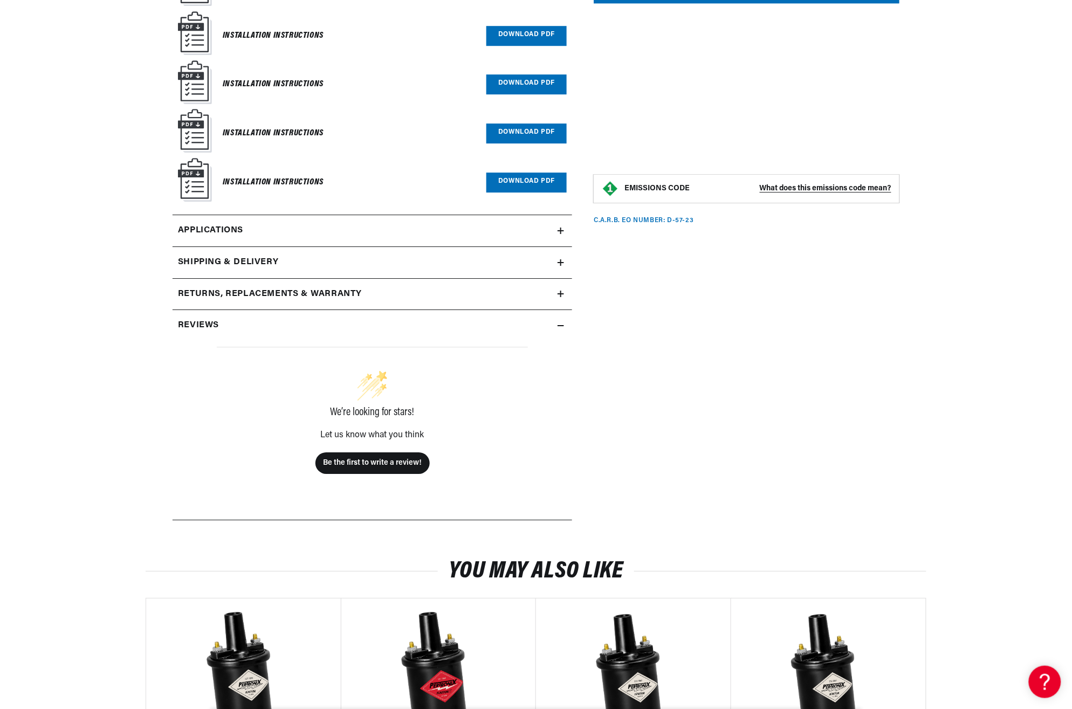
click at [525, 179] on link "Download PDF" at bounding box center [527, 183] width 80 height 20
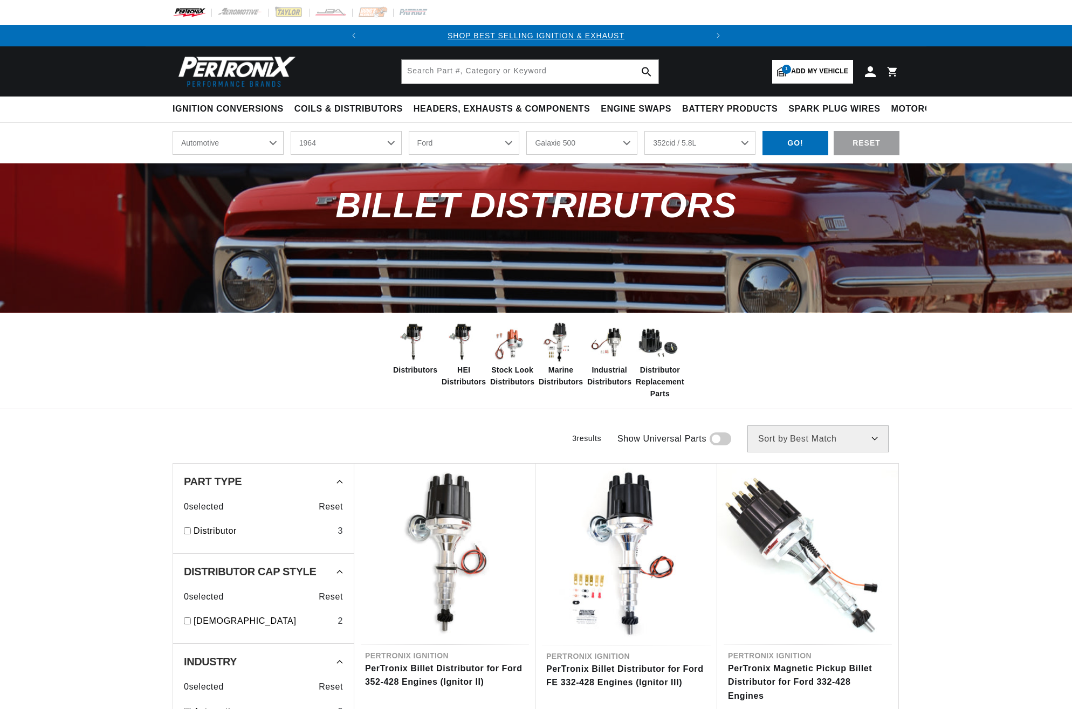
select select "1964"
select select "Ford"
select select "Galaxie-500"
select select "352cid-5.8L"
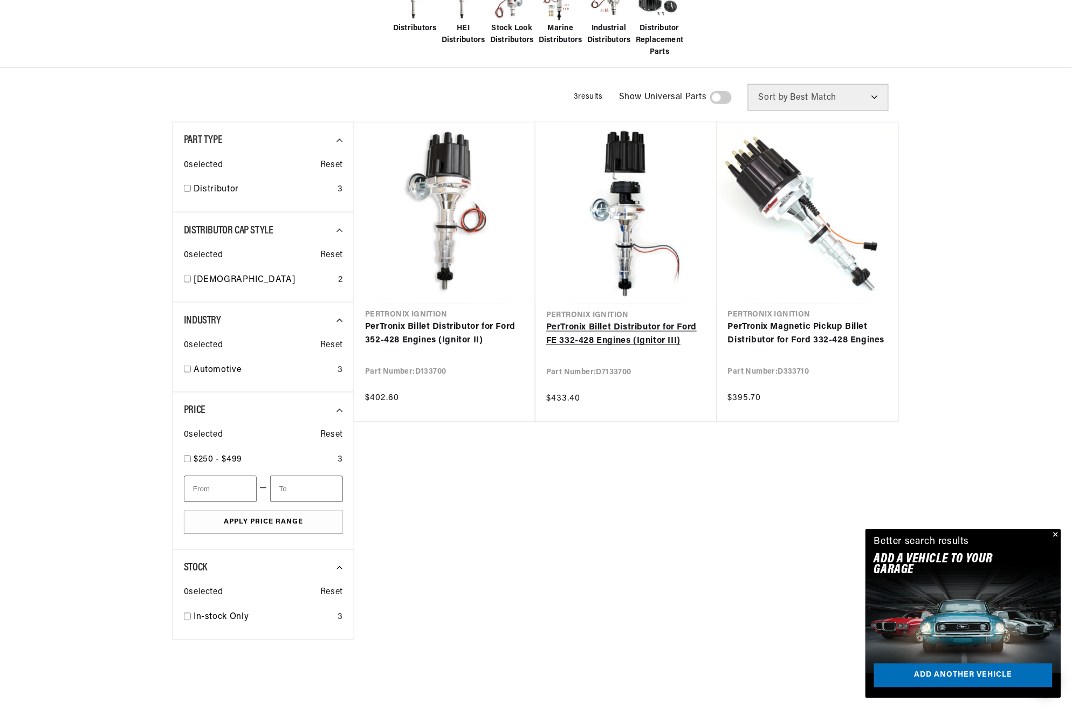
click at [629, 321] on link "PerTronix Billet Distributor for Ford FE 332-428 Engines (Ignitor III)" at bounding box center [626, 335] width 160 height 28
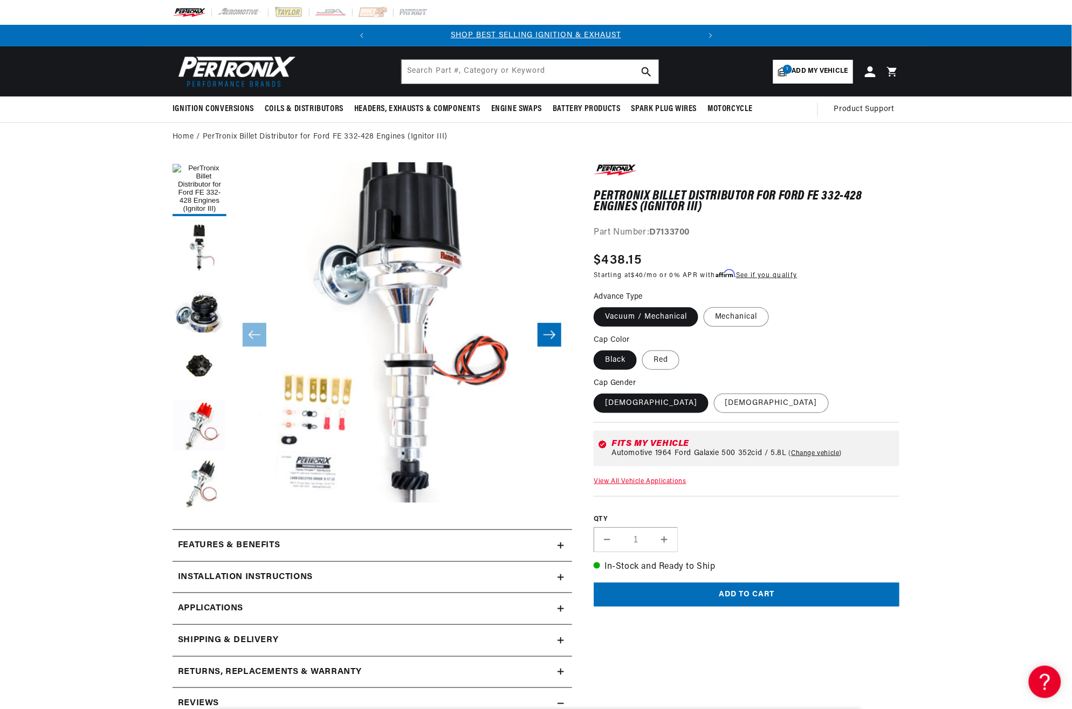
click at [563, 545] on icon at bounding box center [561, 546] width 6 height 6
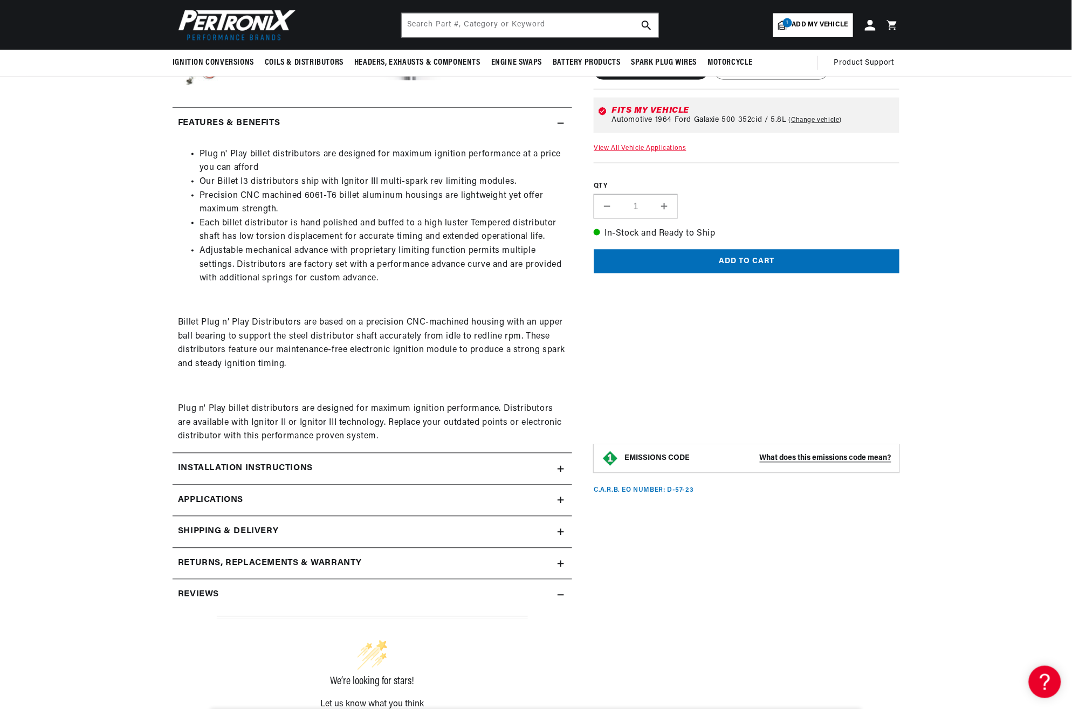
scroll to position [0, 327]
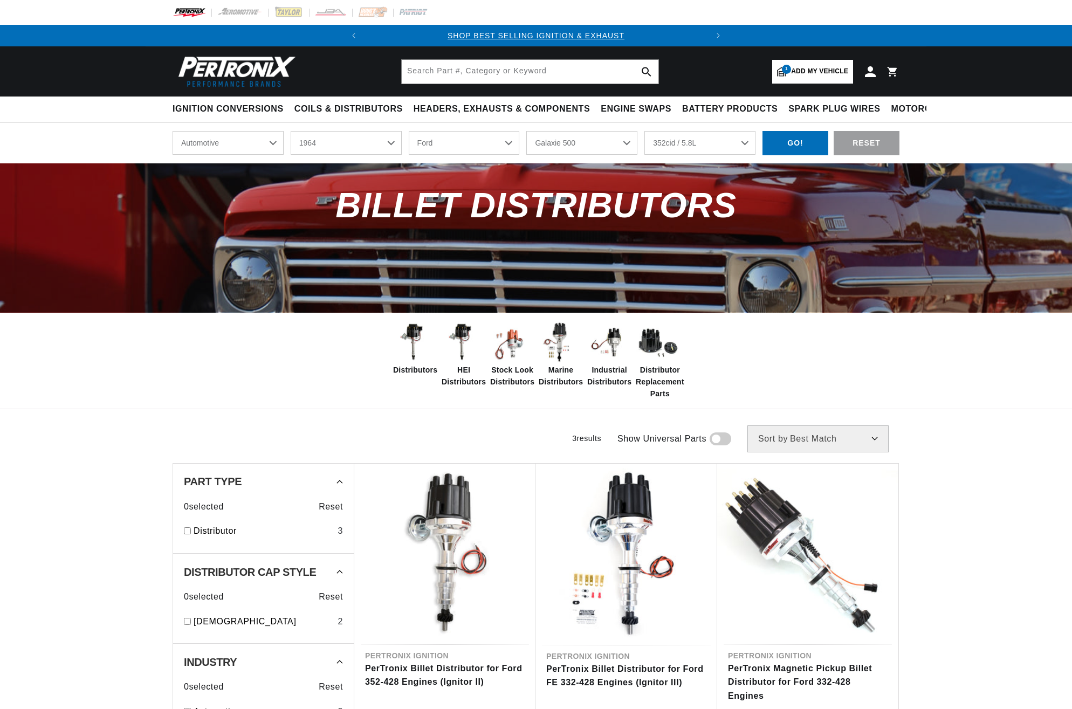
select select "1964"
select select "Ford"
select select "Galaxie-500"
select select "352cid-5.8L"
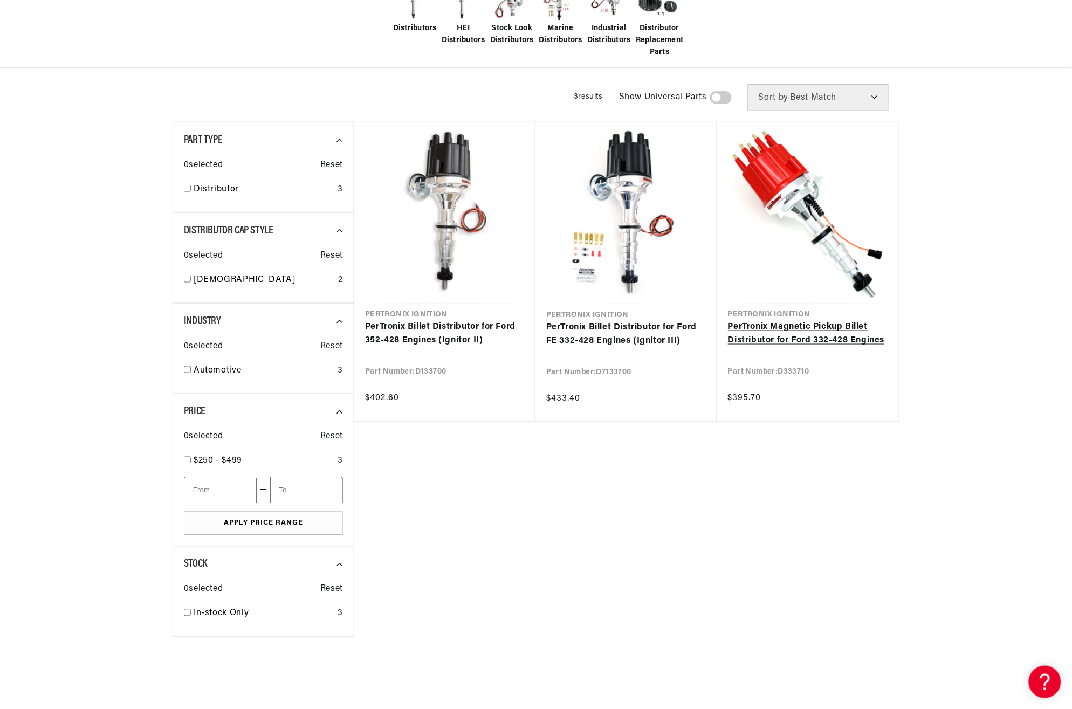
click at [793, 320] on link "PerTronix Magnetic Pickup Billet Distributor for Ford 332-428 Engines" at bounding box center [808, 334] width 160 height 28
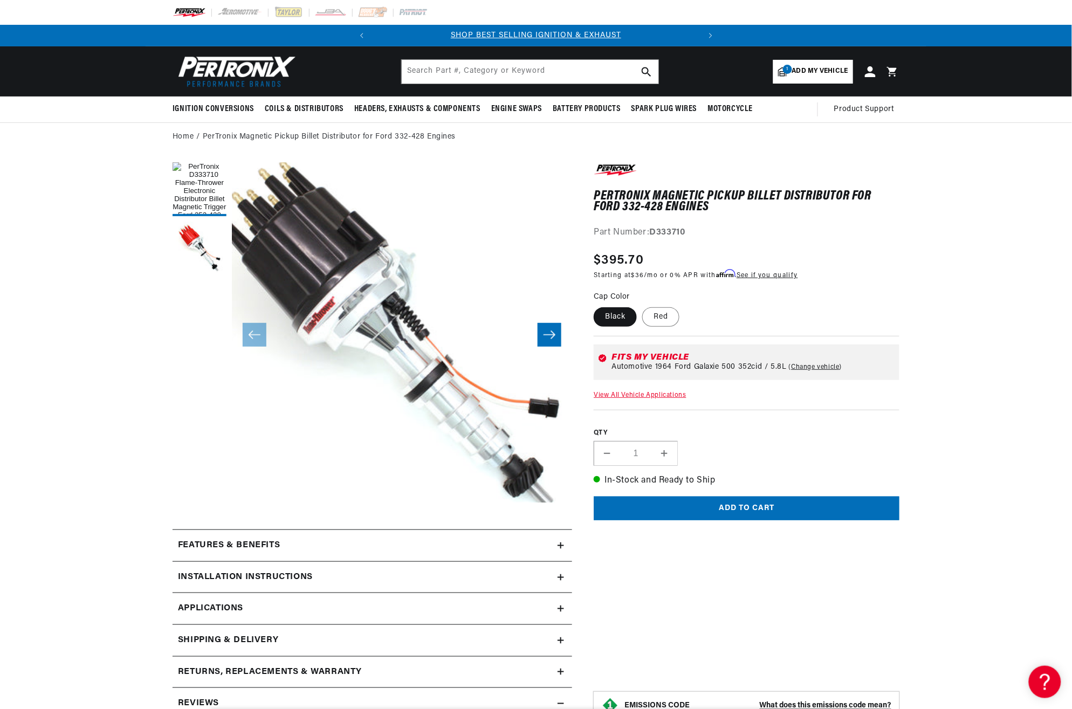
click at [564, 549] on icon at bounding box center [561, 546] width 6 height 6
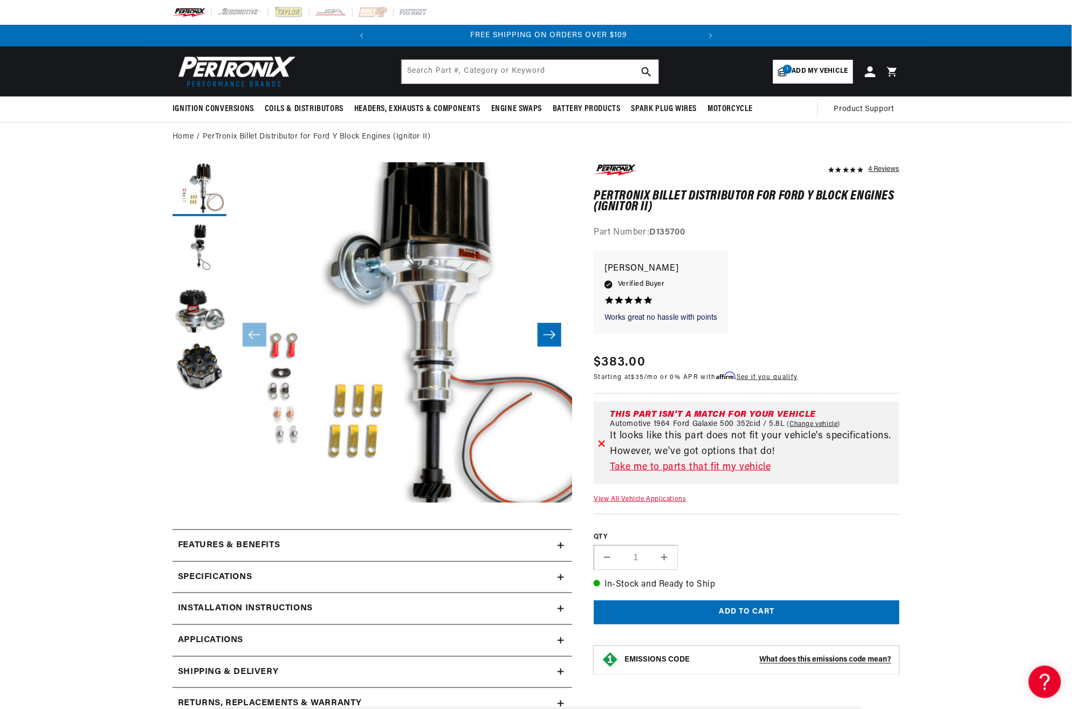
scroll to position [0, 327]
click at [241, 72] on img at bounding box center [235, 71] width 124 height 37
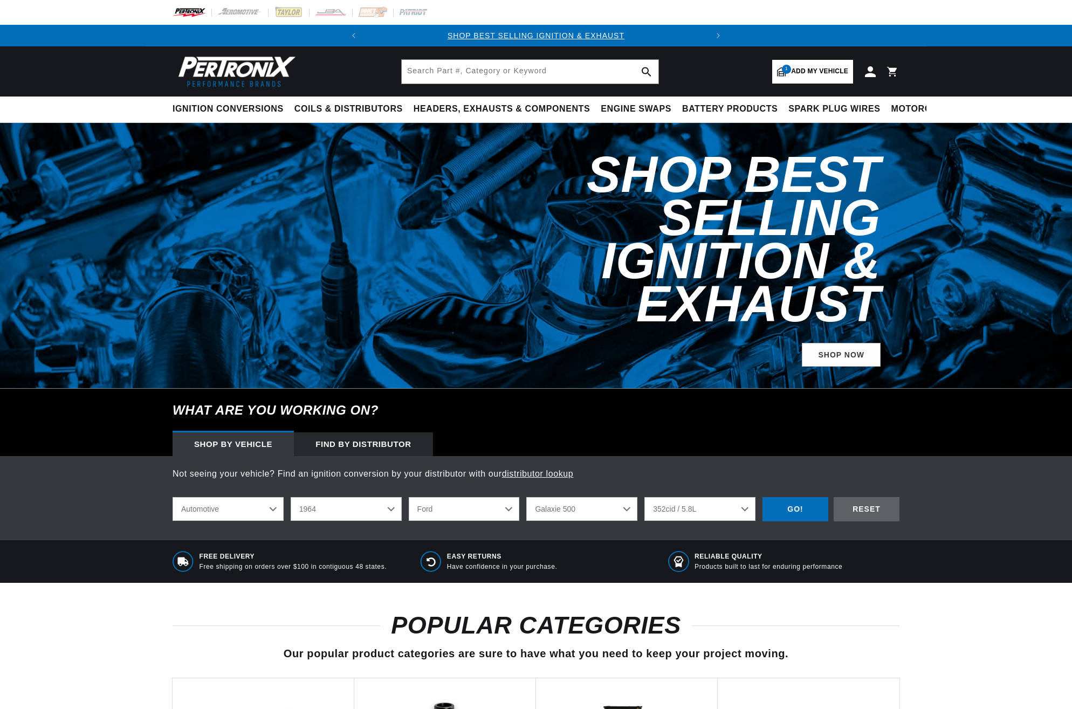
select select "1964"
select select "Ford"
select select "Galaxie-500"
select select "352cid-5.8L"
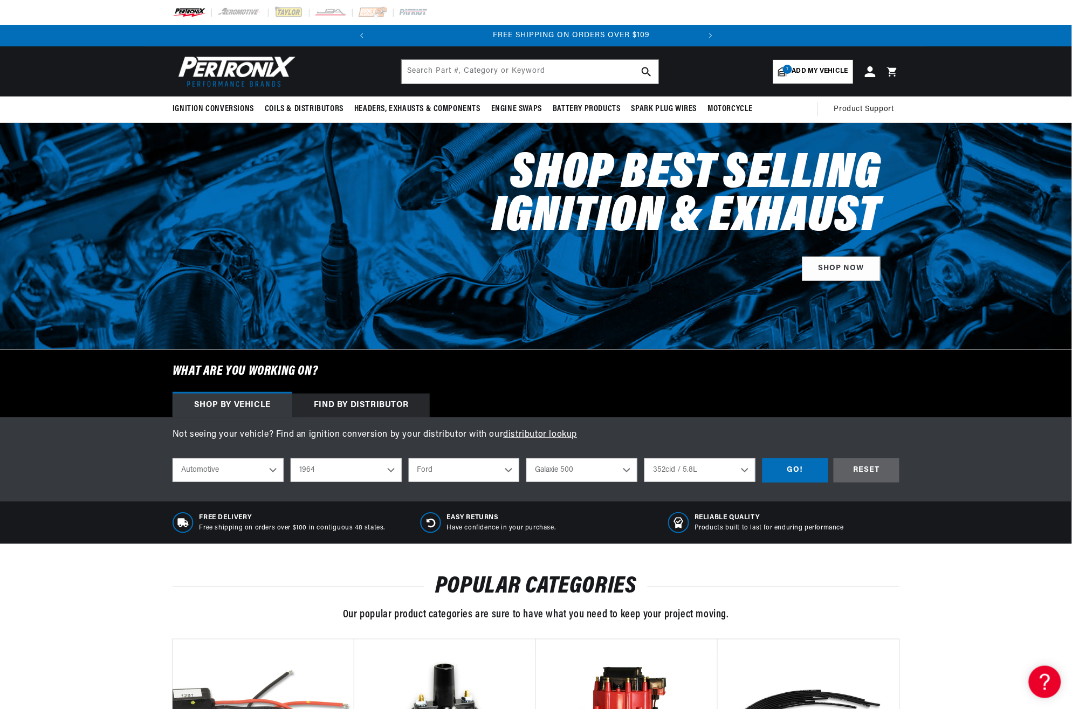
scroll to position [0, 327]
click at [791, 472] on div "GO!" at bounding box center [796, 470] width 66 height 24
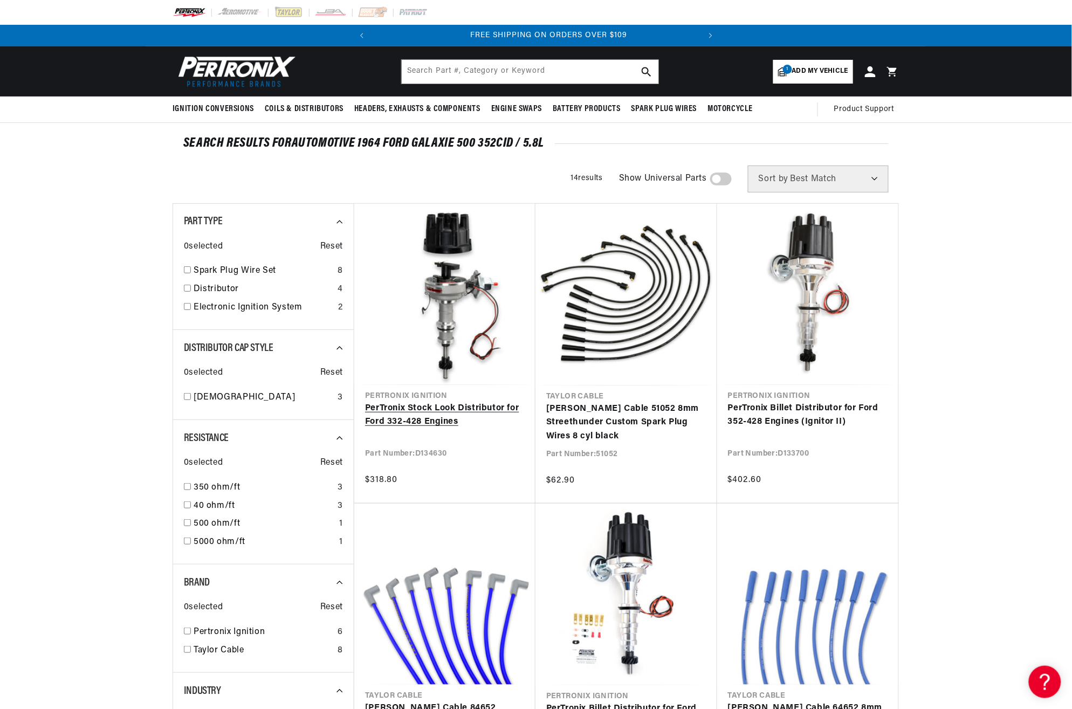
scroll to position [0, 327]
click at [462, 402] on link "PerTronix Stock Look Distributor for Ford 332-428 Engines" at bounding box center [445, 416] width 160 height 28
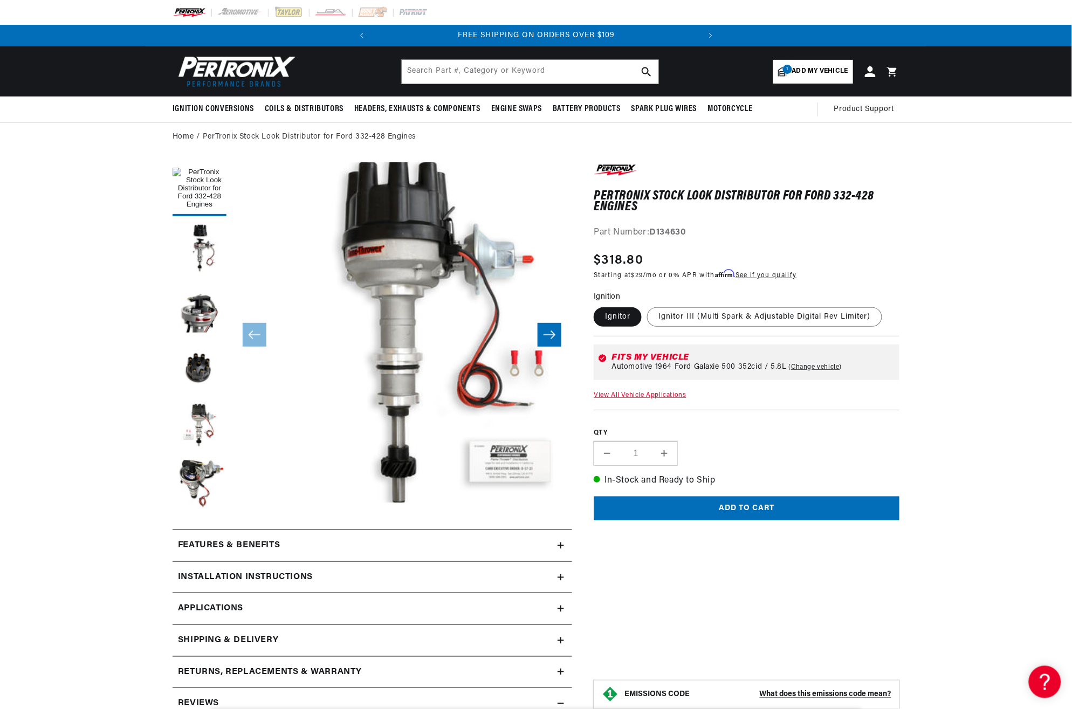
click at [564, 544] on icon at bounding box center [561, 546] width 6 height 6
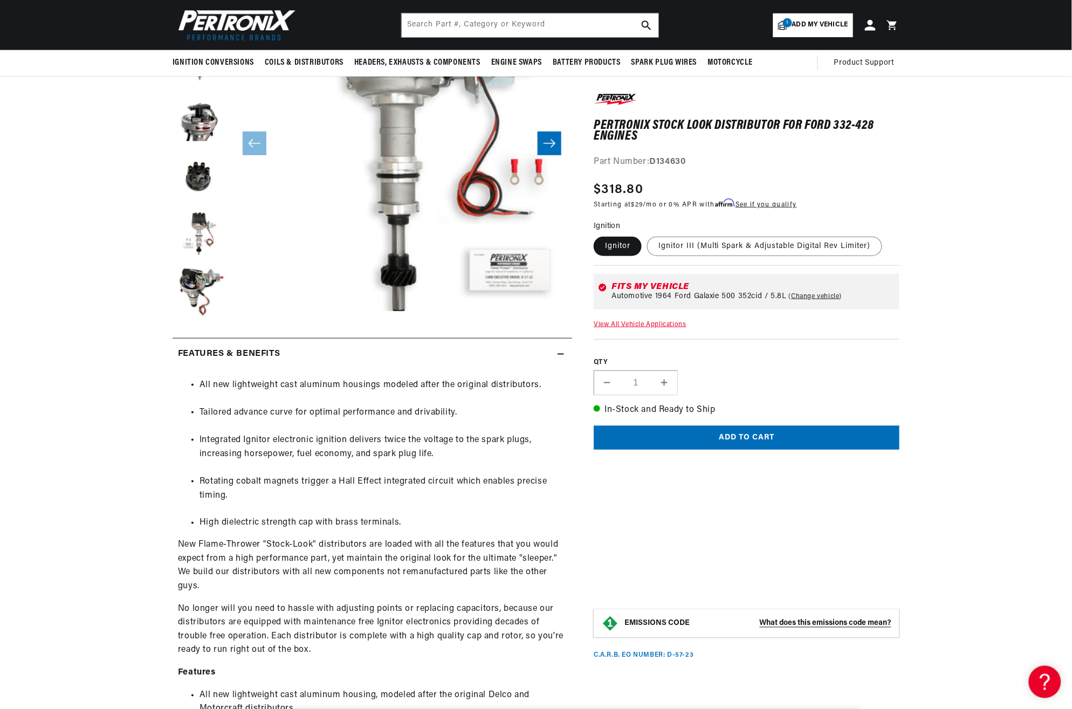
scroll to position [0, 327]
click at [689, 243] on label "Ignitor III (Multi Spark & Adjustable Digital Rev Limiter)" at bounding box center [764, 246] width 235 height 19
click at [648, 235] on input "Ignitor III (Multi Spark & Adjustable Digital Rev Limiter)" at bounding box center [647, 235] width 1 height 1
radio input "true"
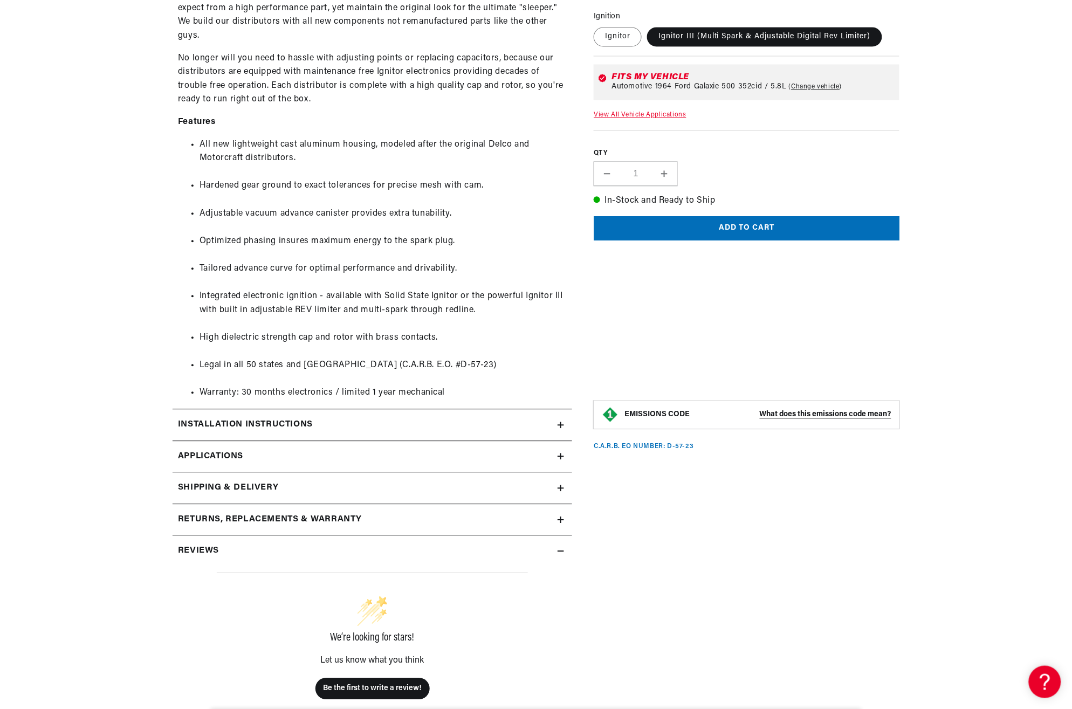
click at [564, 422] on icon at bounding box center [561, 425] width 6 height 6
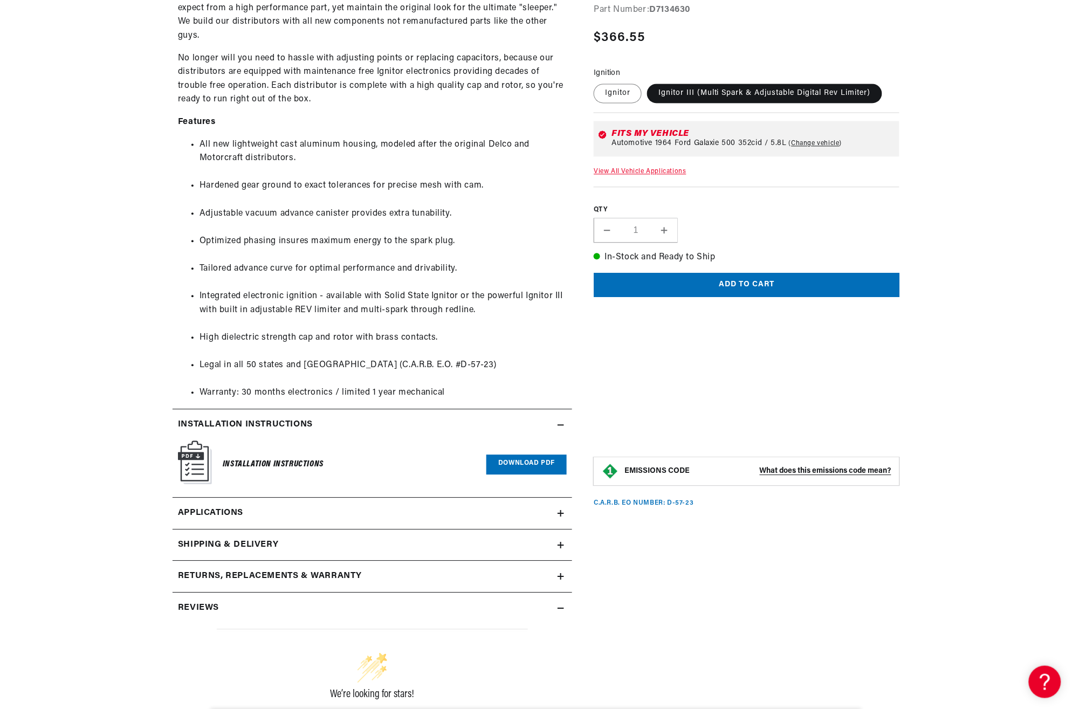
click at [525, 464] on link "Download PDF" at bounding box center [527, 465] width 80 height 20
